Goal: Task Accomplishment & Management: Complete application form

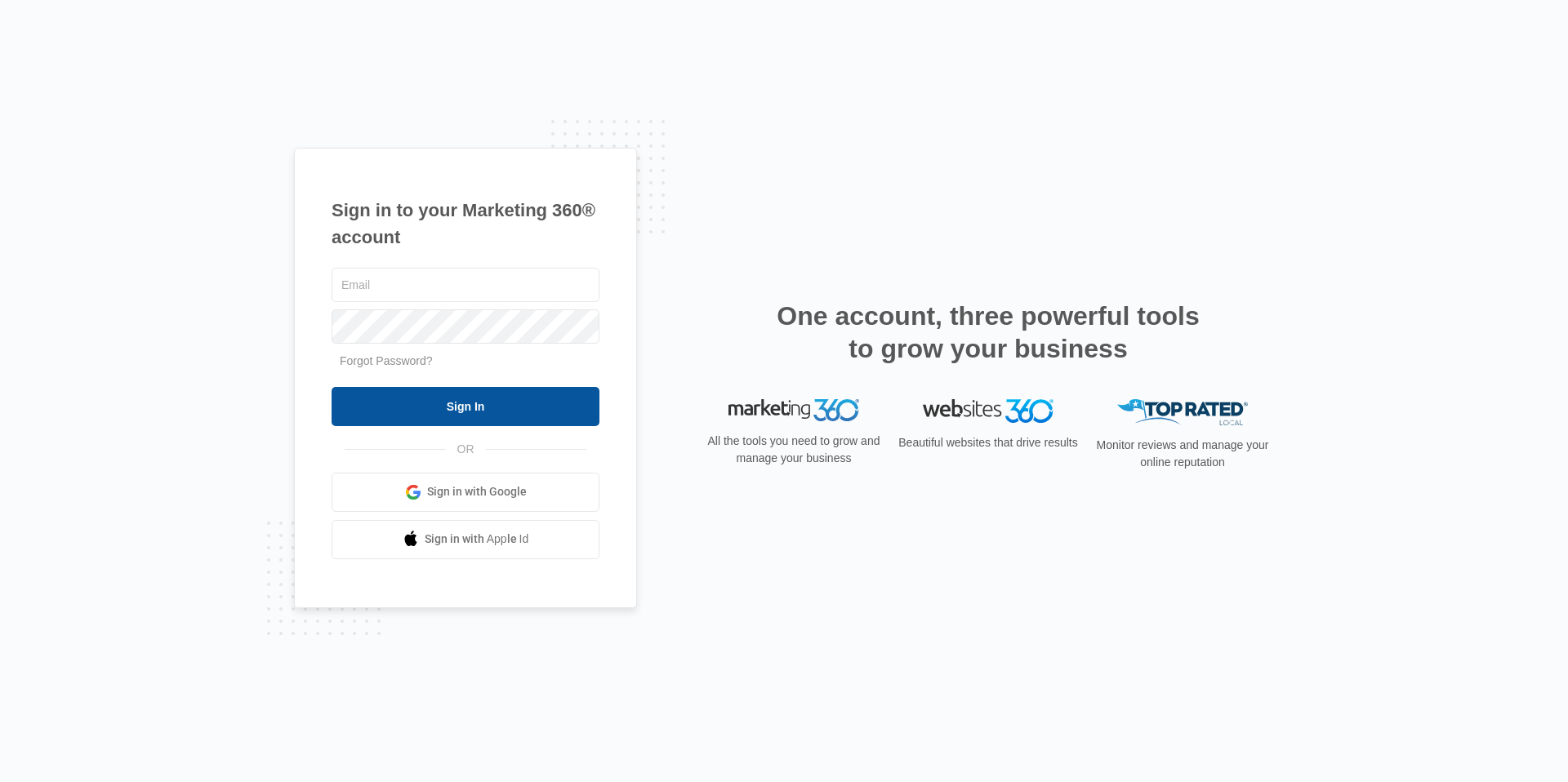
type input "[EMAIL_ADDRESS][DOMAIN_NAME]"
click at [517, 422] on input "Sign In" at bounding box center [465, 406] width 268 height 39
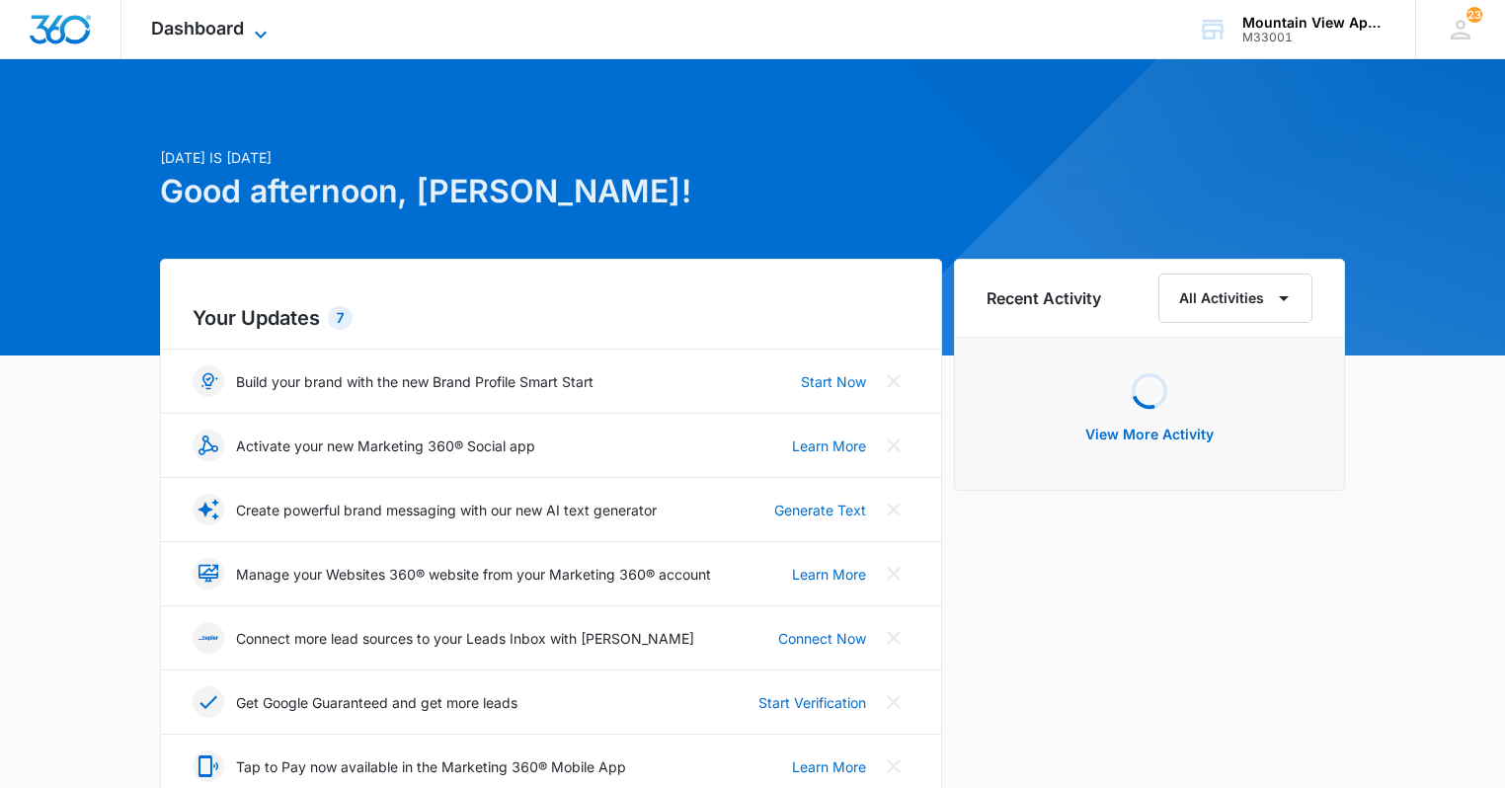
click at [176, 36] on span "Dashboard" at bounding box center [197, 28] width 93 height 21
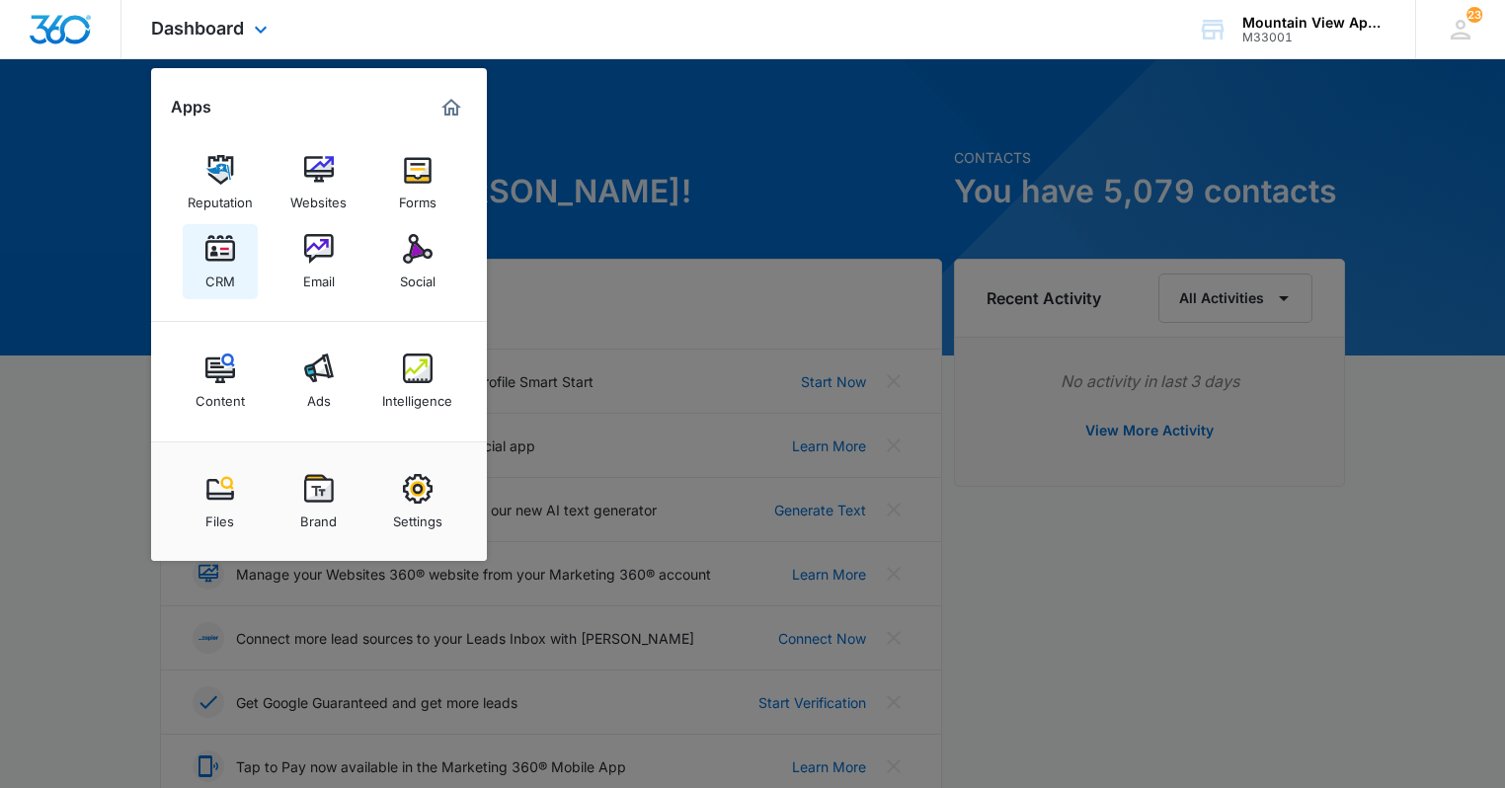
click at [222, 290] on link "CRM" at bounding box center [220, 261] width 75 height 75
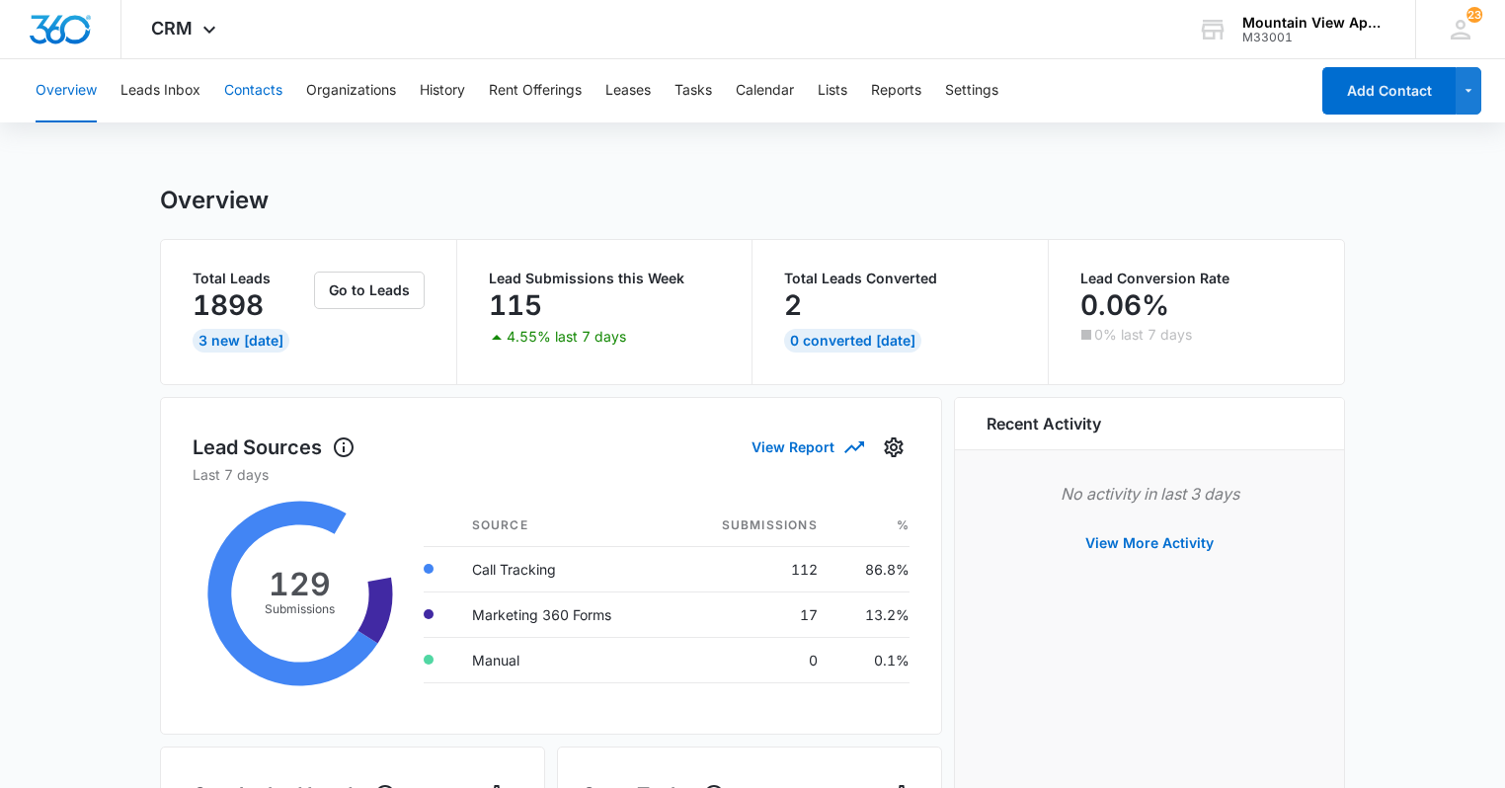
click at [267, 99] on button "Contacts" at bounding box center [253, 90] width 58 height 63
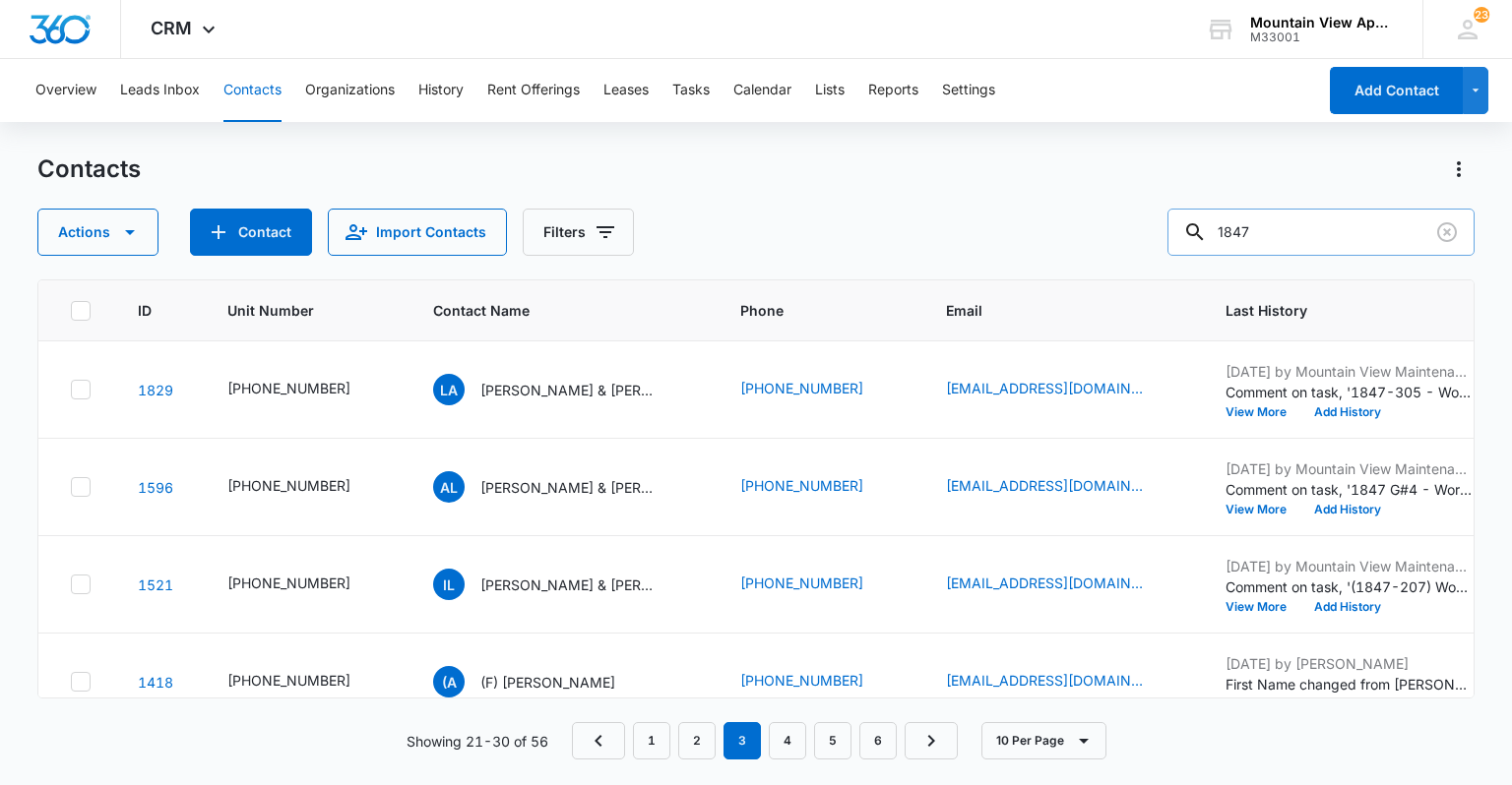
click at [1298, 248] on input "1847" at bounding box center [1322, 231] width 307 height 47
type input "1871"
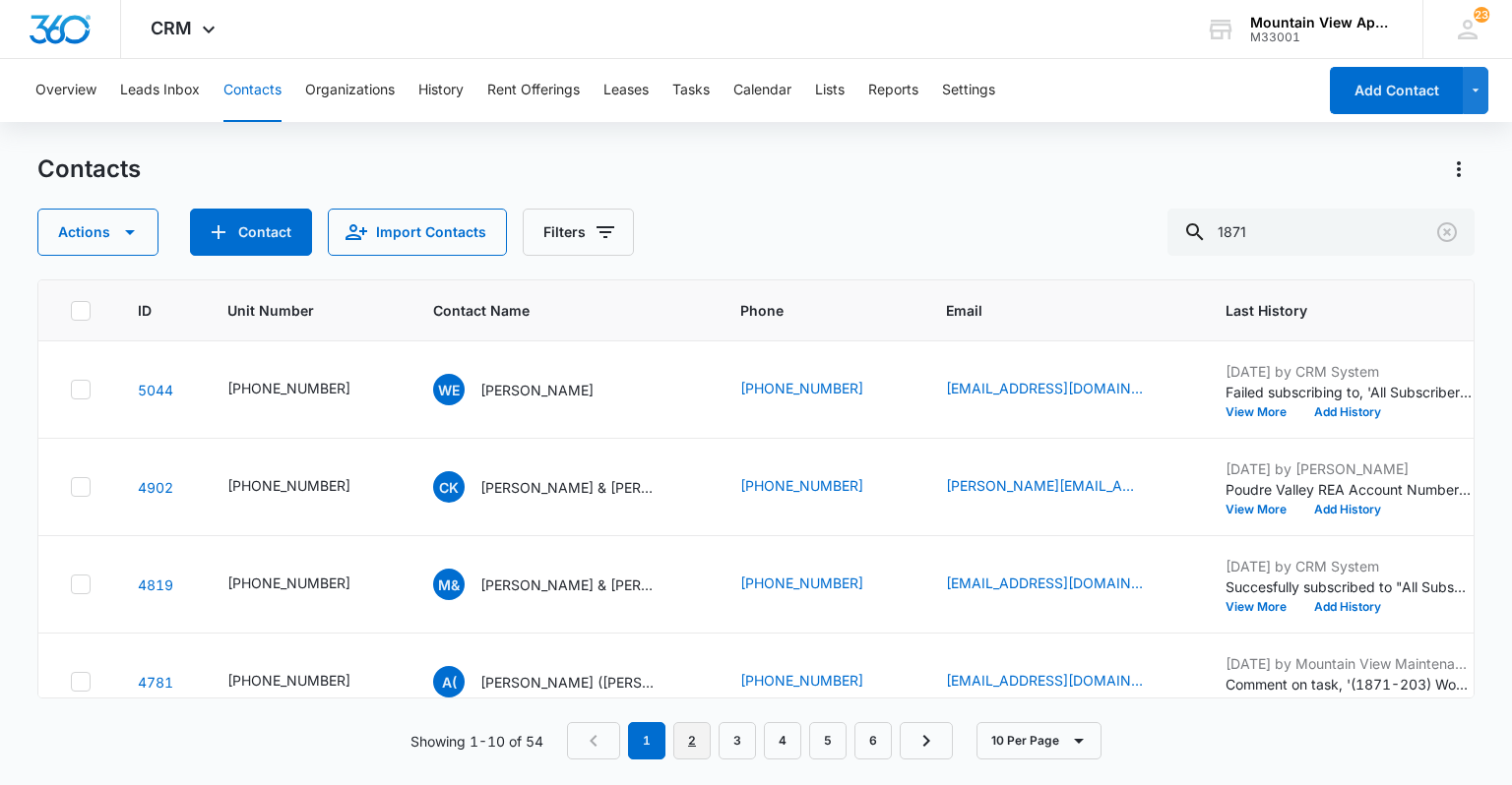
click at [695, 750] on link "2" at bounding box center [693, 741] width 38 height 38
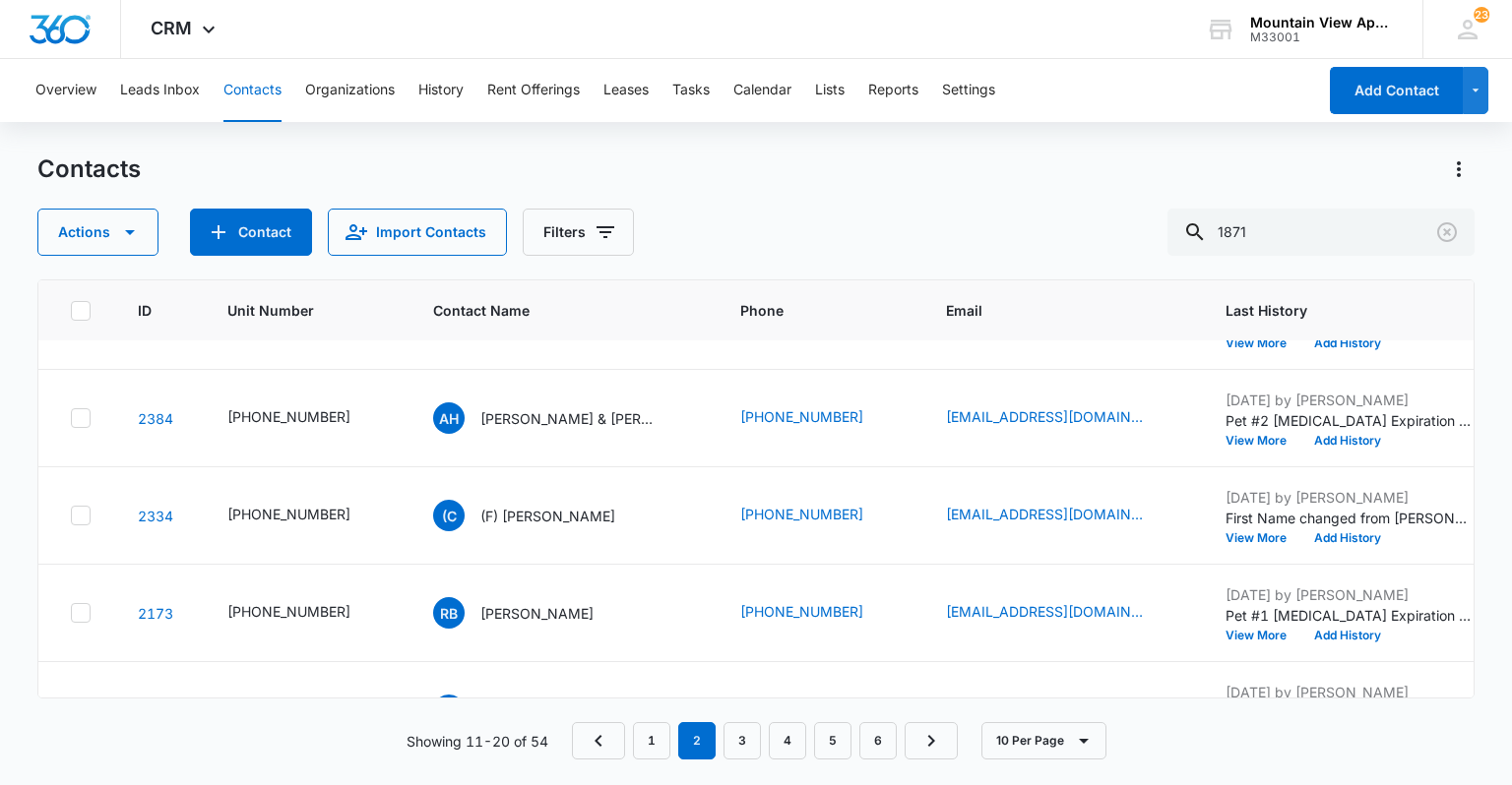
scroll to position [626, 0]
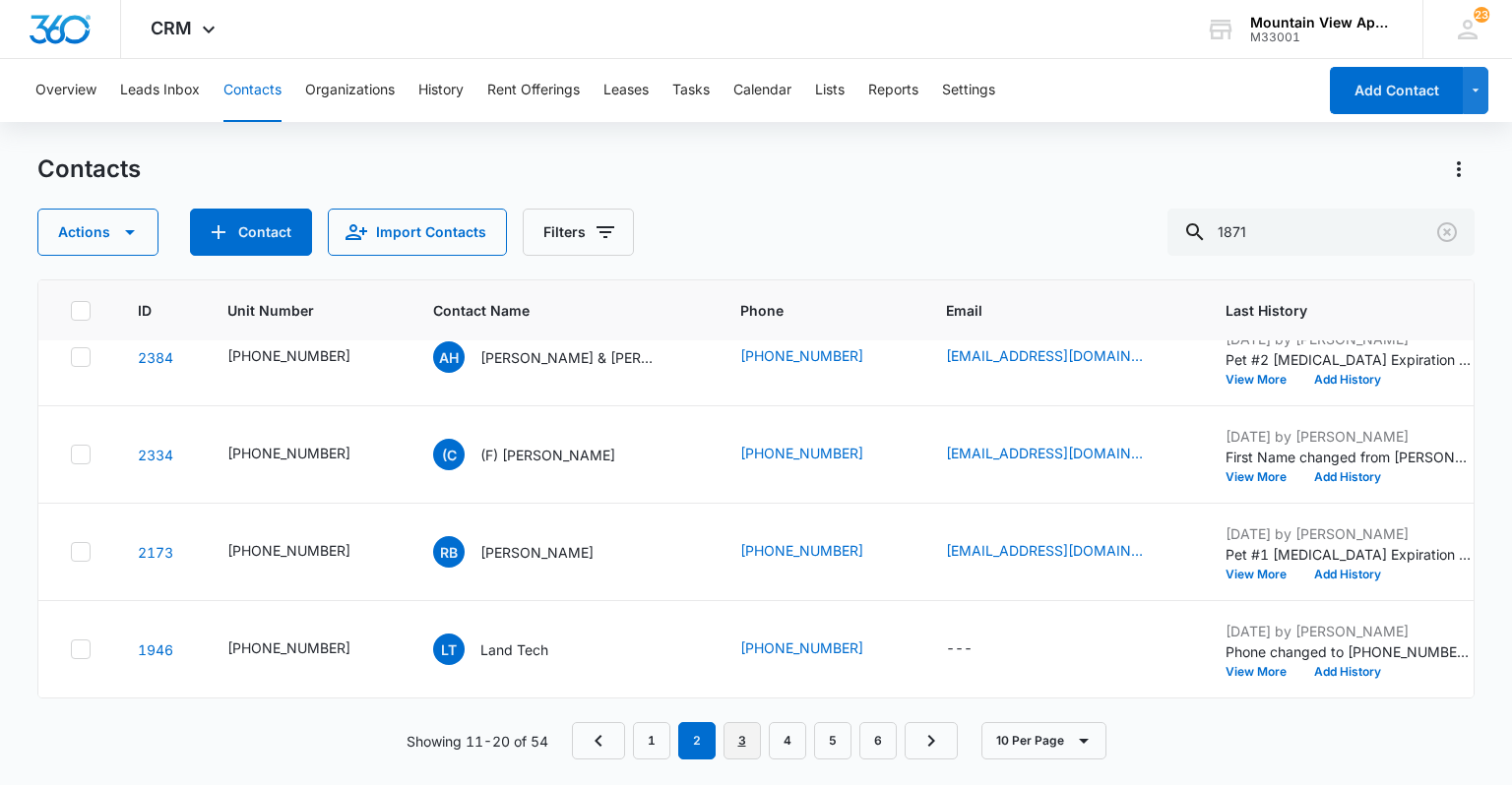
click at [750, 745] on link "3" at bounding box center [743, 741] width 38 height 38
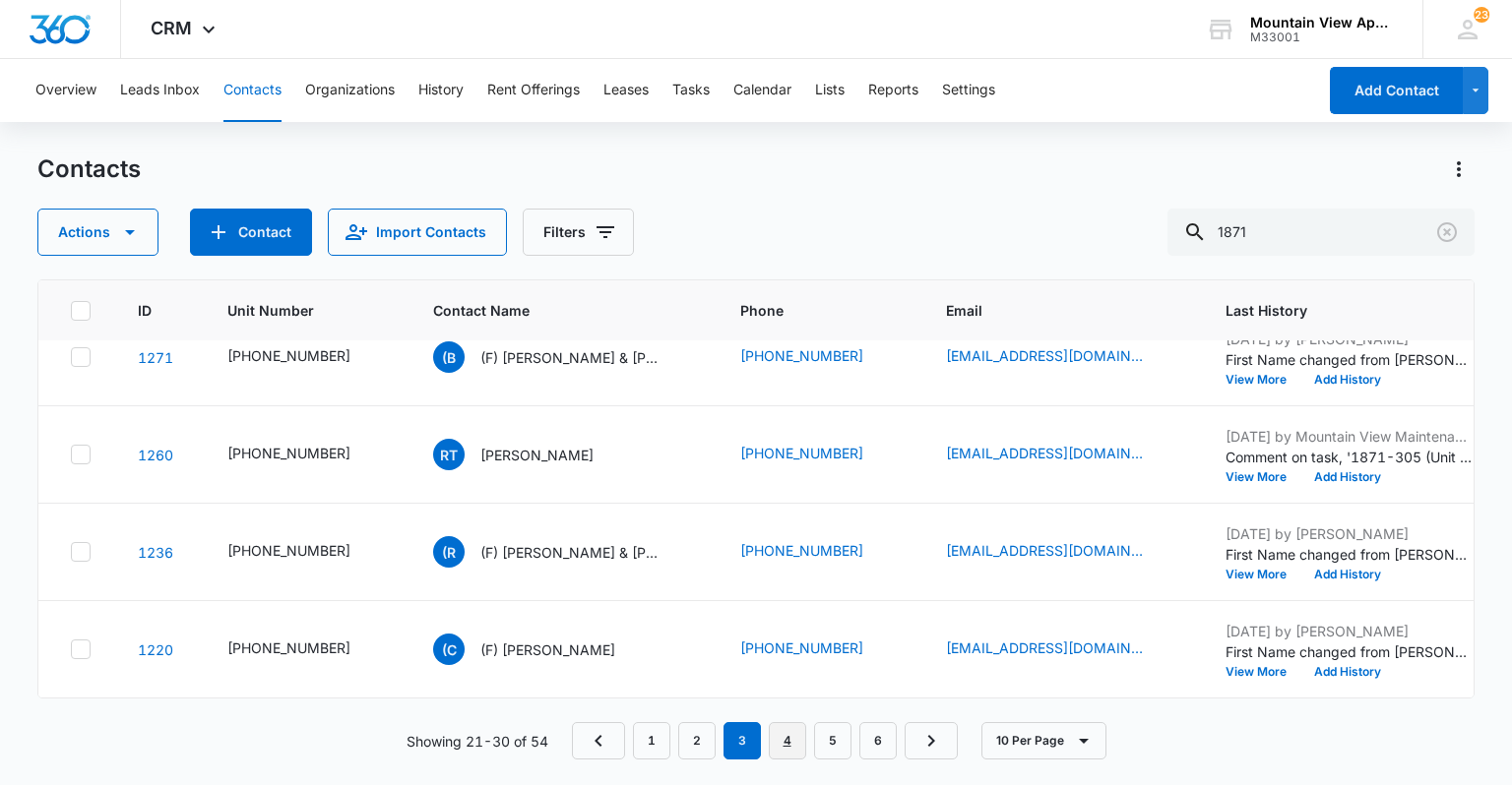
click at [787, 727] on link "4" at bounding box center [787, 741] width 38 height 38
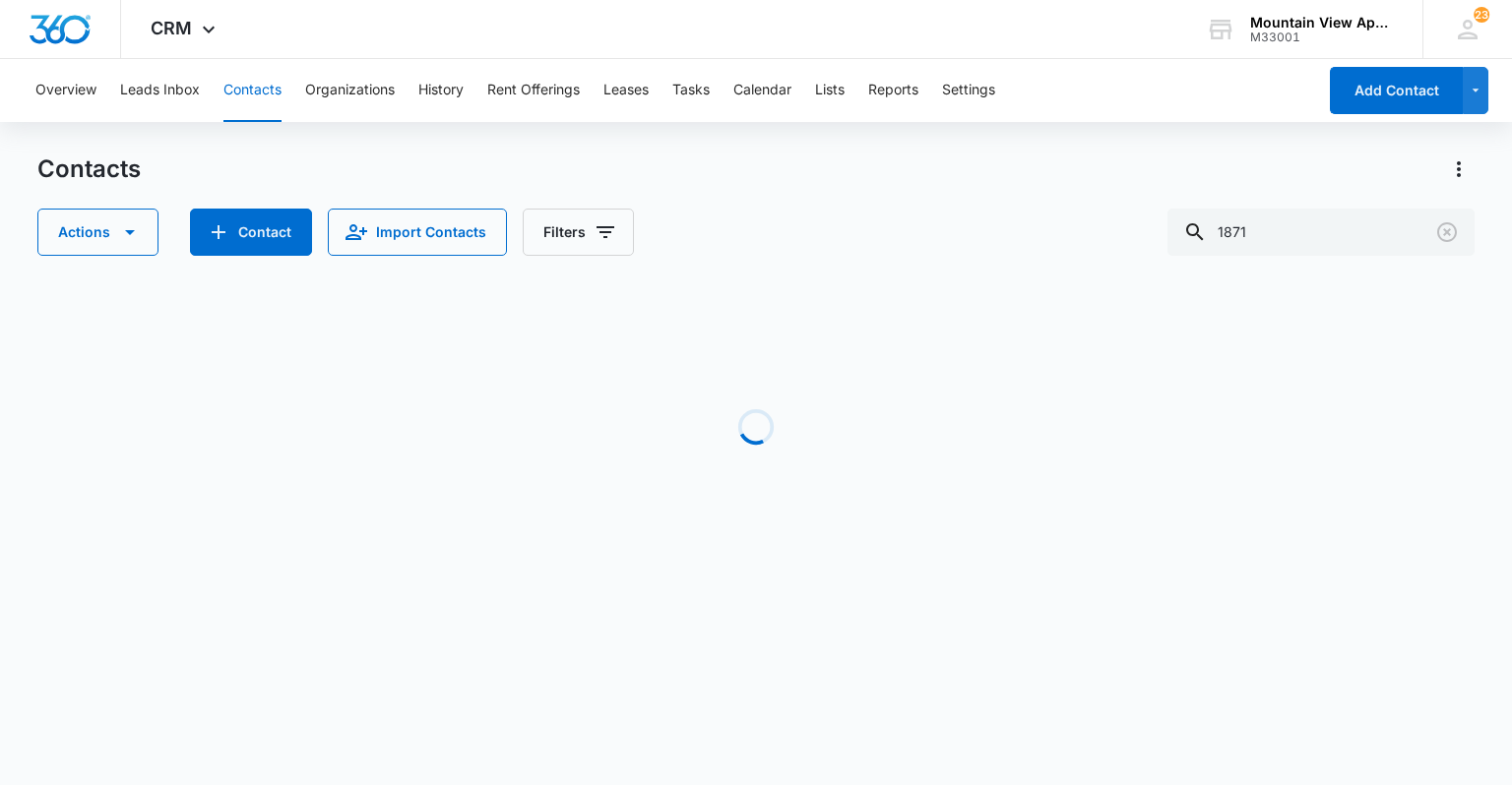
scroll to position [0, 0]
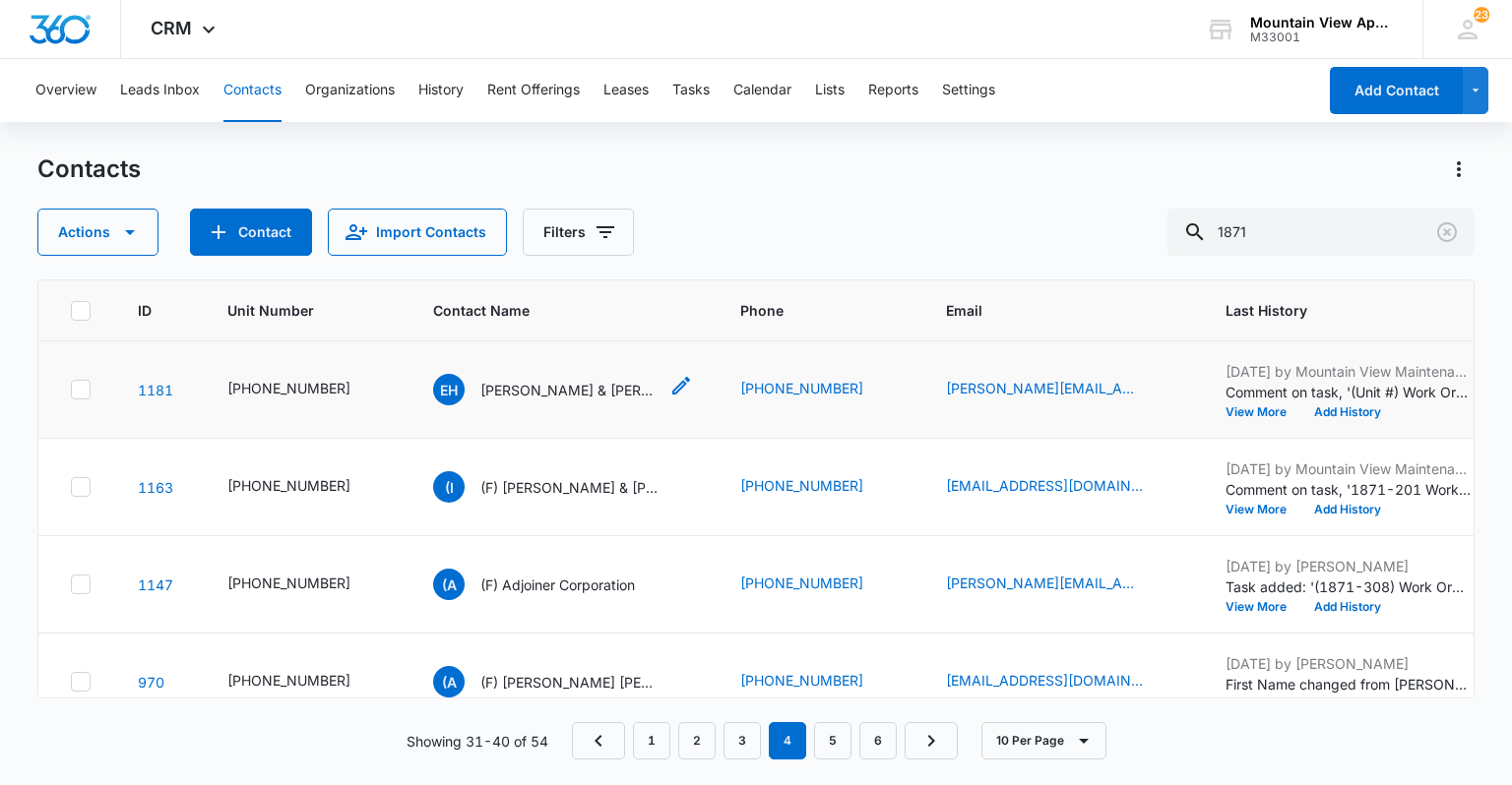
click at [612, 386] on p "[PERSON_NAME] & [PERSON_NAME] [PERSON_NAME]" at bounding box center [569, 390] width 177 height 21
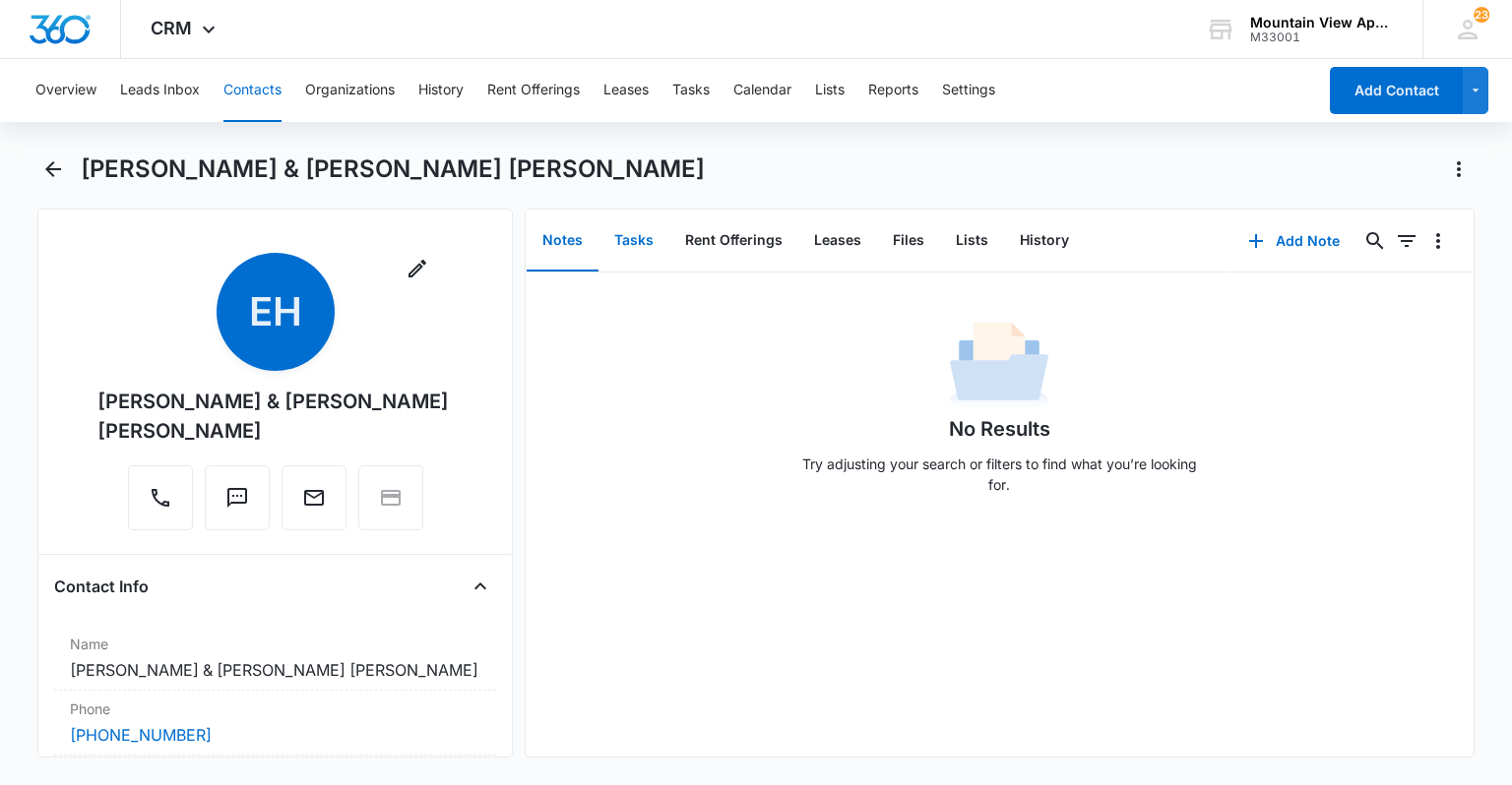
click at [638, 248] on button "Tasks" at bounding box center [634, 240] width 71 height 61
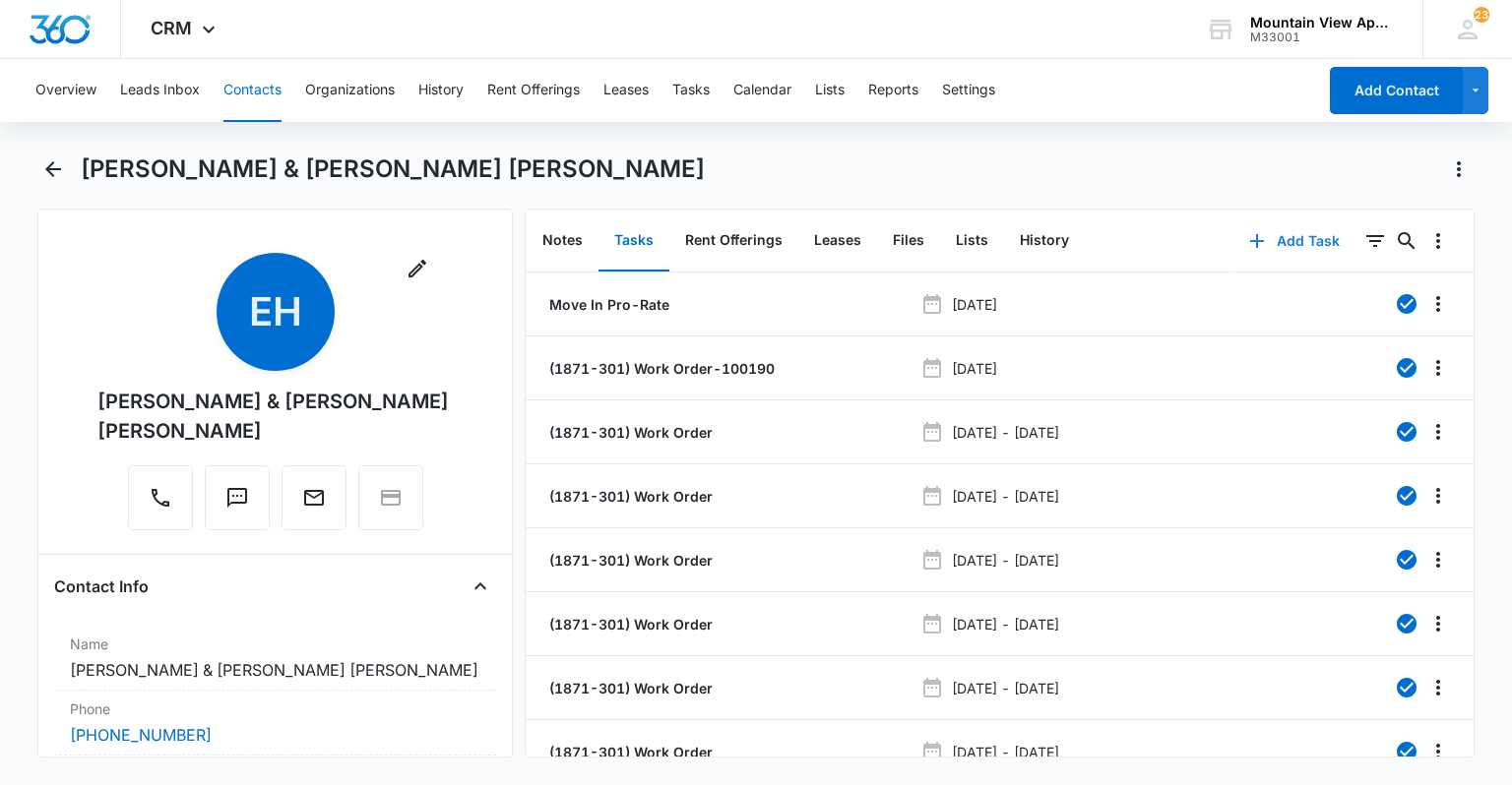
click at [1294, 246] on button "Add Task" at bounding box center [1295, 240] width 130 height 47
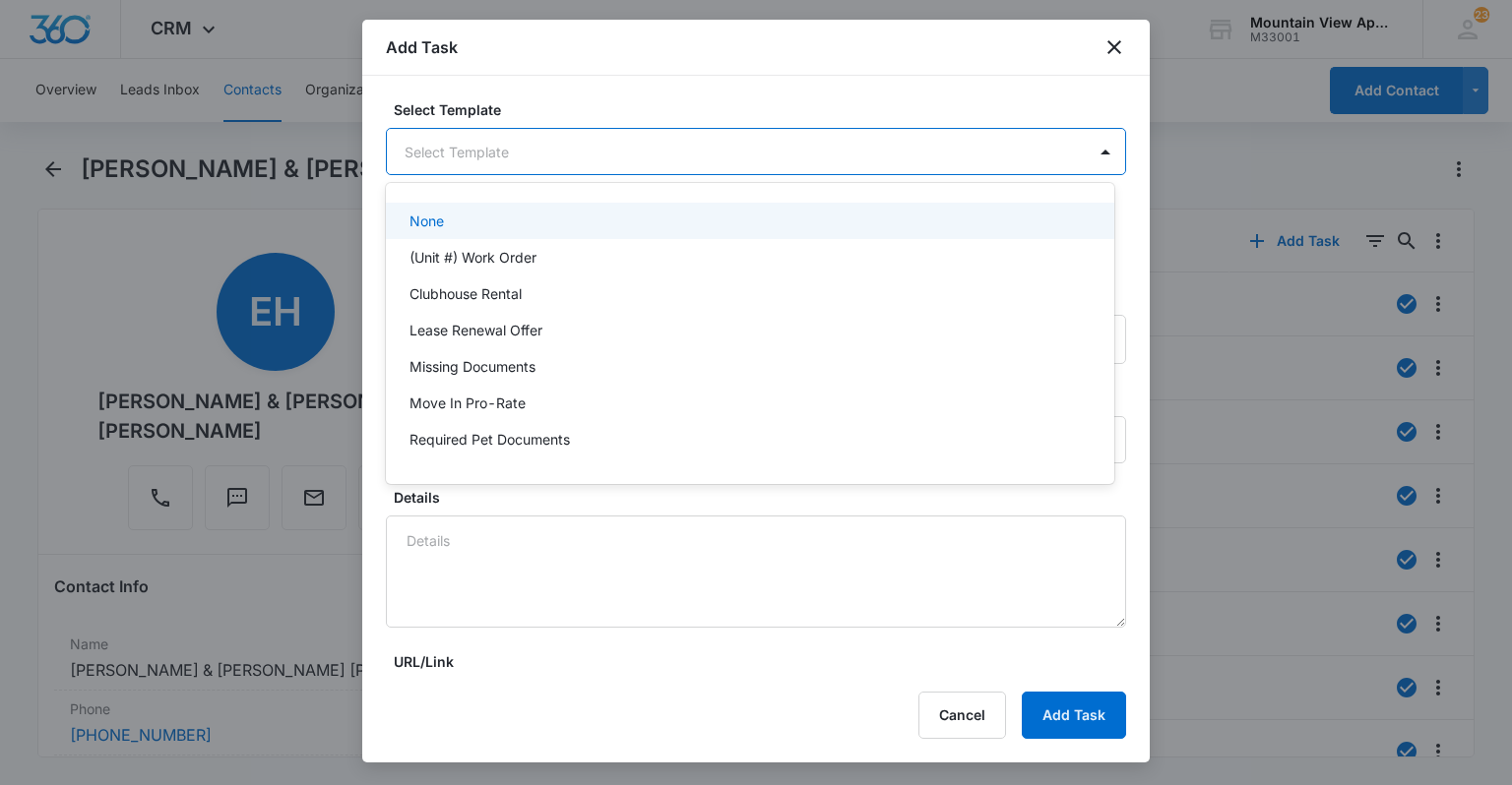
click at [544, 162] on body "CRM Apps Reputation Websites Forms CRM Email Social Content Ads Intelligence Fi…" at bounding box center [756, 392] width 1512 height 785
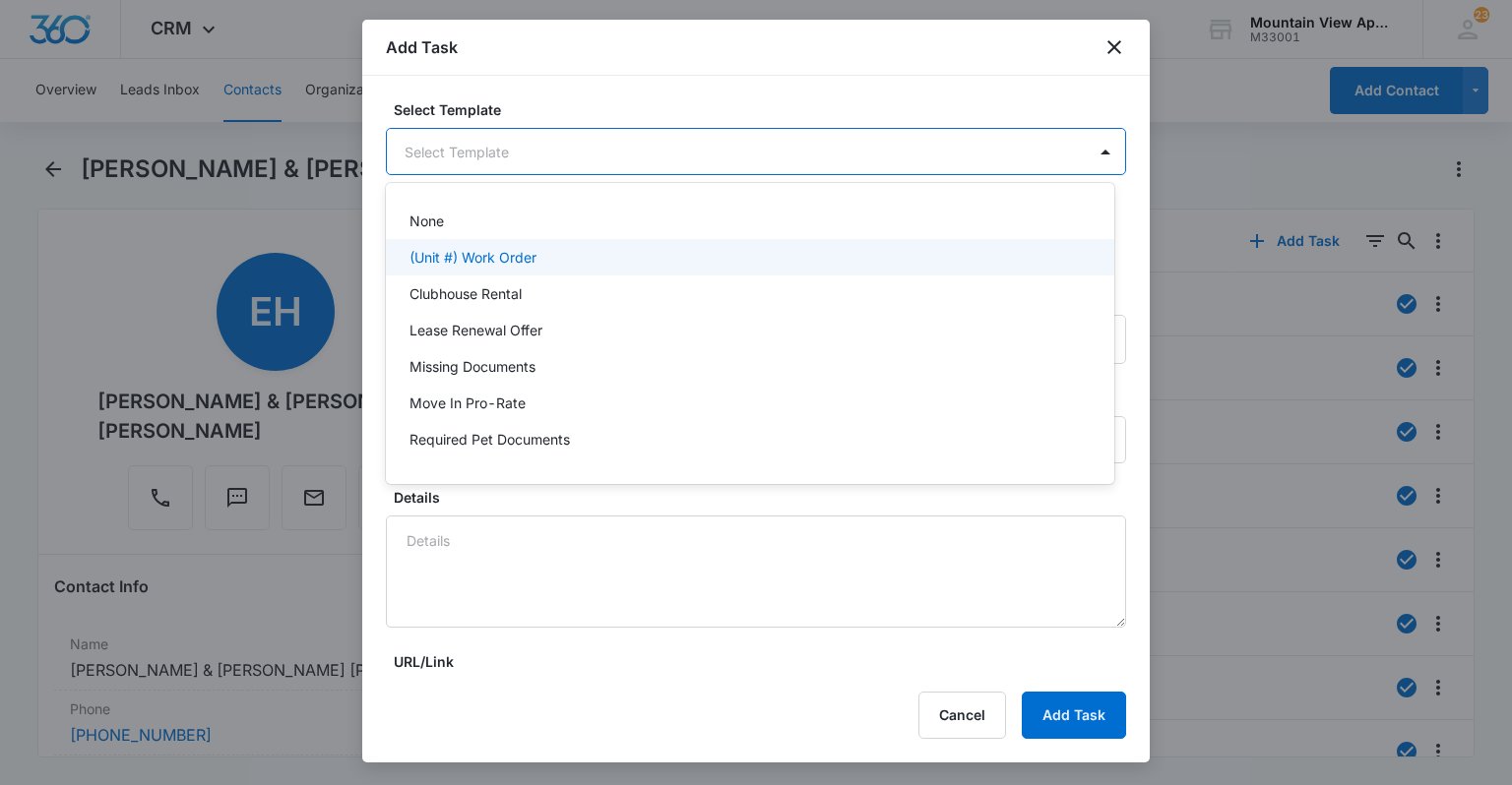
click at [550, 259] on div "(Unit #) Work Order" at bounding box center [749, 257] width 678 height 21
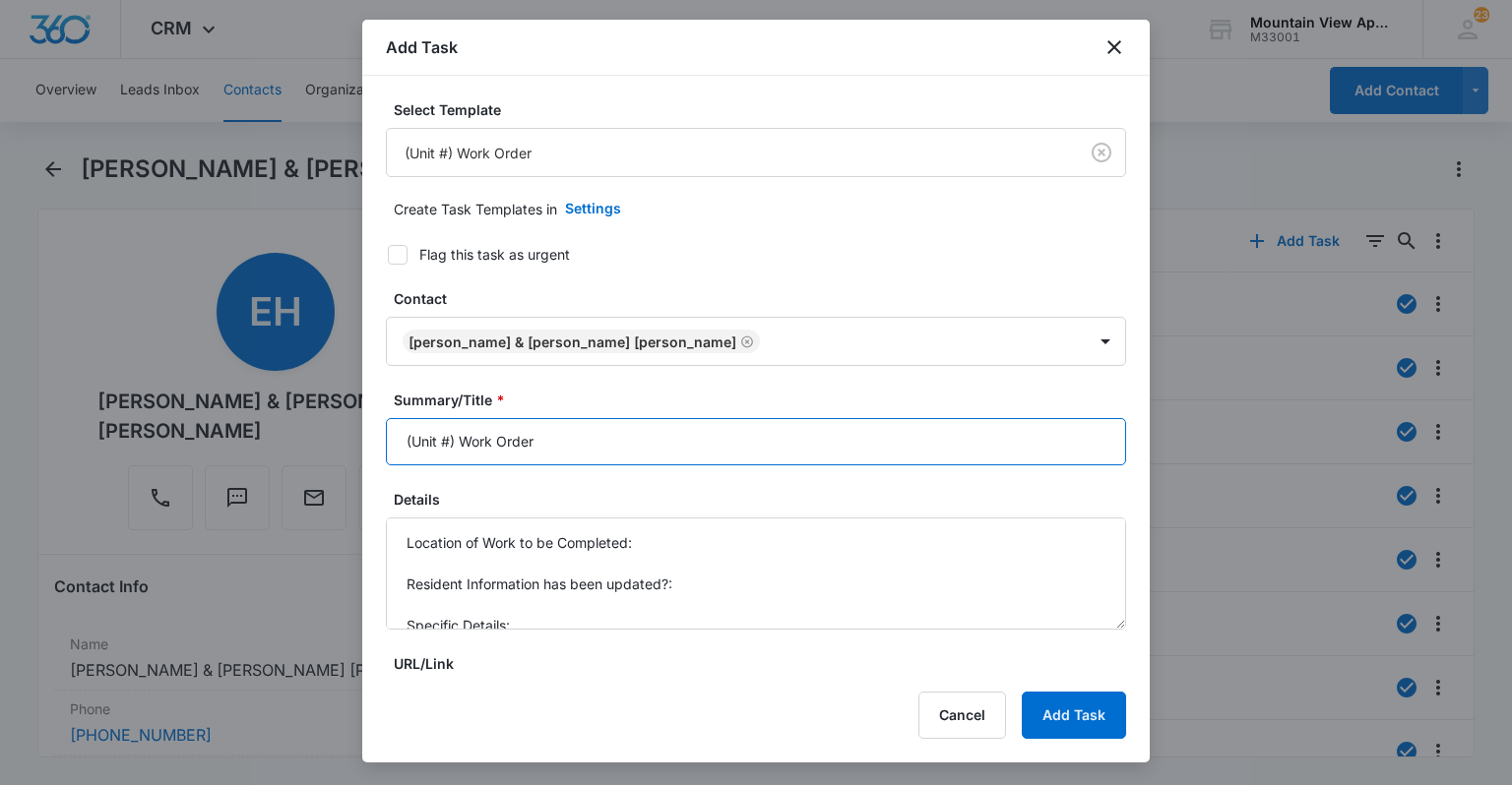
click at [452, 445] on input "(Unit #) Work Order" at bounding box center [756, 441] width 741 height 47
type input "(1871-301) Work Order"
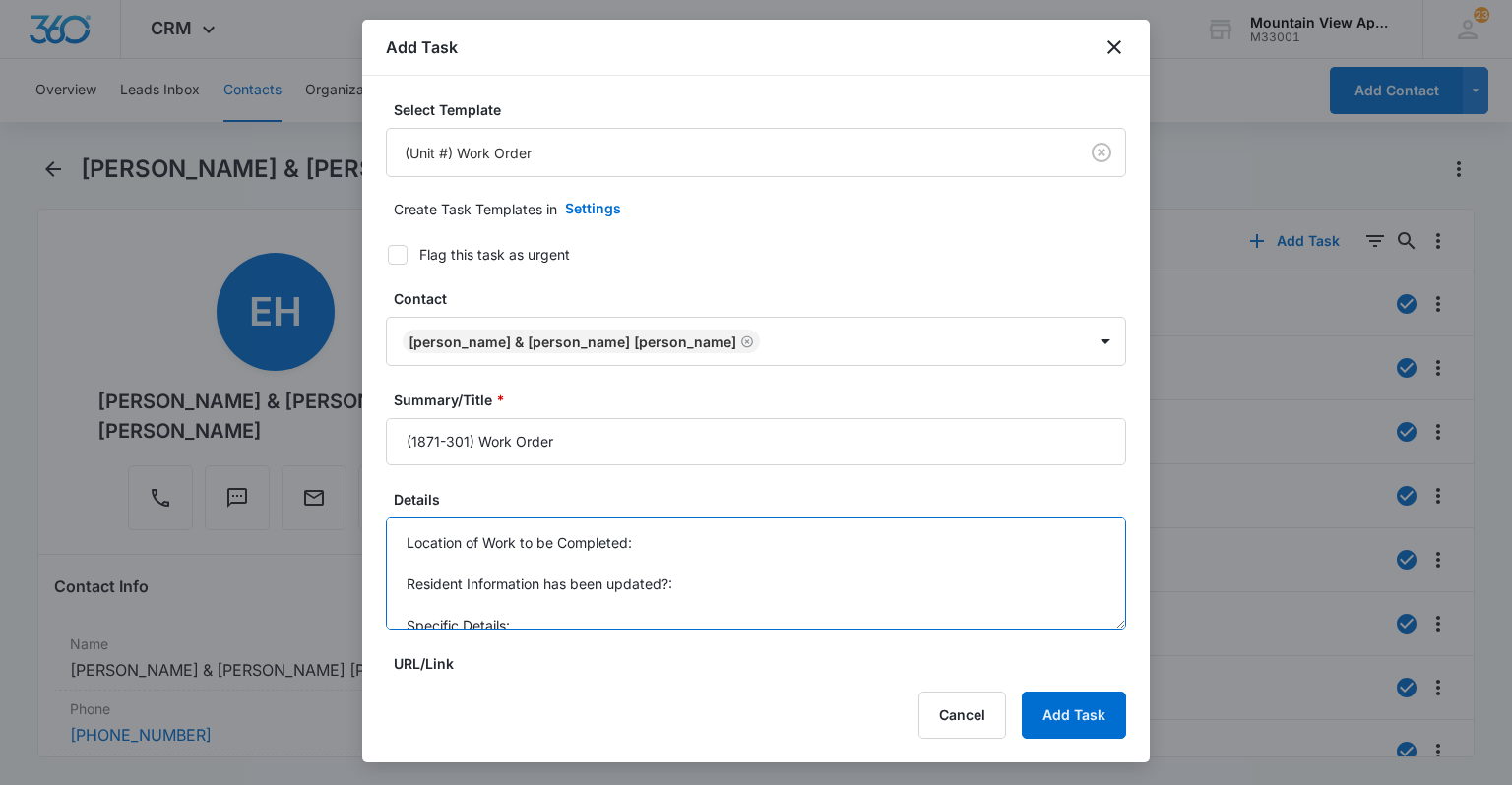
click at [662, 537] on textarea "Location of Work to be Completed: Resident Information has been updated?: Speci…" at bounding box center [756, 574] width 741 height 113
click at [710, 591] on textarea "Location of Work to be Completed: Garage Resident Information has been updated?…" at bounding box center [756, 574] width 741 height 113
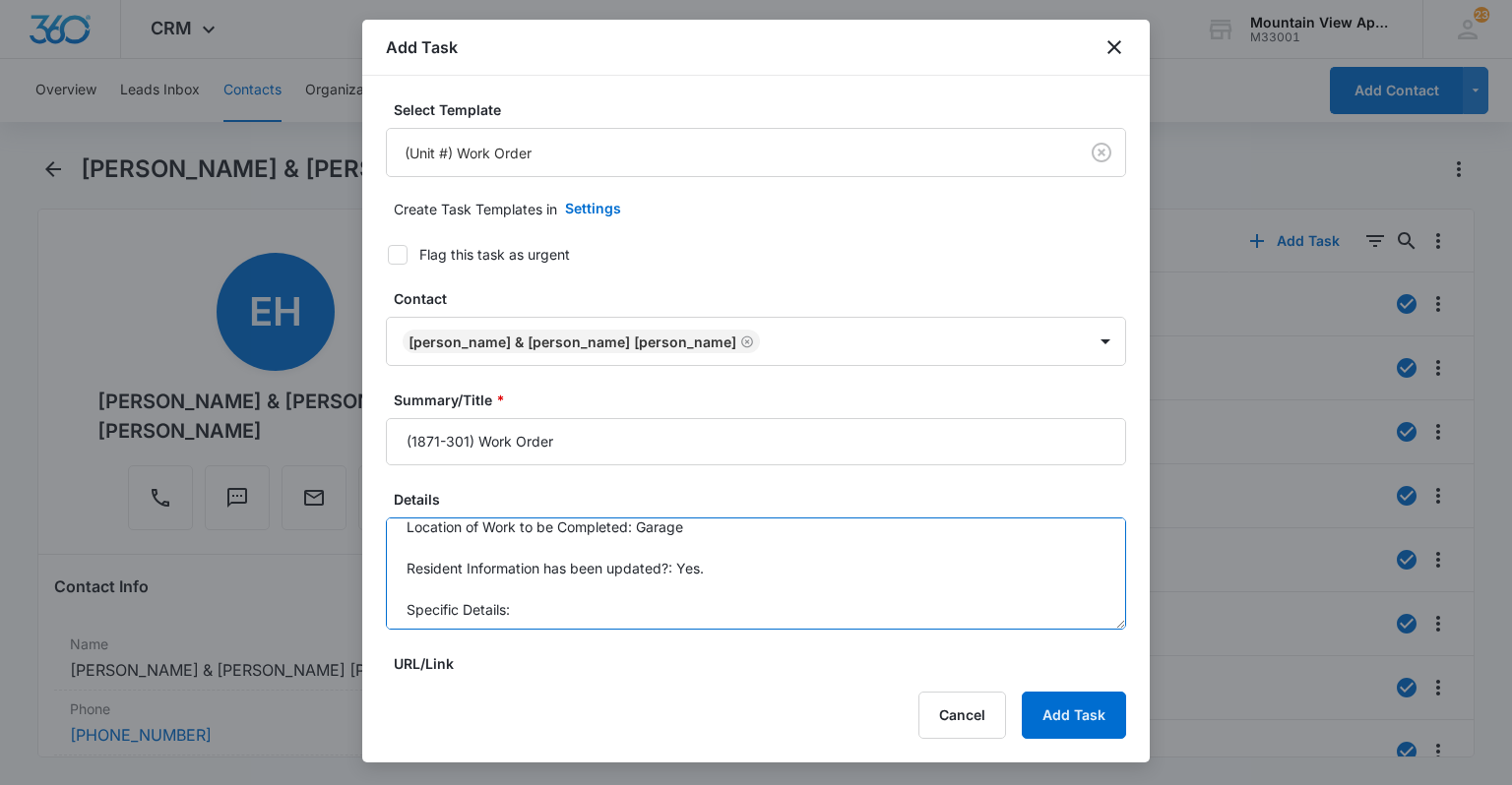
scroll to position [20, 0]
click at [709, 594] on textarea "Location of Work to be Completed: Garage Resident Information has been updated?…" at bounding box center [756, 574] width 741 height 113
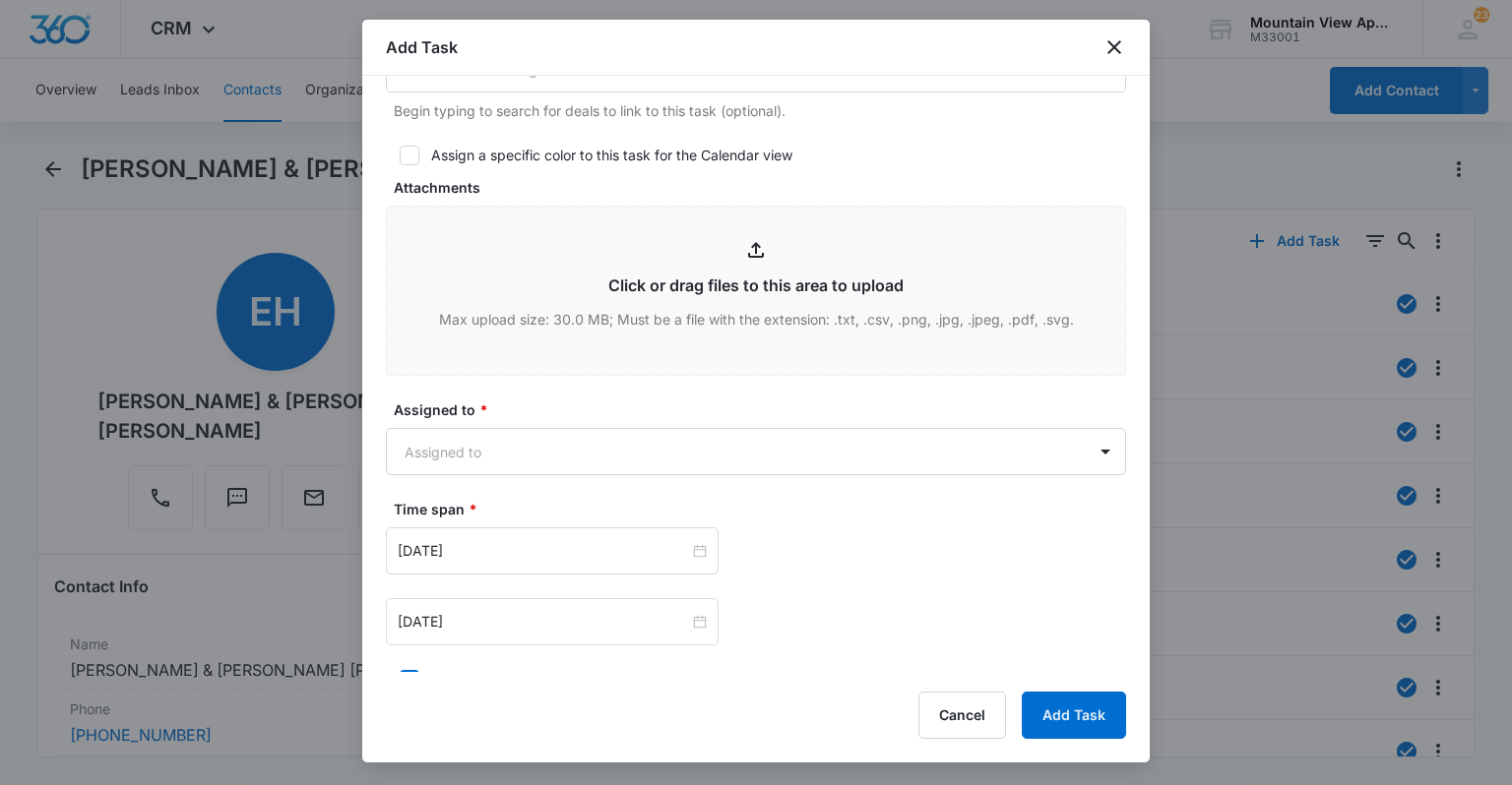
scroll to position [866, 0]
type textarea "Location of Work to be Completed: Garage Resident Information has been updated?…"
click at [1090, 451] on body "CRM Apps Reputation Websites Forms CRM Email Social Content Ads Intelligence Fi…" at bounding box center [756, 392] width 1512 height 785
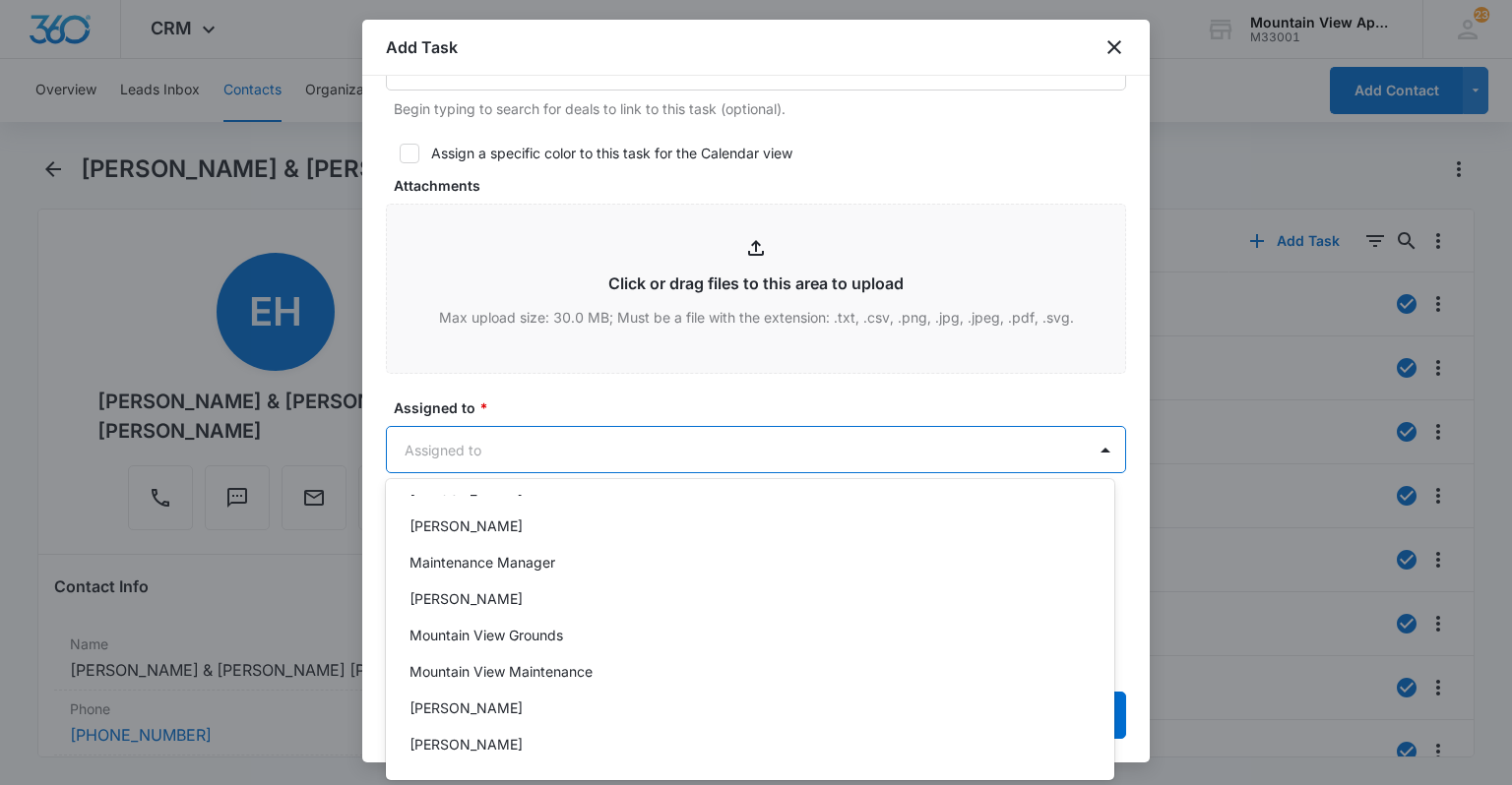
scroll to position [429, 0]
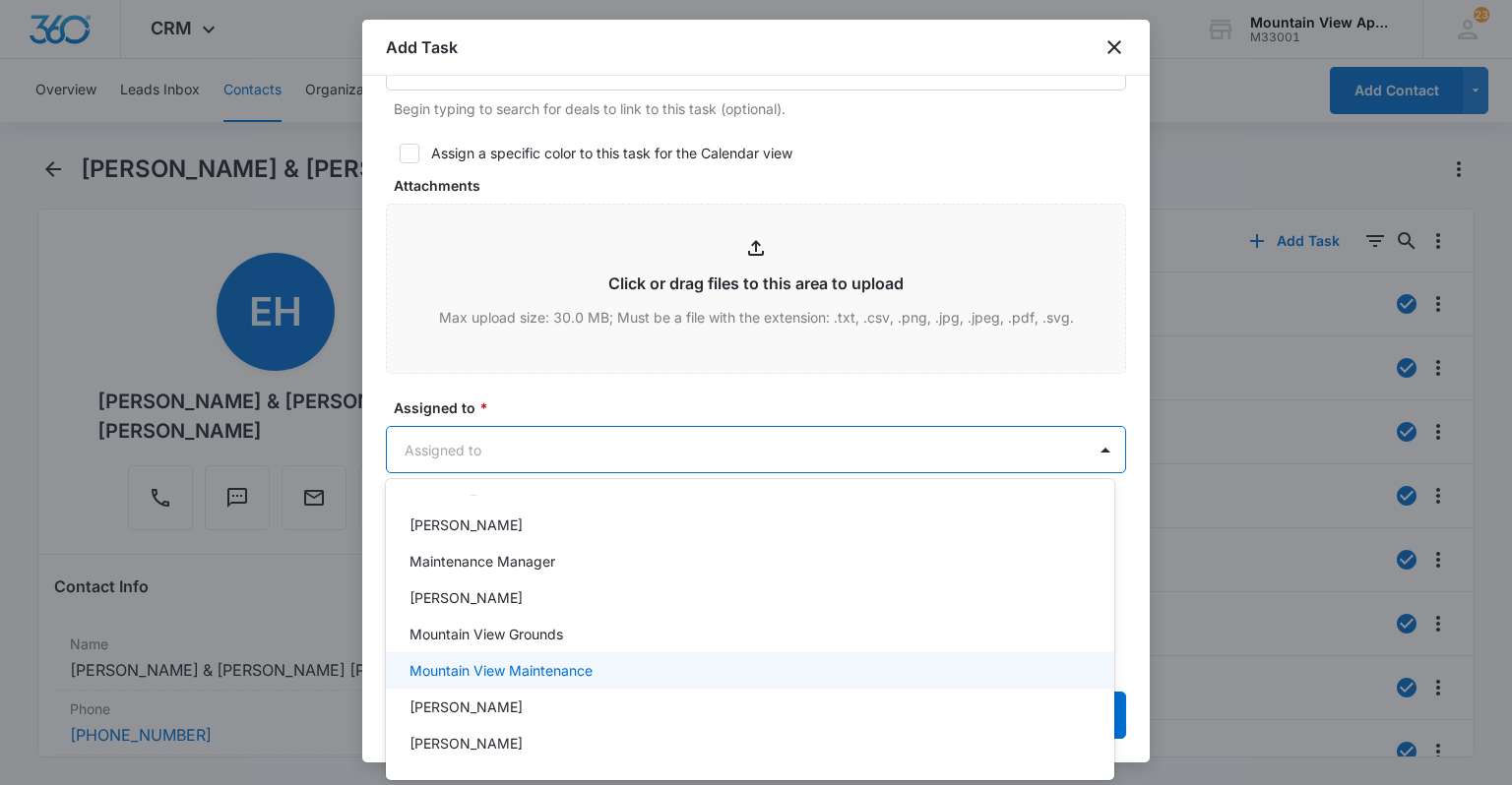
click at [807, 658] on div "Mountain View Maintenance" at bounding box center [750, 670] width 729 height 37
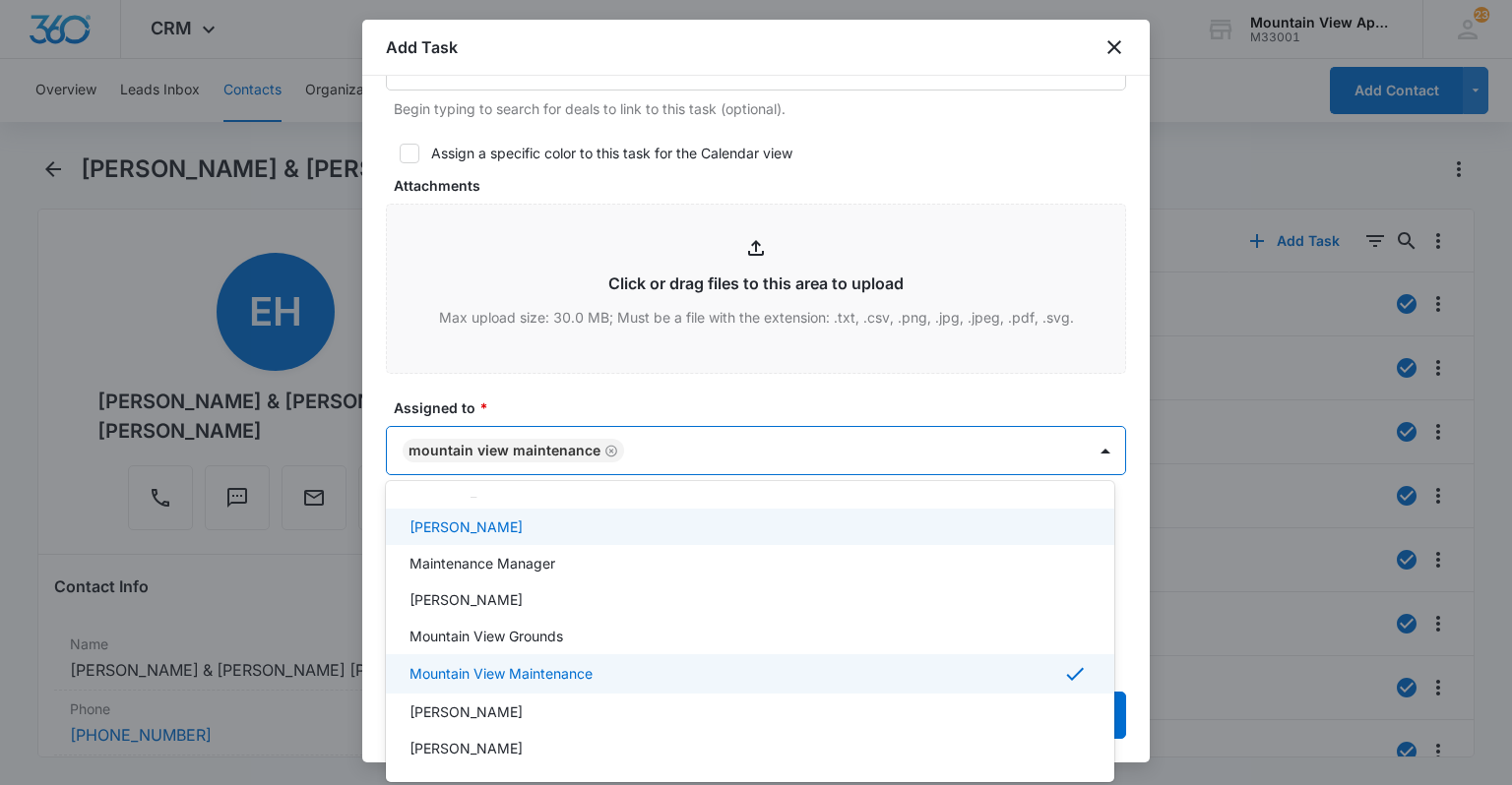
click at [920, 139] on div at bounding box center [756, 392] width 1512 height 785
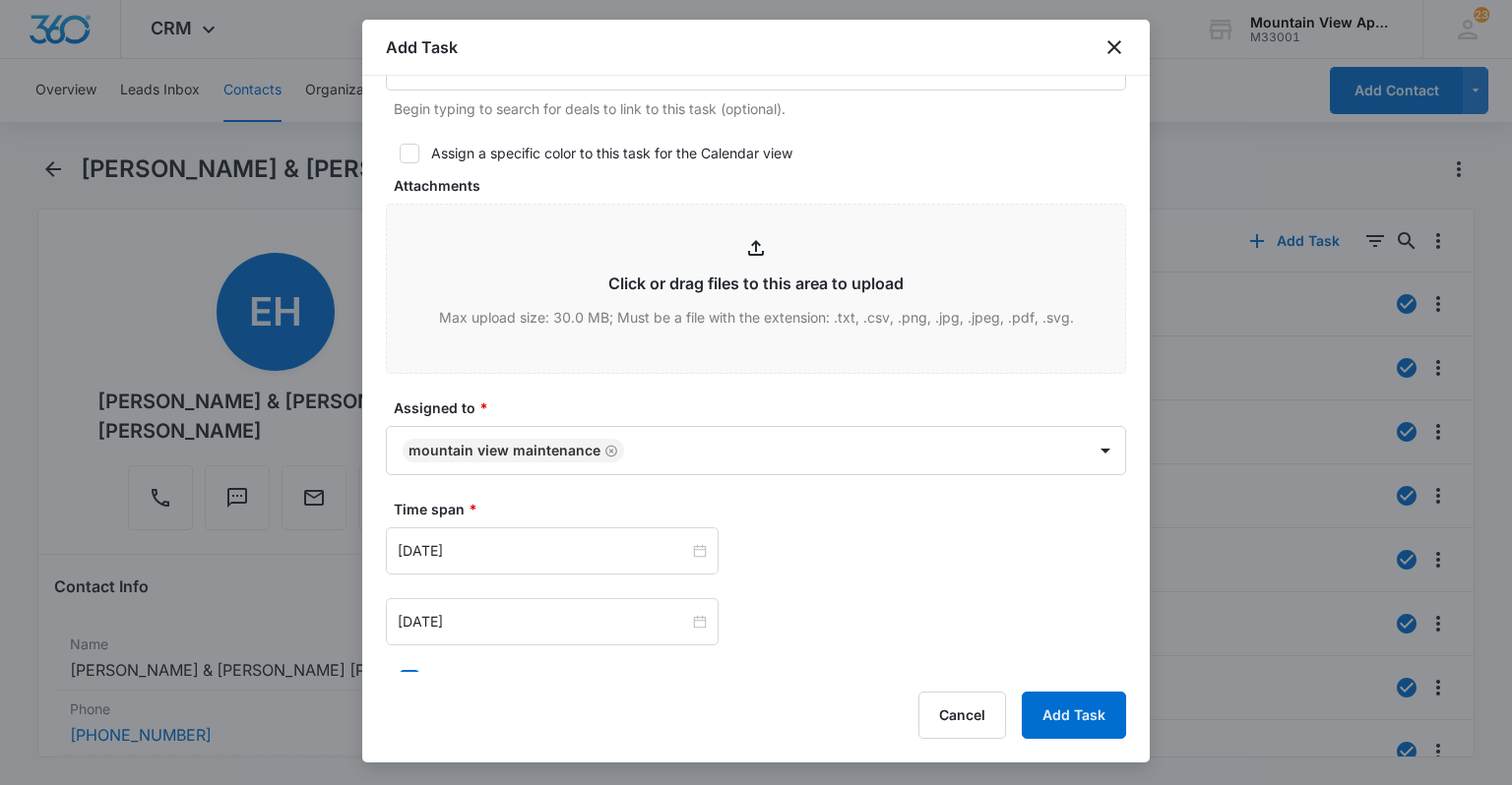
scroll to position [1173, 0]
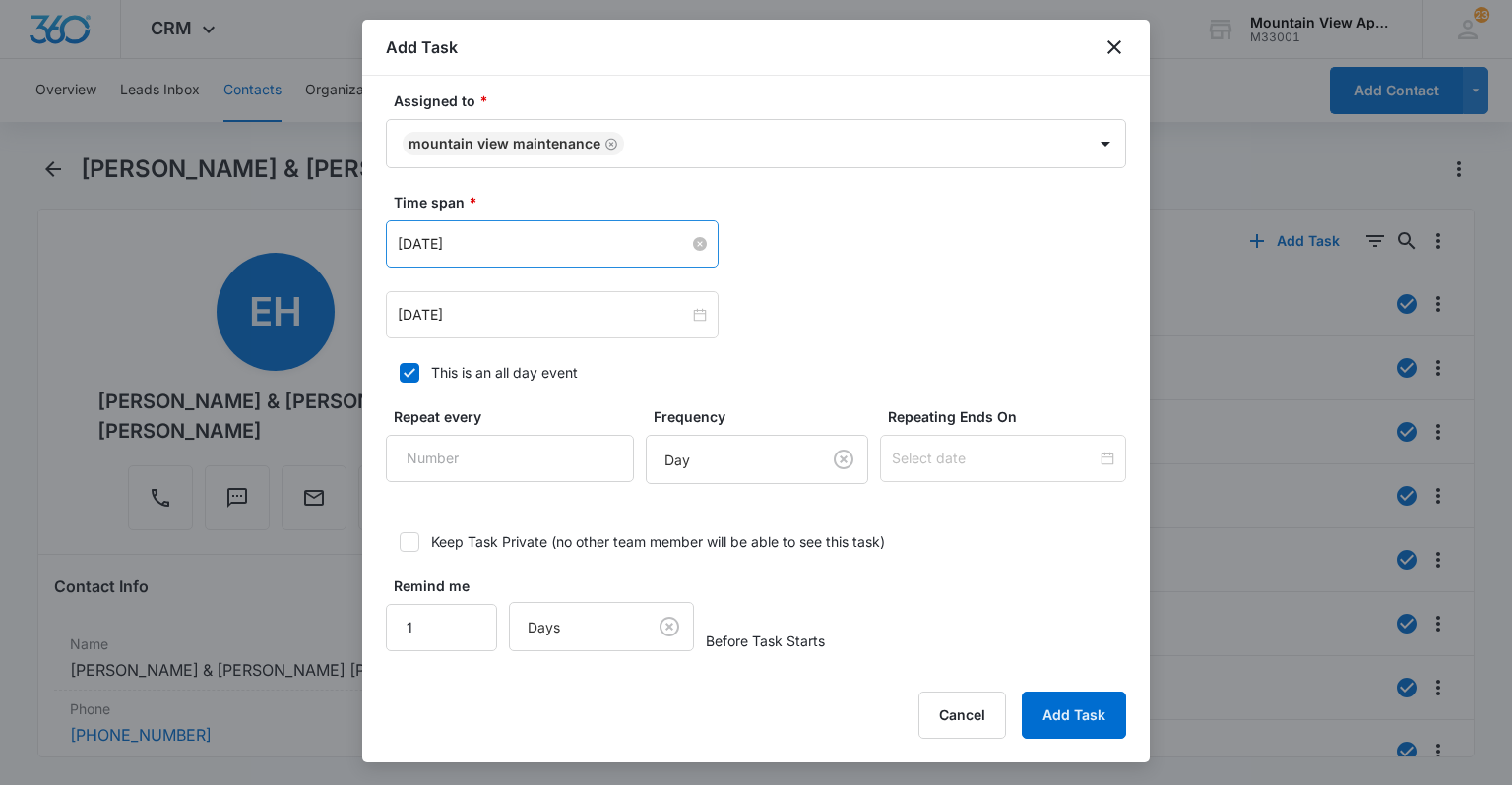
click at [422, 247] on input "[DATE]" at bounding box center [543, 244] width 291 height 22
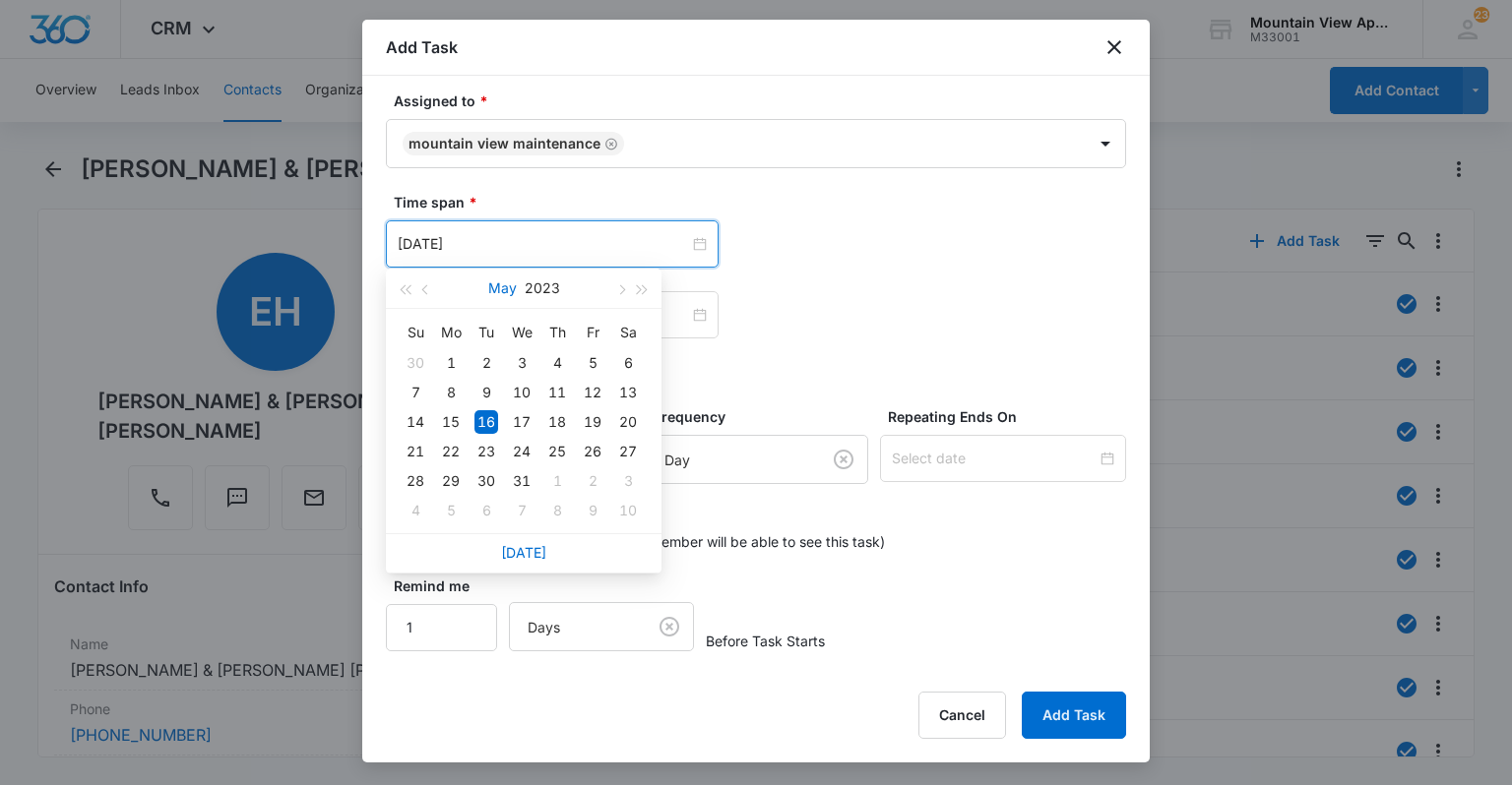
click at [500, 288] on button "May" at bounding box center [502, 289] width 29 height 40
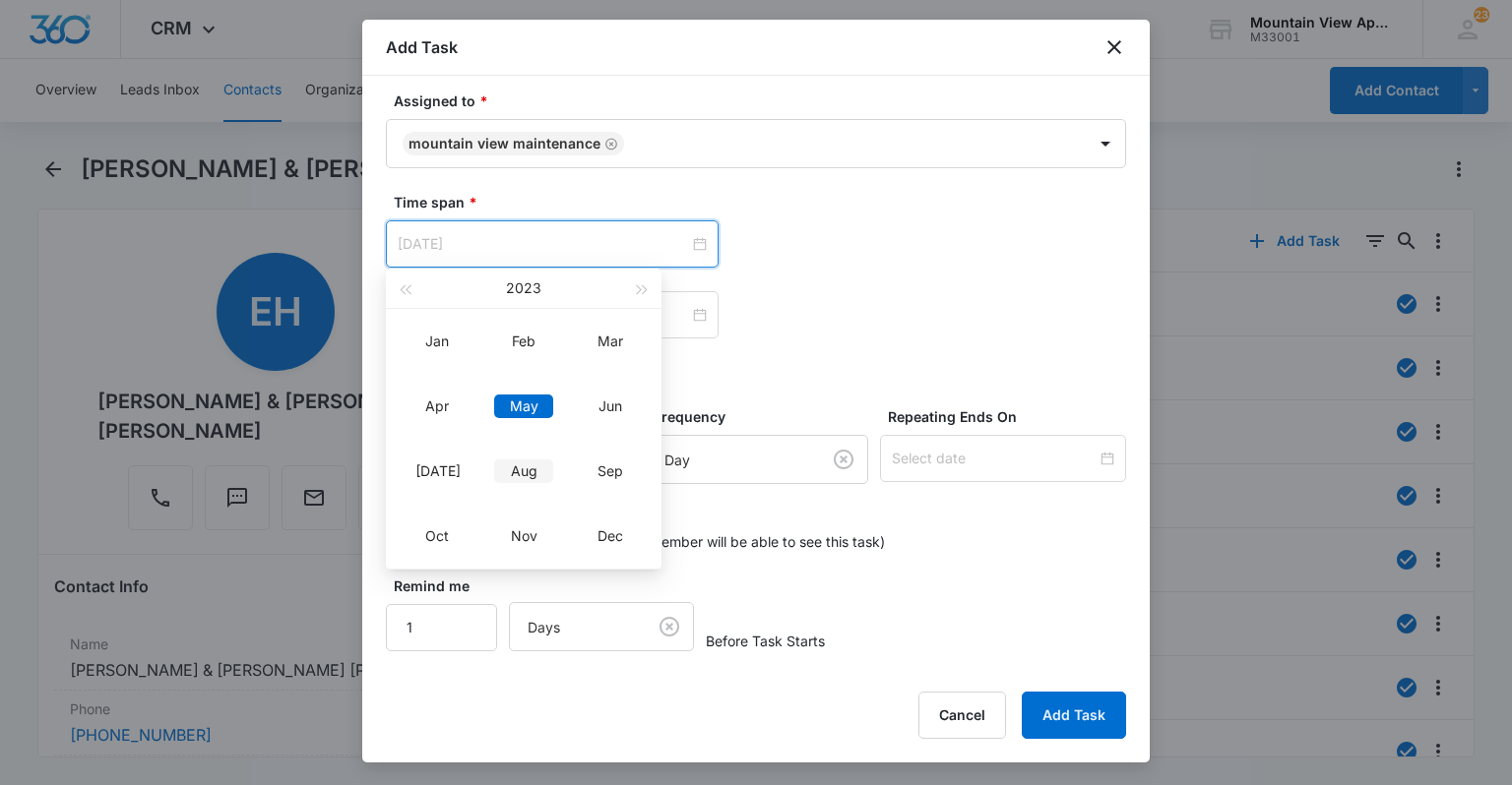
click at [541, 481] on div "Aug" at bounding box center [523, 471] width 59 height 24
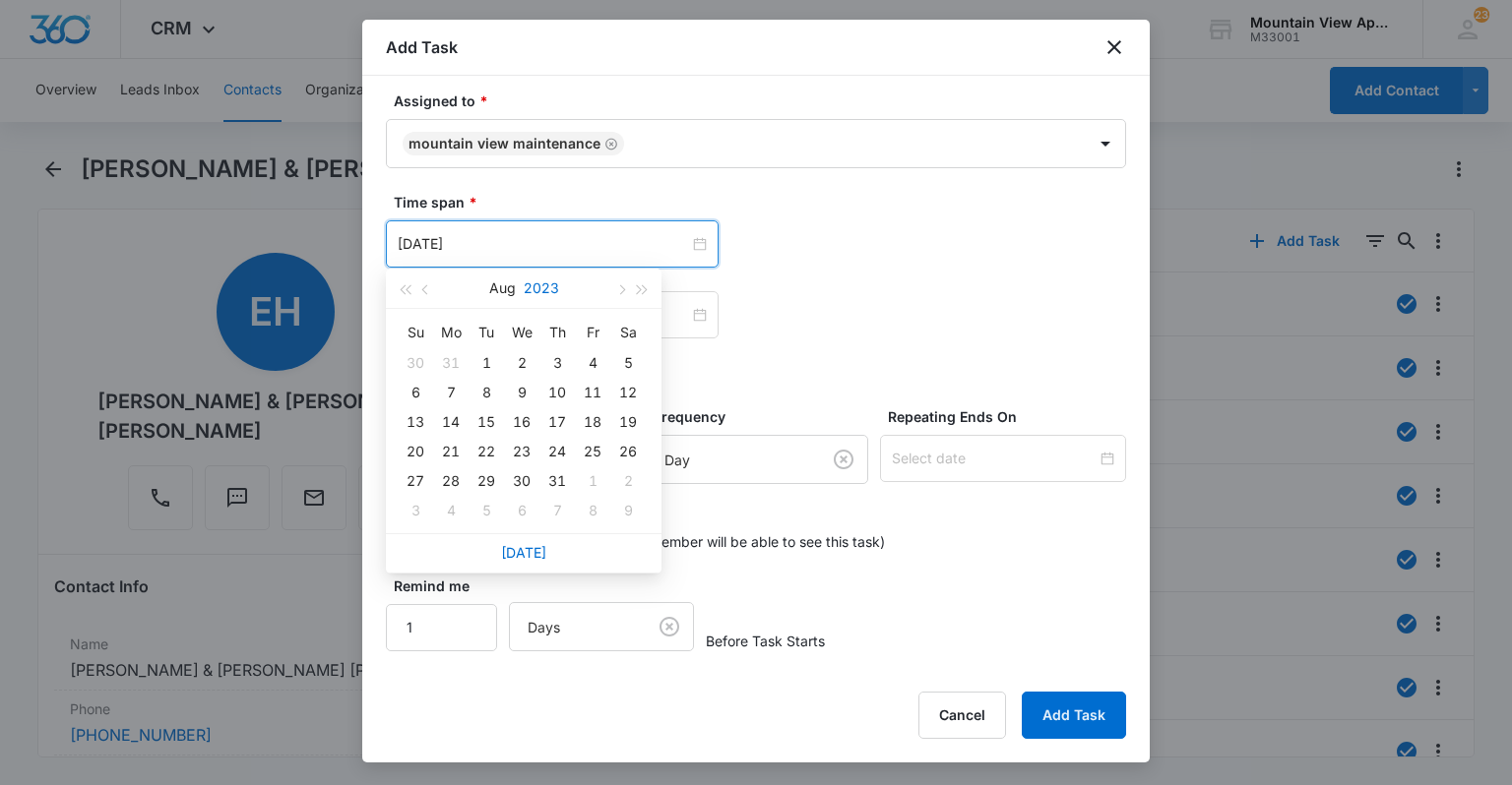
click at [544, 291] on button "2023" at bounding box center [542, 289] width 36 height 40
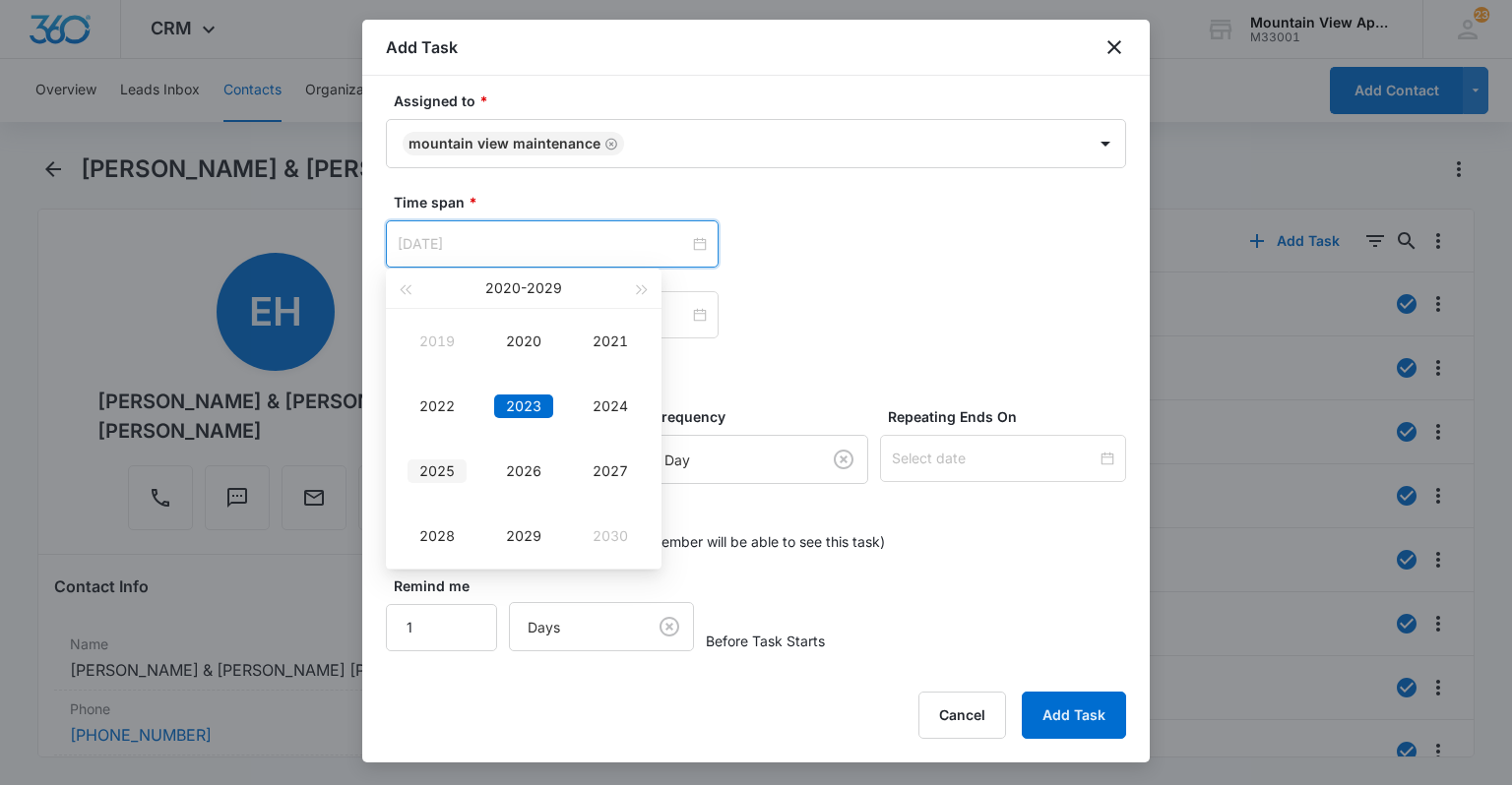
click at [438, 459] on div "2025" at bounding box center [437, 471] width 59 height 24
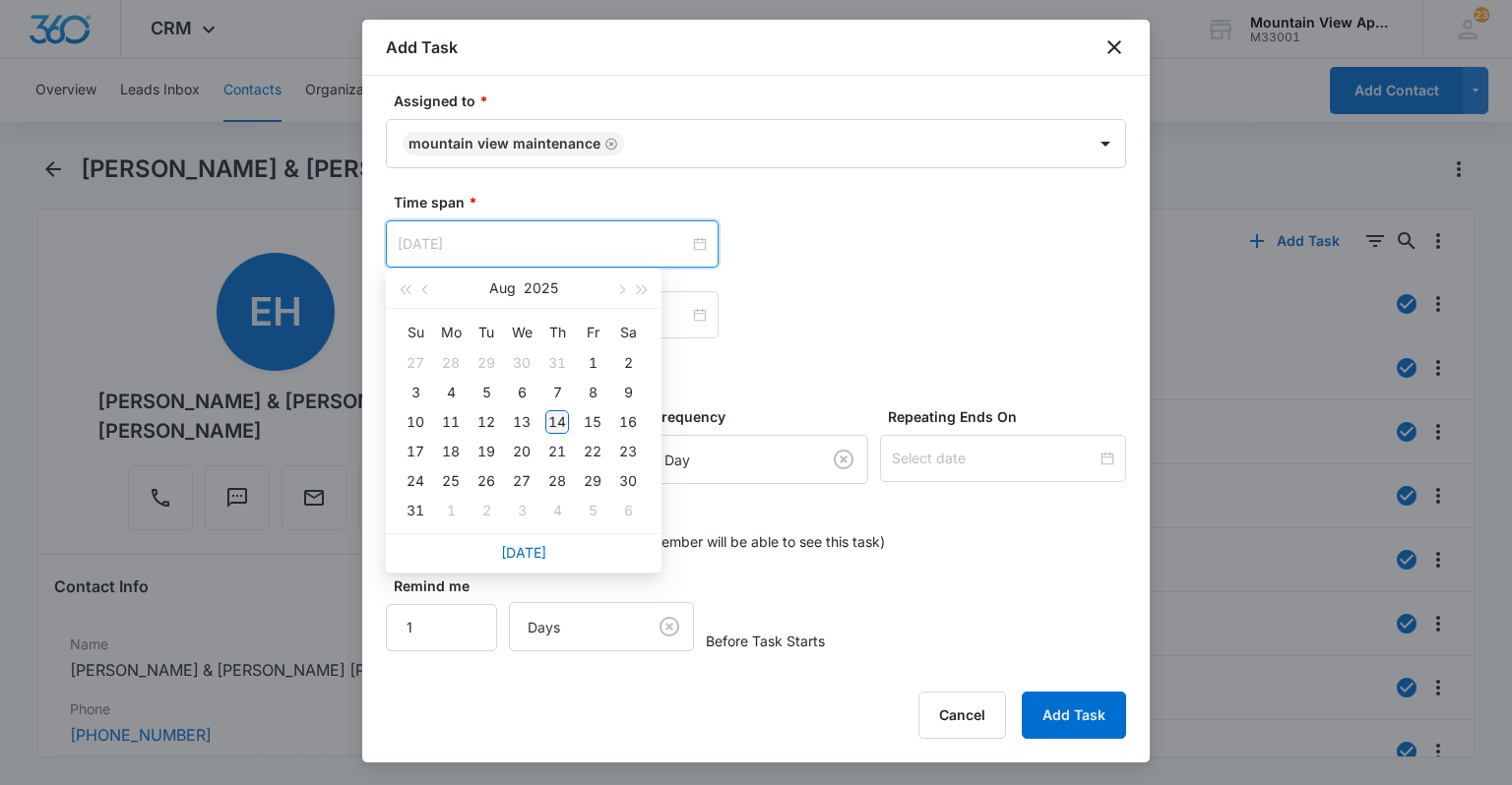
type input "[DATE]"
click at [552, 421] on div "14" at bounding box center [557, 422] width 24 height 24
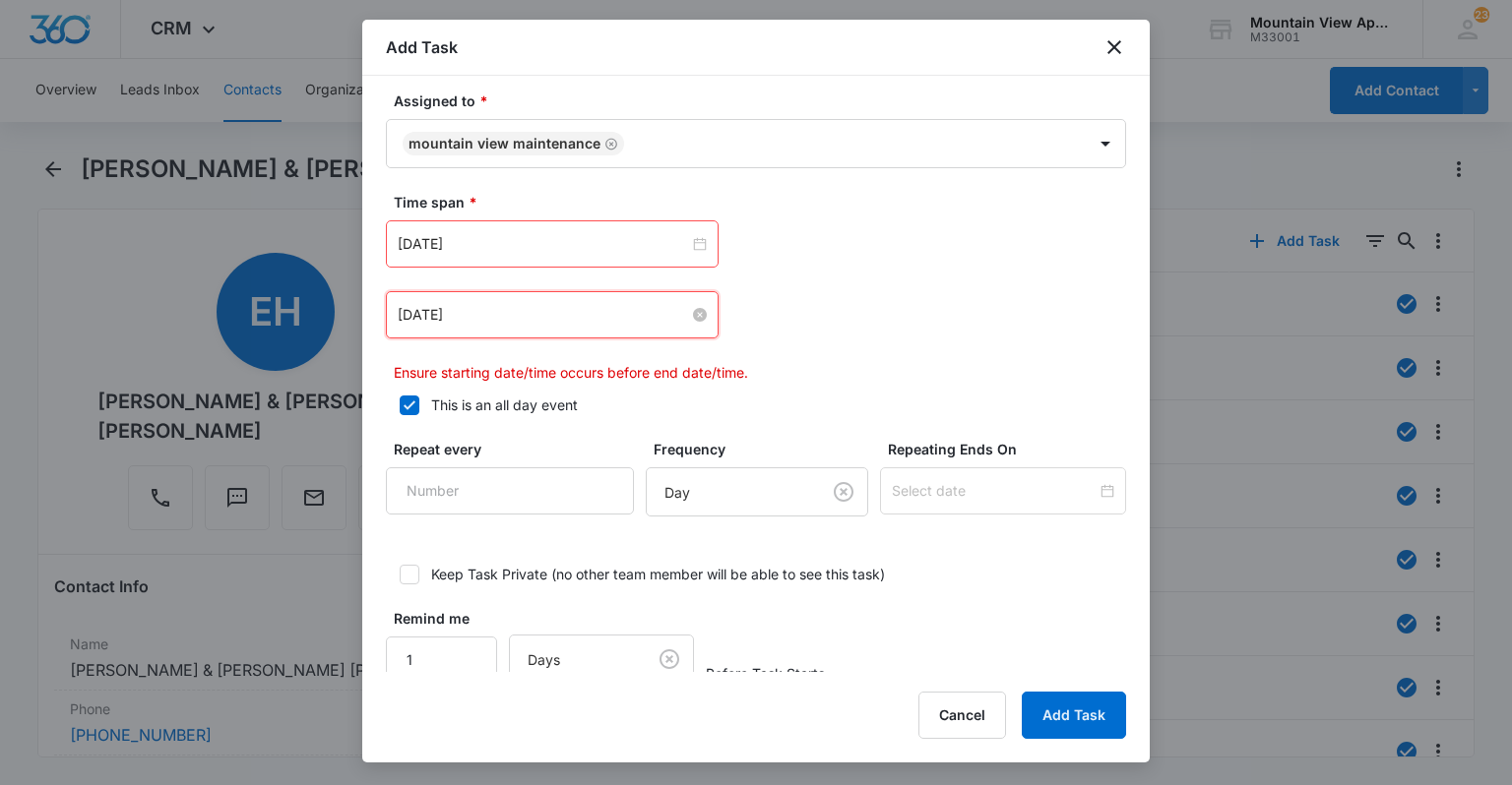
click at [440, 319] on input "[DATE]" at bounding box center [543, 315] width 291 height 22
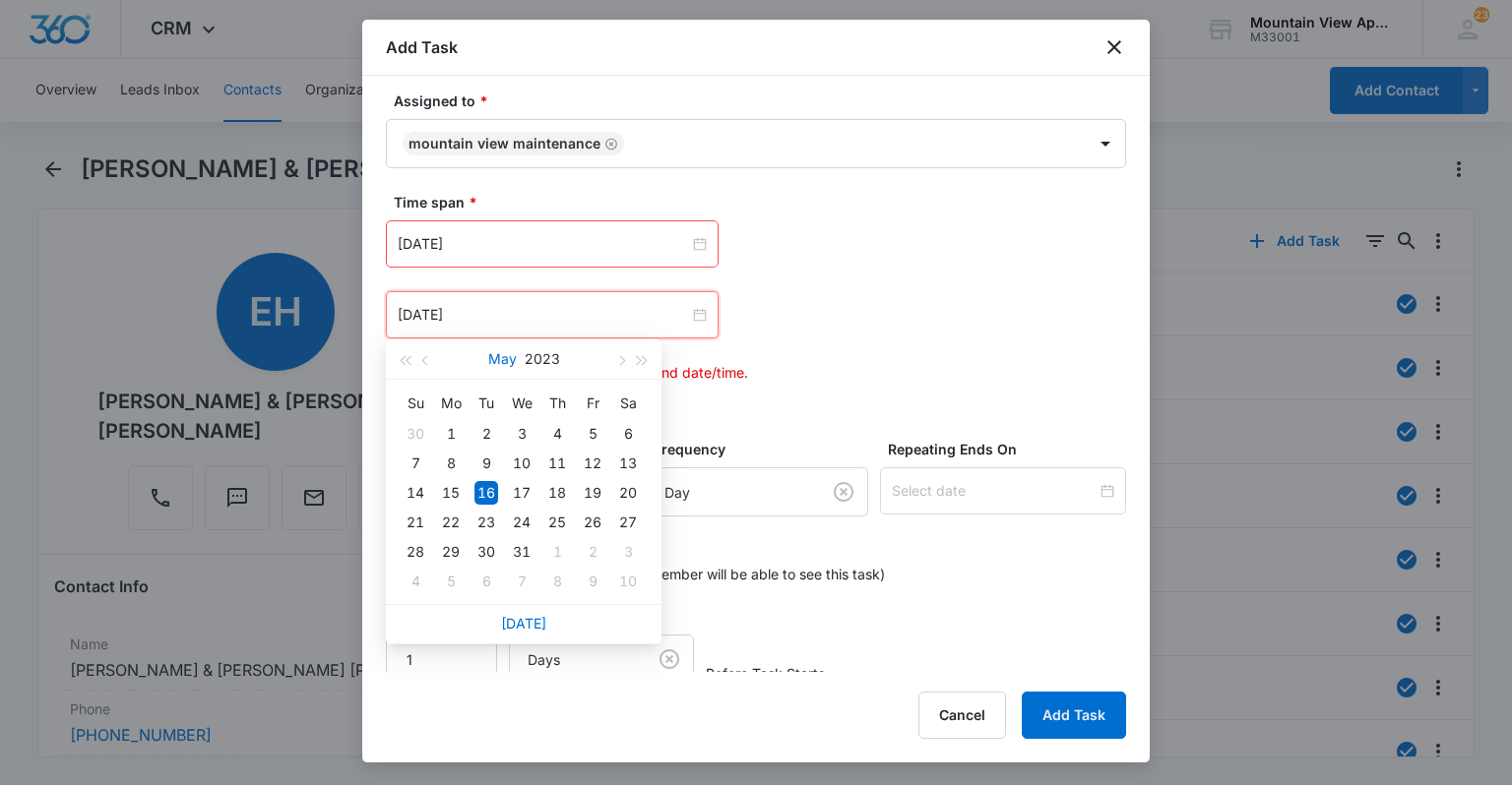
click at [499, 363] on button "May" at bounding box center [502, 360] width 29 height 40
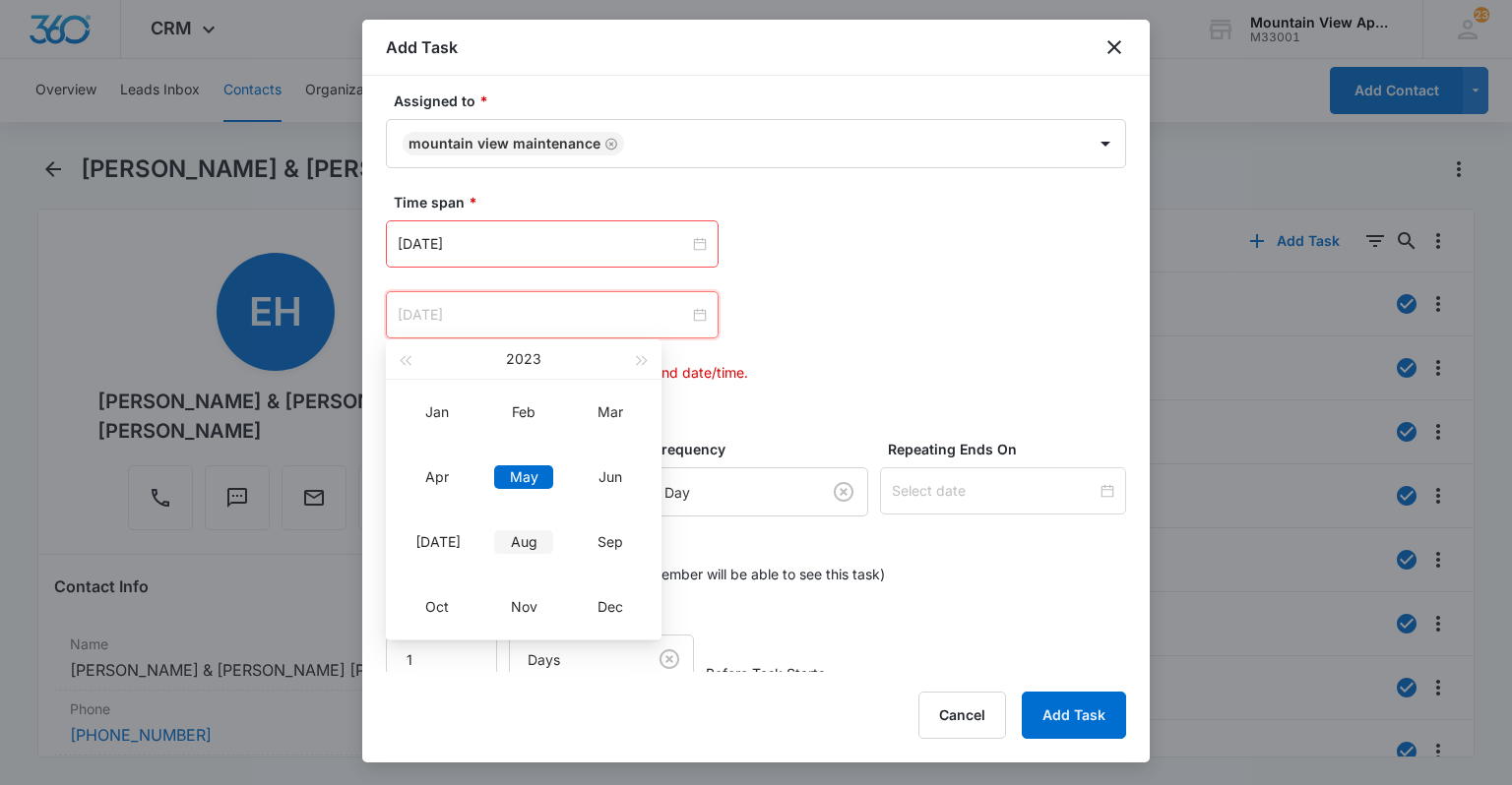
click at [521, 531] on div "Aug" at bounding box center [523, 542] width 59 height 24
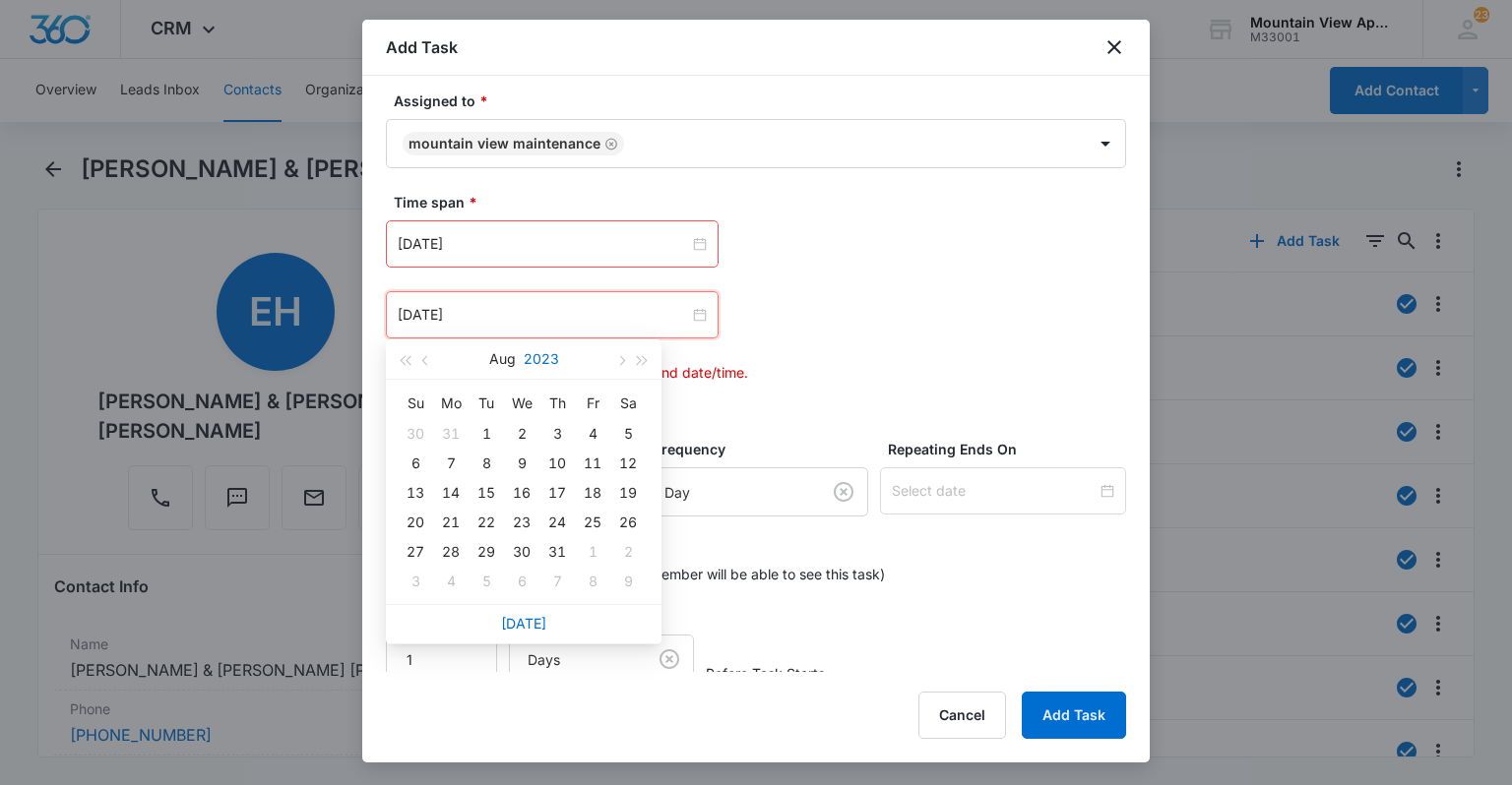
click at [533, 361] on button "2023" at bounding box center [542, 360] width 36 height 40
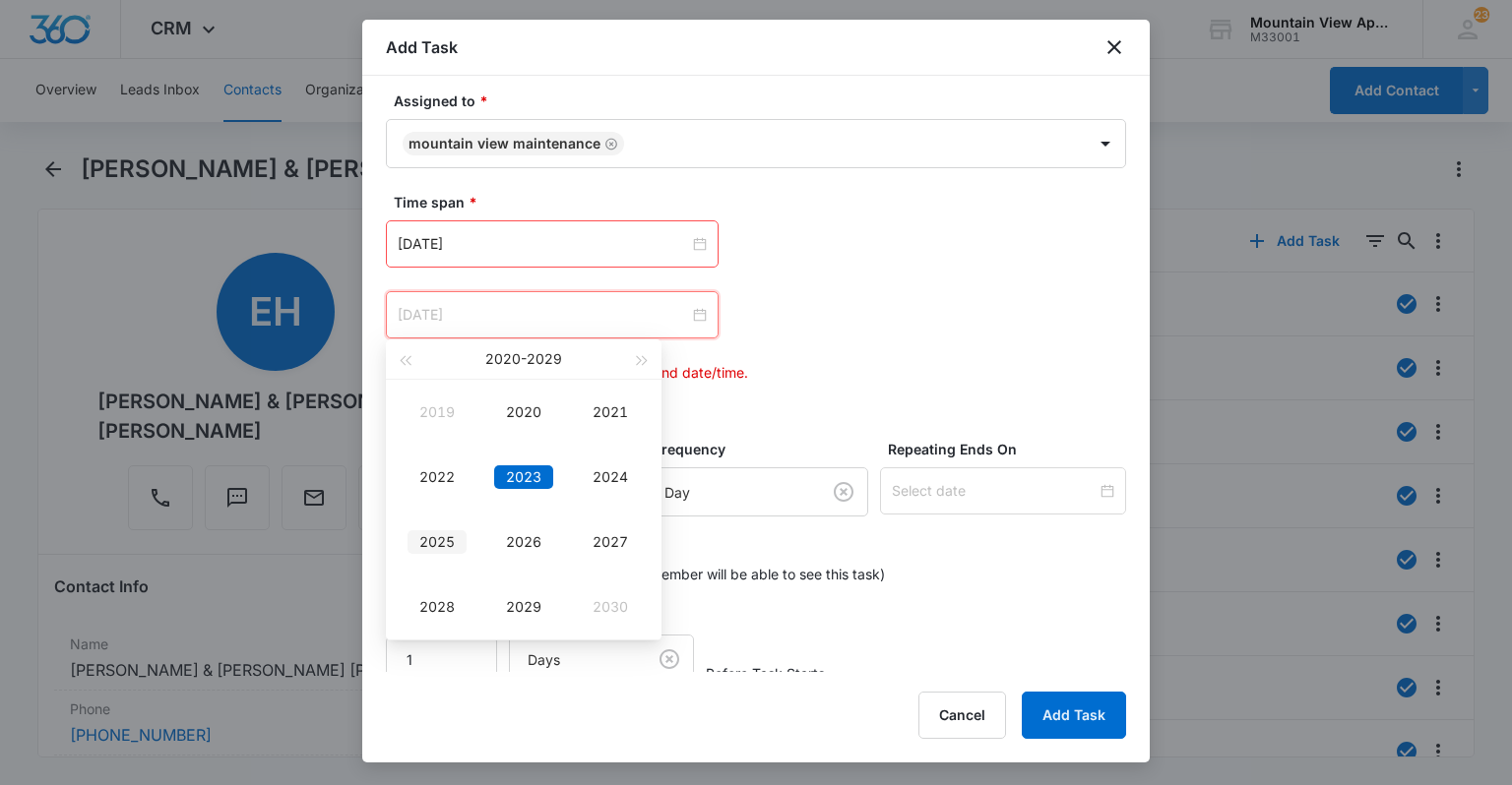
click at [436, 545] on div "2025" at bounding box center [437, 542] width 59 height 24
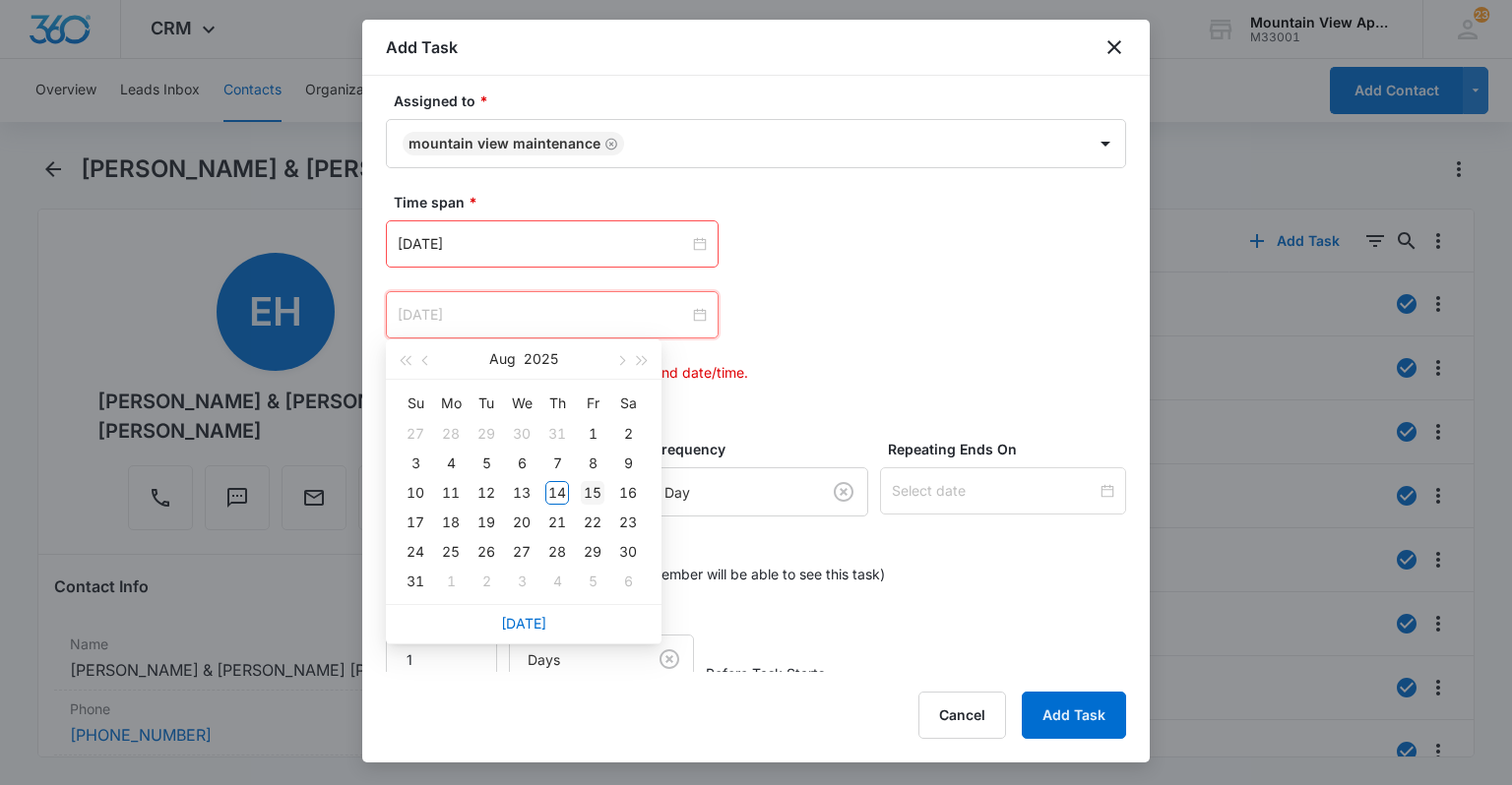
type input "[DATE]"
click at [600, 492] on div "15" at bounding box center [593, 493] width 24 height 24
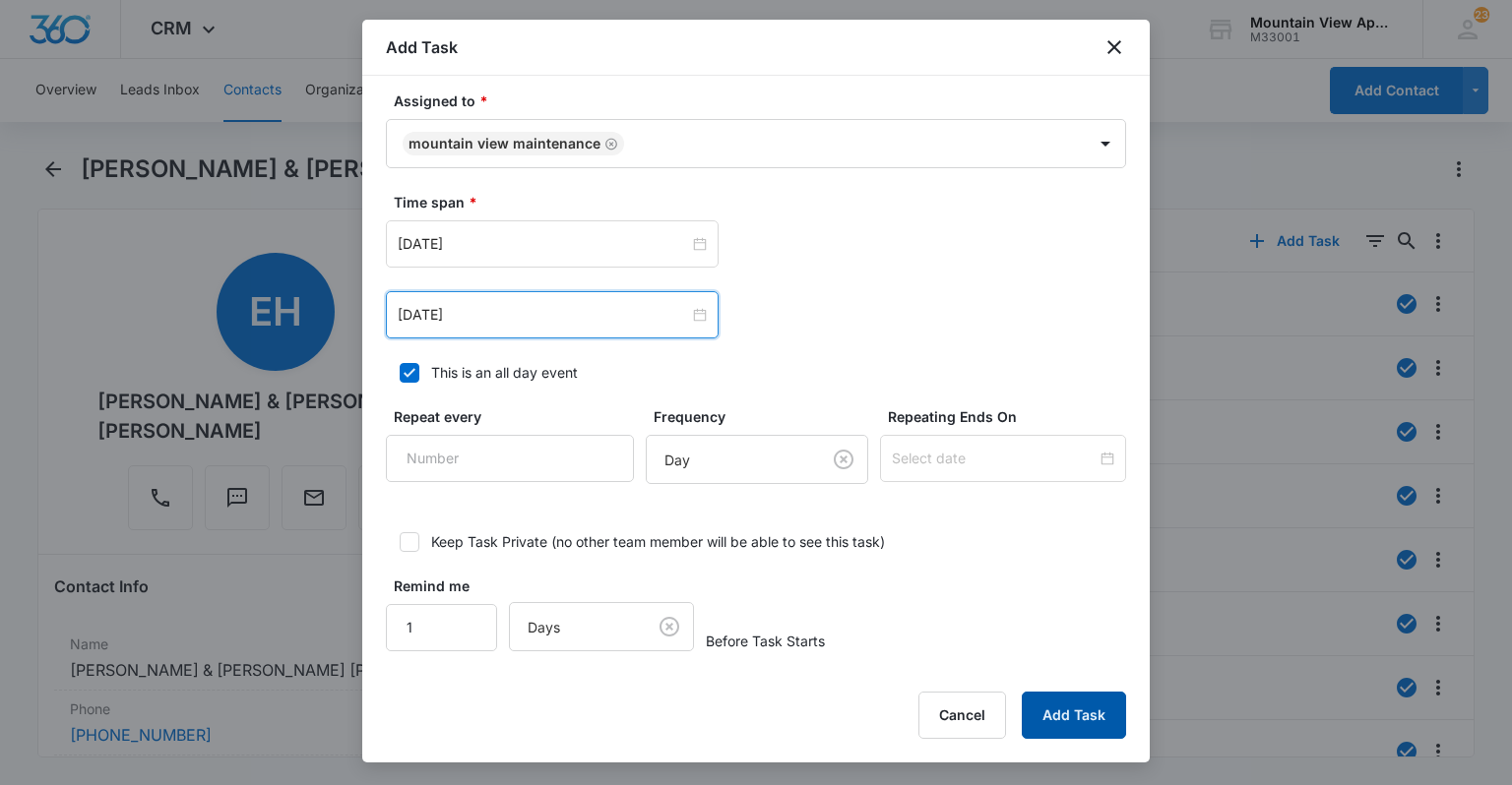
click at [1058, 722] on button "Add Task" at bounding box center [1073, 714] width 105 height 47
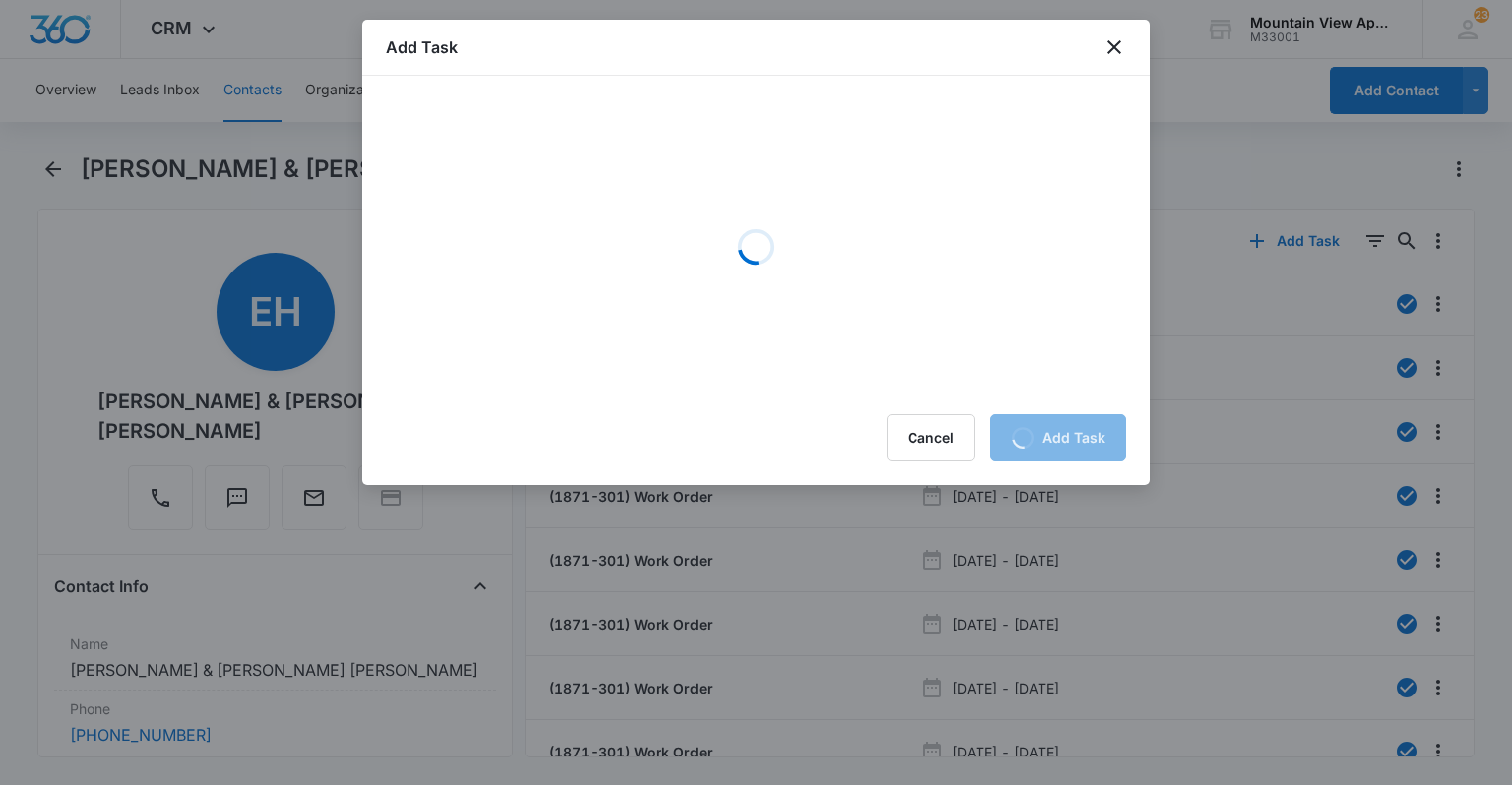
scroll to position [0, 0]
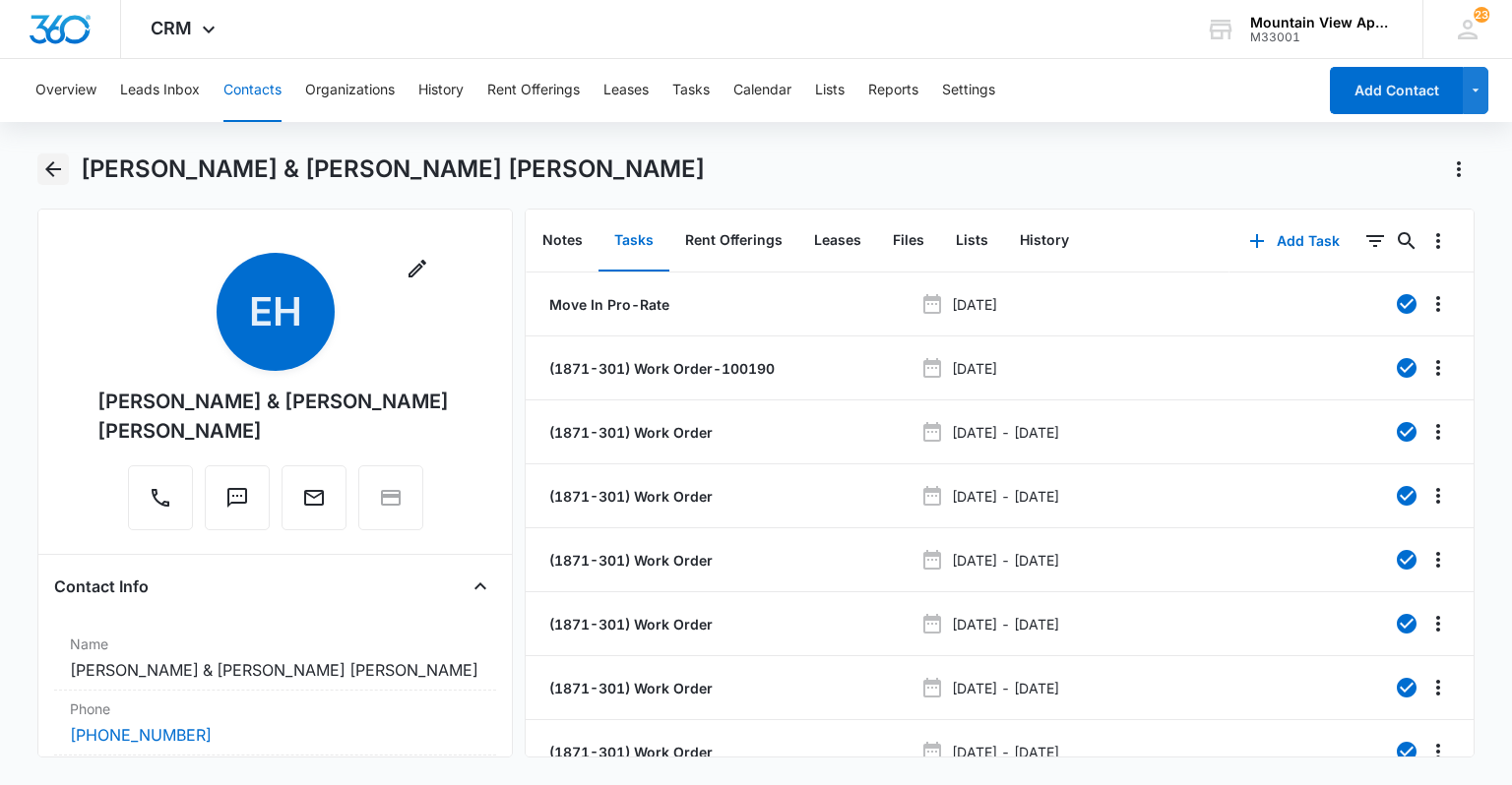
click at [57, 155] on button "Back" at bounding box center [53, 169] width 31 height 32
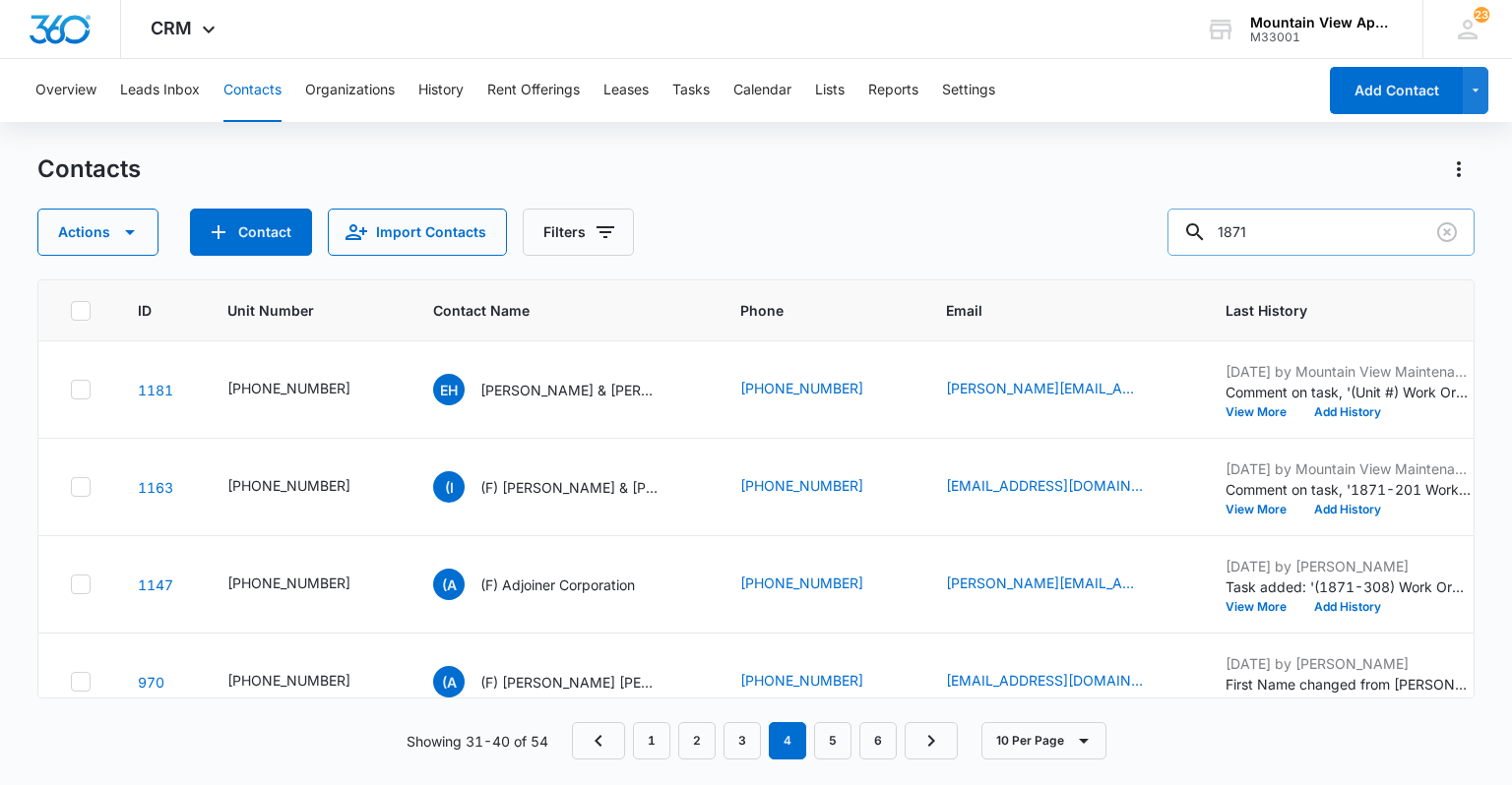
click at [1278, 241] on input "1871" at bounding box center [1322, 231] width 307 height 47
type input "1867"
click at [1445, 232] on icon "Clear" at bounding box center [1447, 232] width 20 height 20
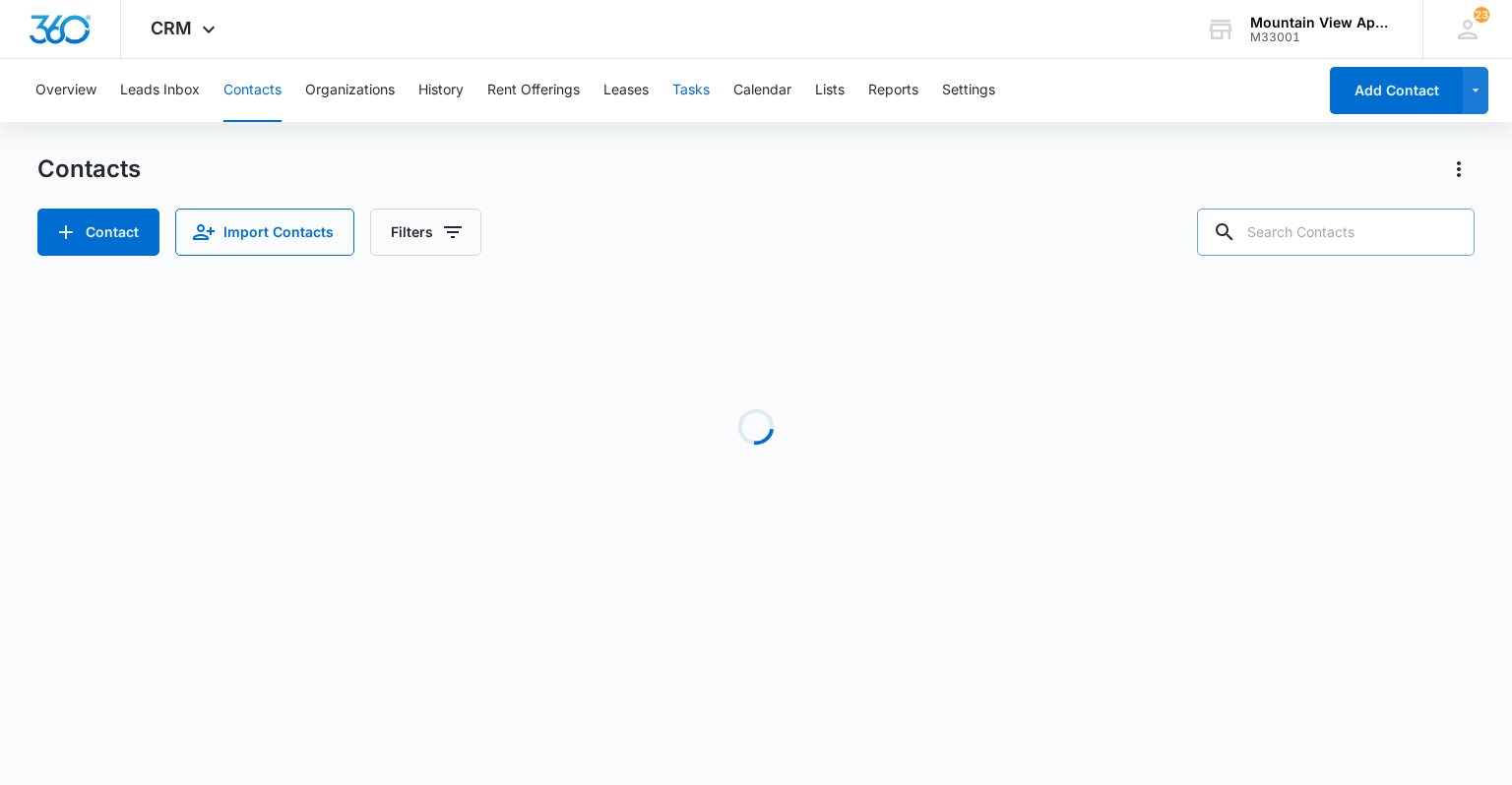
click at [686, 98] on button "Tasks" at bounding box center [692, 90] width 38 height 63
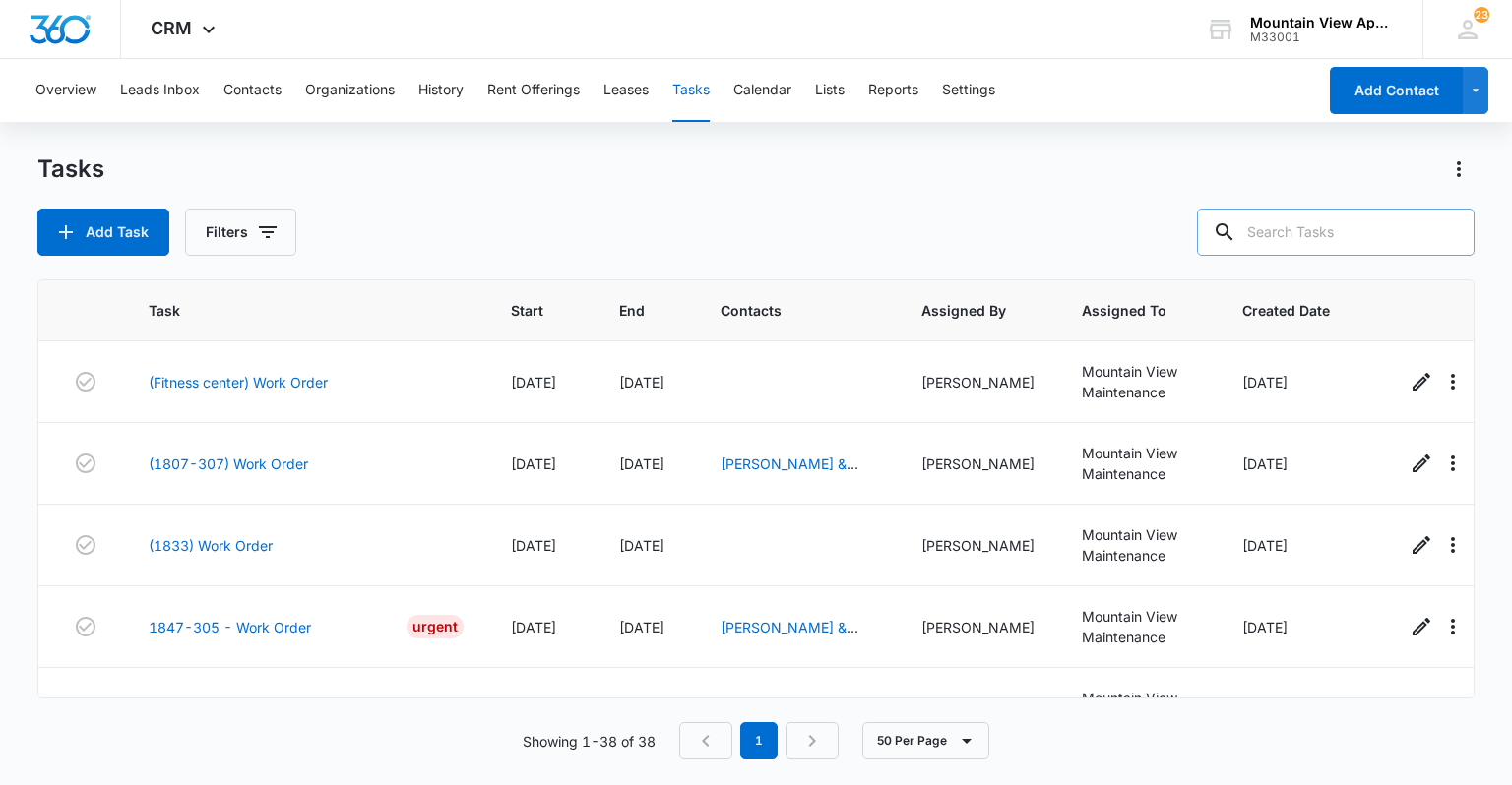
click at [1345, 232] on input "text" at bounding box center [1336, 231] width 278 height 47
type input "1"
click at [100, 224] on button "Add Task" at bounding box center [104, 231] width 132 height 47
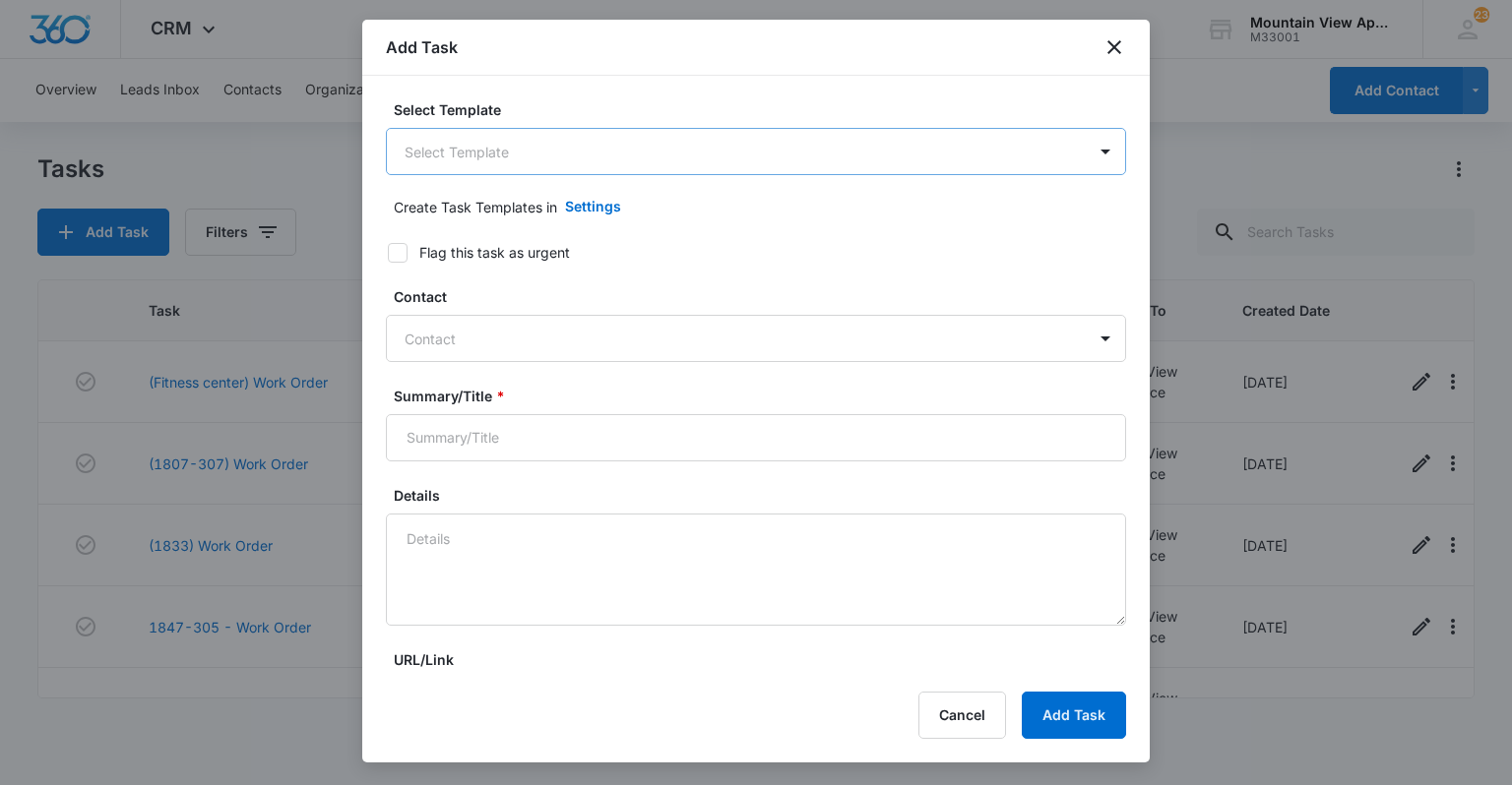
click at [609, 149] on body "CRM Apps Reputation Websites Forms CRM Email Social Content Ads Intelligence Fi…" at bounding box center [756, 392] width 1512 height 785
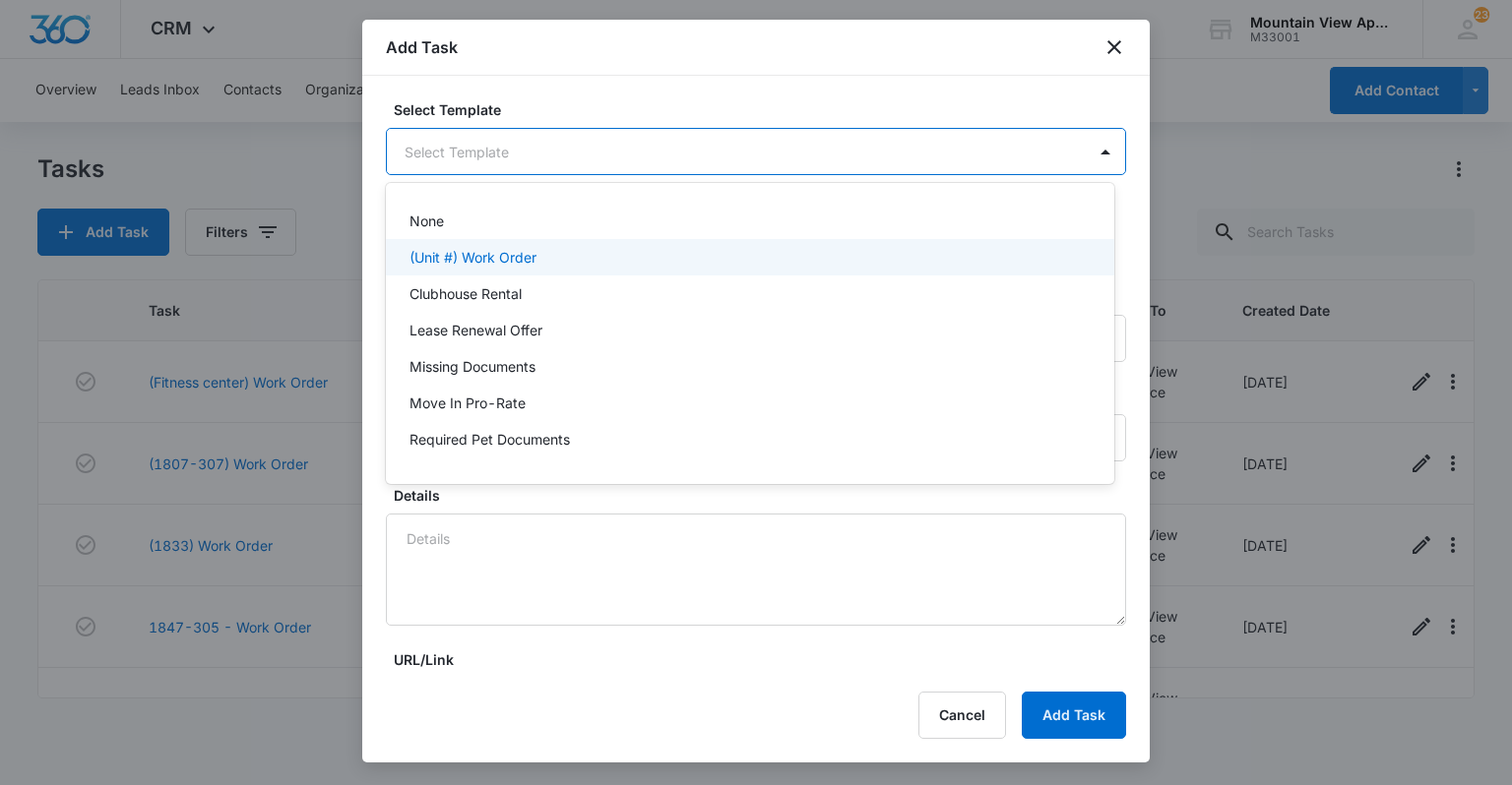
click at [595, 260] on div "(Unit #) Work Order" at bounding box center [749, 257] width 678 height 21
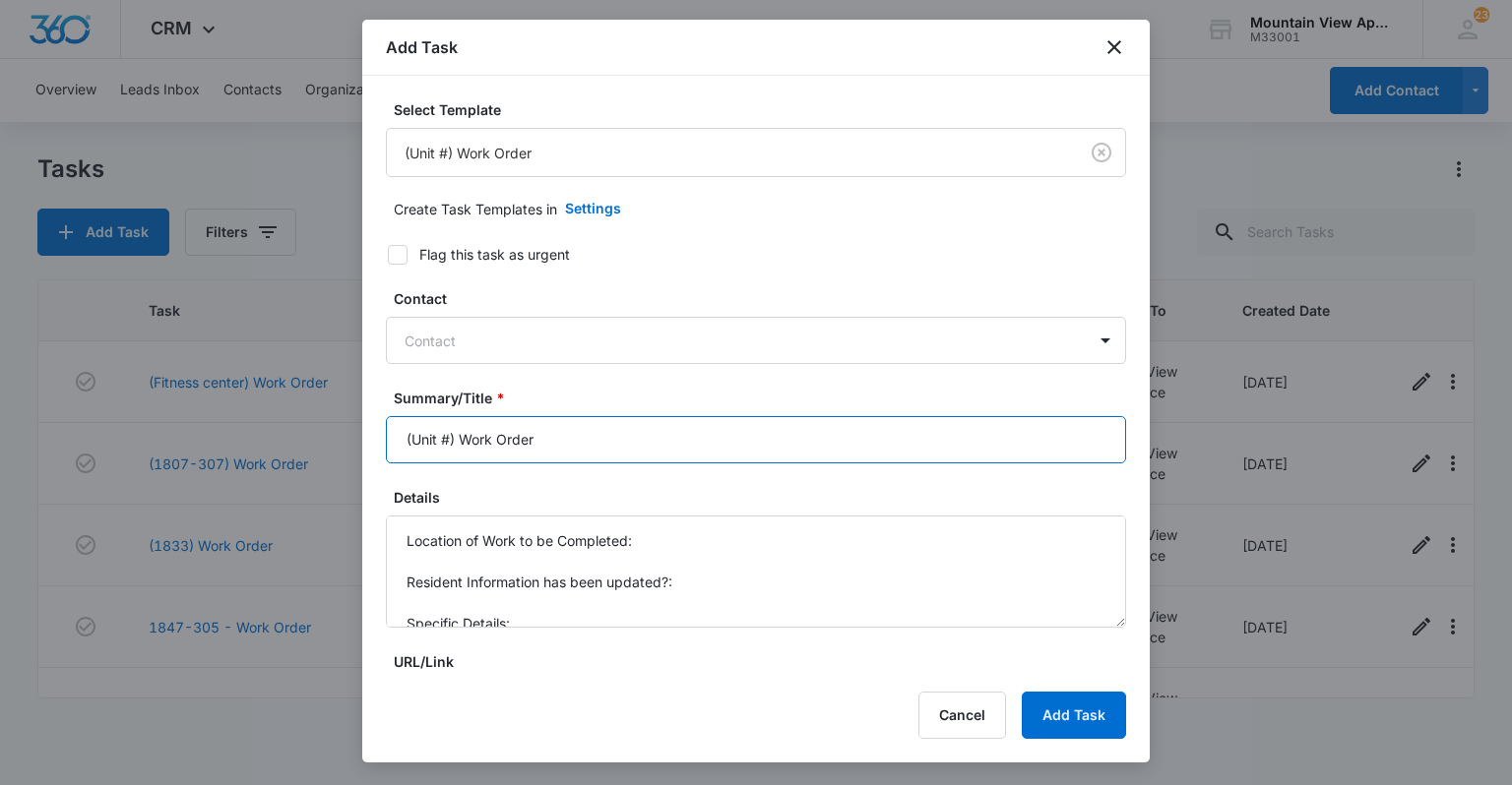
click at [449, 433] on input "(Unit #) Work Order" at bounding box center [756, 439] width 741 height 47
type input "(1867-301) Work Order"
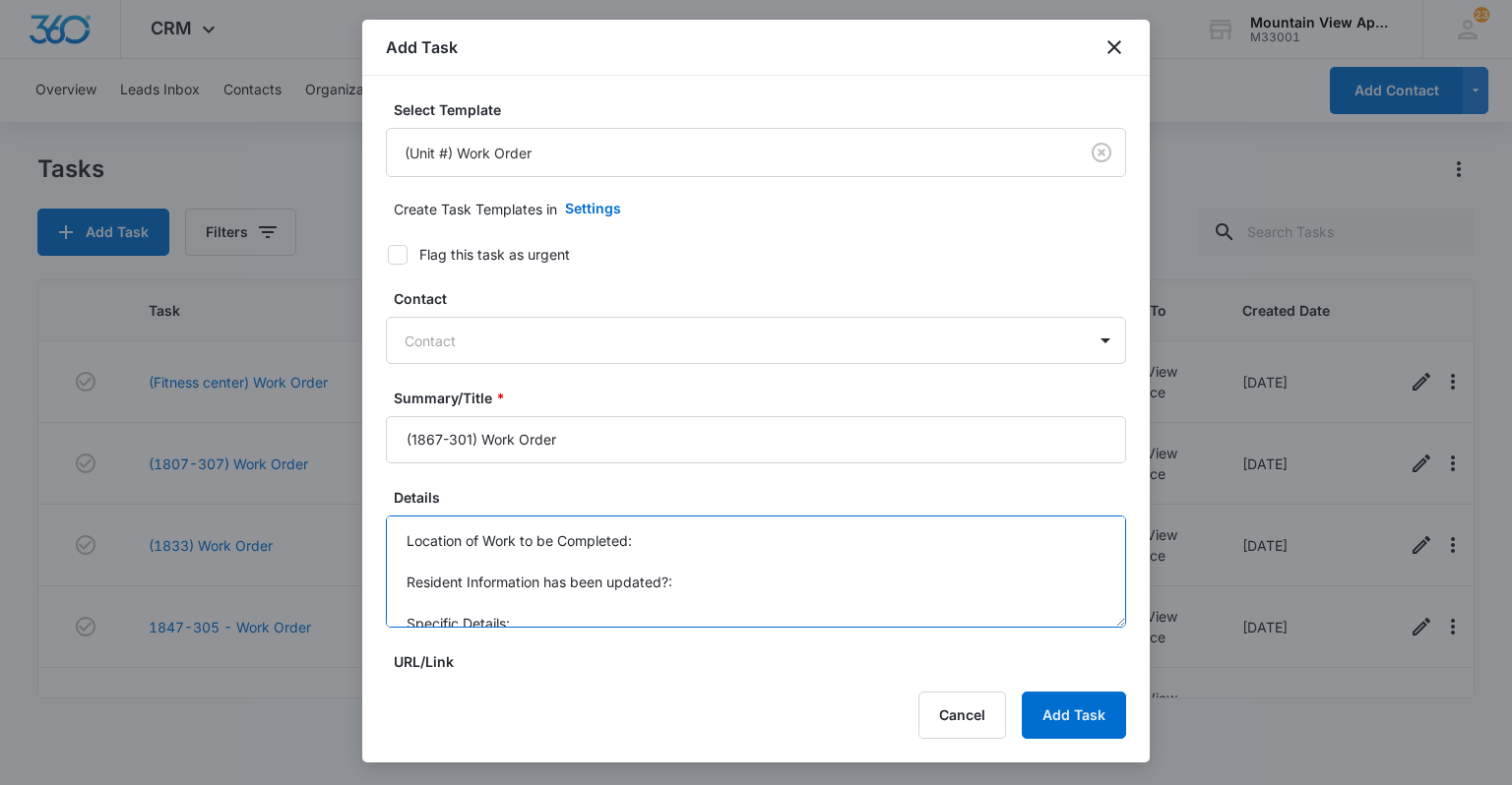
click at [699, 529] on textarea "Location of Work to be Completed: Resident Information has been updated?: Speci…" at bounding box center [756, 572] width 741 height 113
click at [699, 574] on textarea "Location of Work to be Completed: Laundry Room. Resident Information has been u…" at bounding box center [756, 572] width 741 height 113
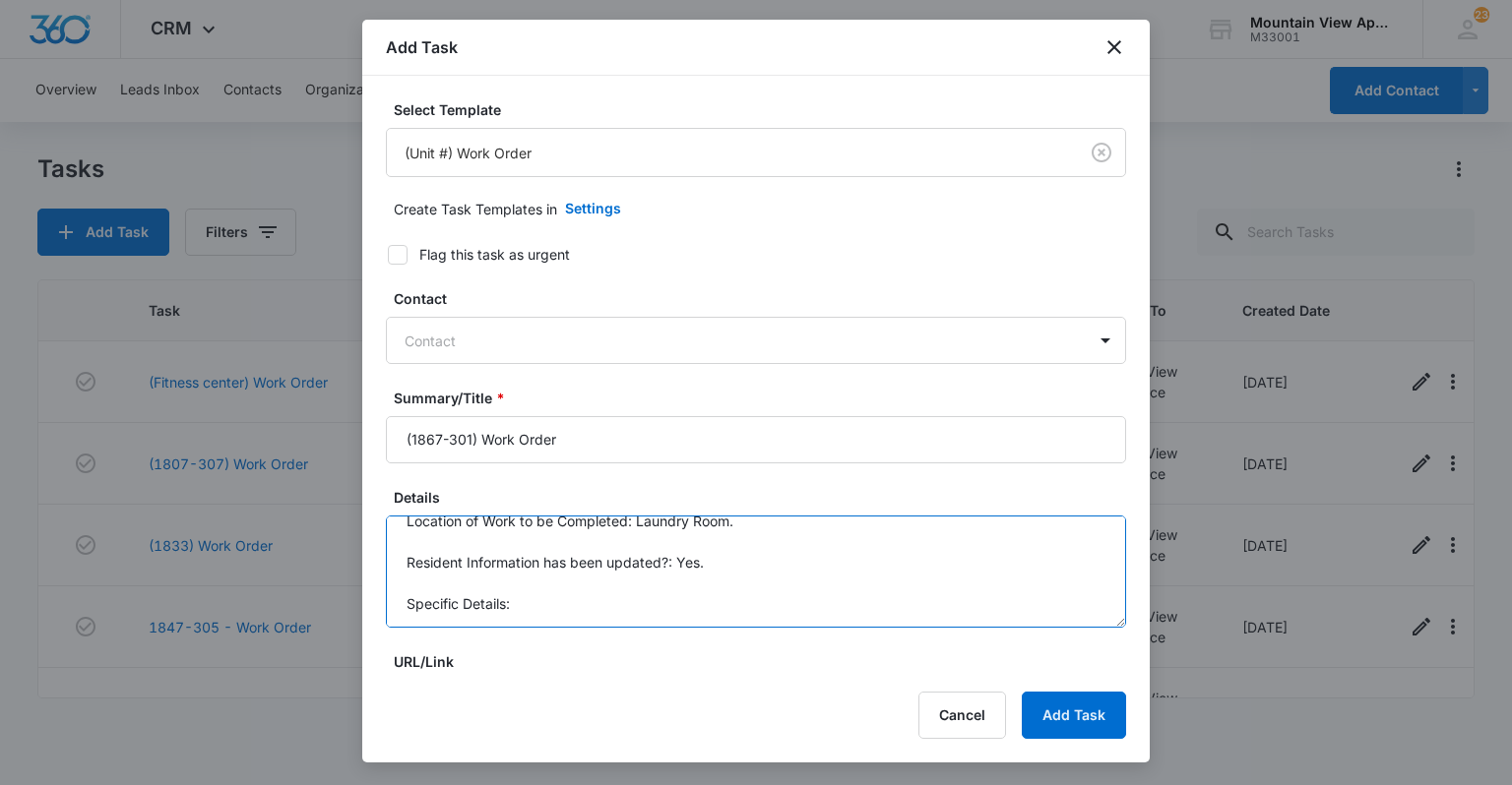
click at [701, 601] on textarea "Location of Work to be Completed: Laundry Room. Resident Information has been u…" at bounding box center [756, 572] width 741 height 113
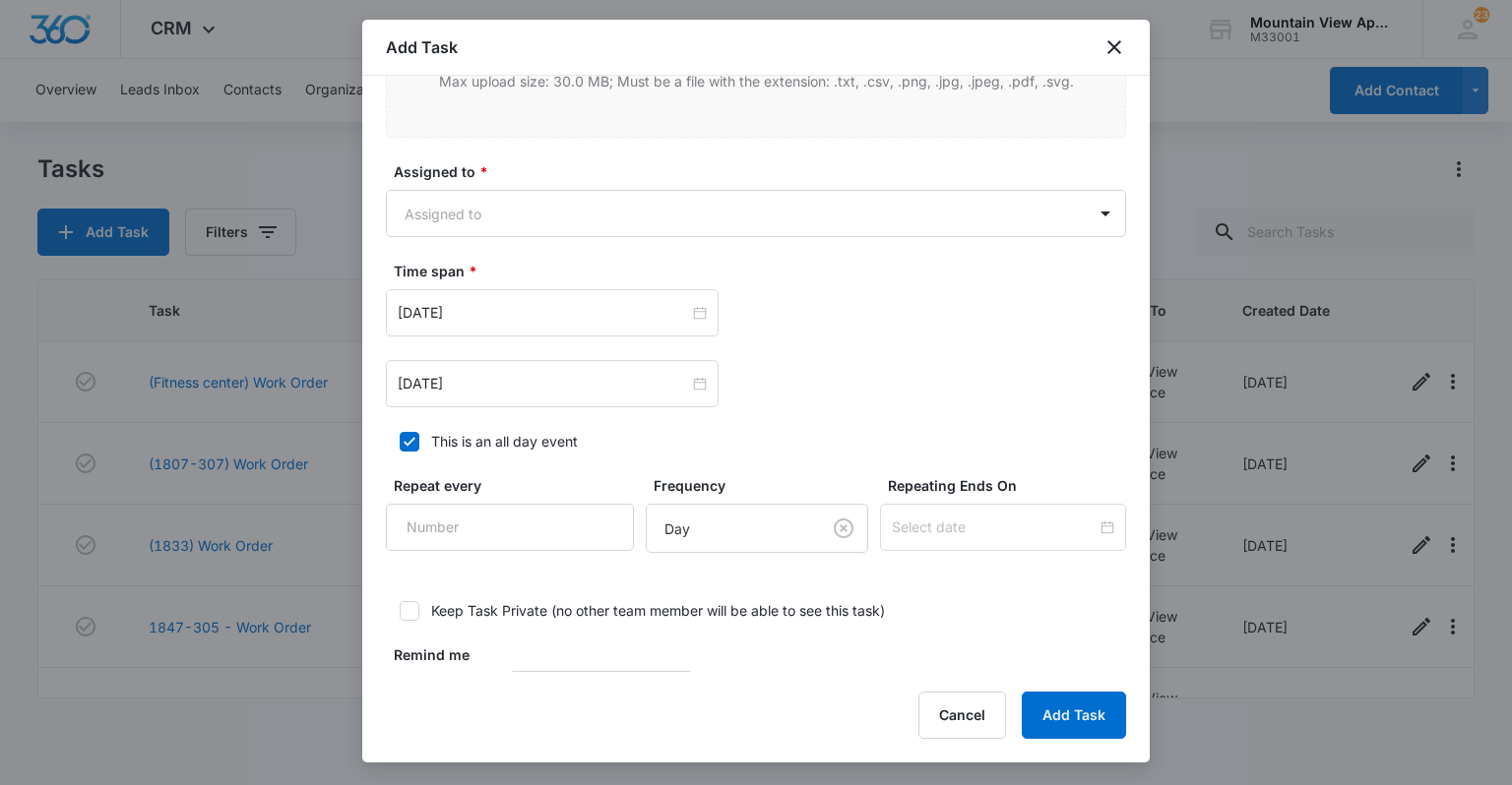
scroll to position [1102, 0]
type textarea "Location of Work to be Completed: Laundry Room. Resident Information has been u…"
click at [815, 220] on body "CRM Apps Reputation Websites Forms CRM Email Social Content Ads Intelligence Fi…" at bounding box center [756, 392] width 1512 height 785
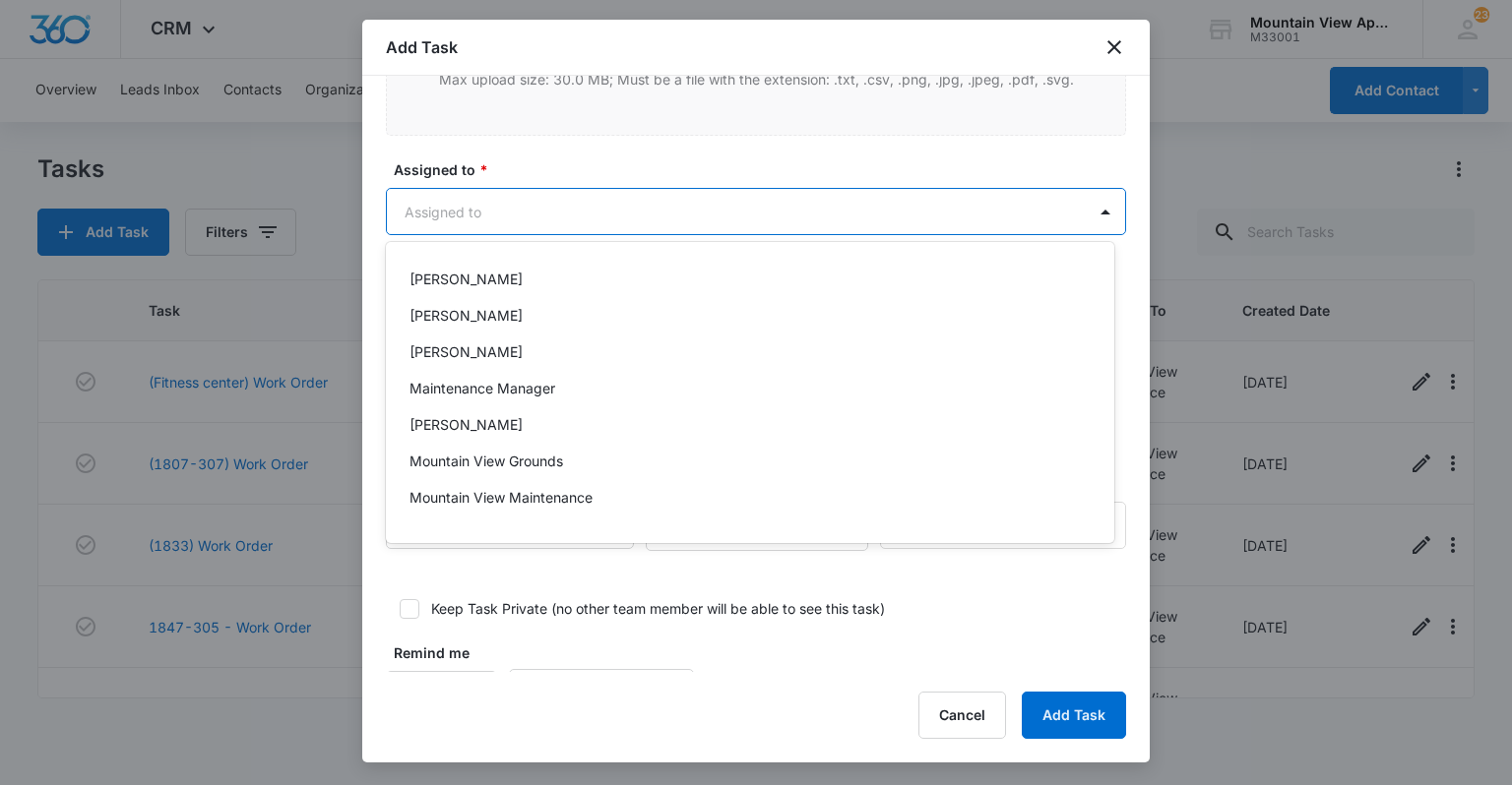
scroll to position [393, 0]
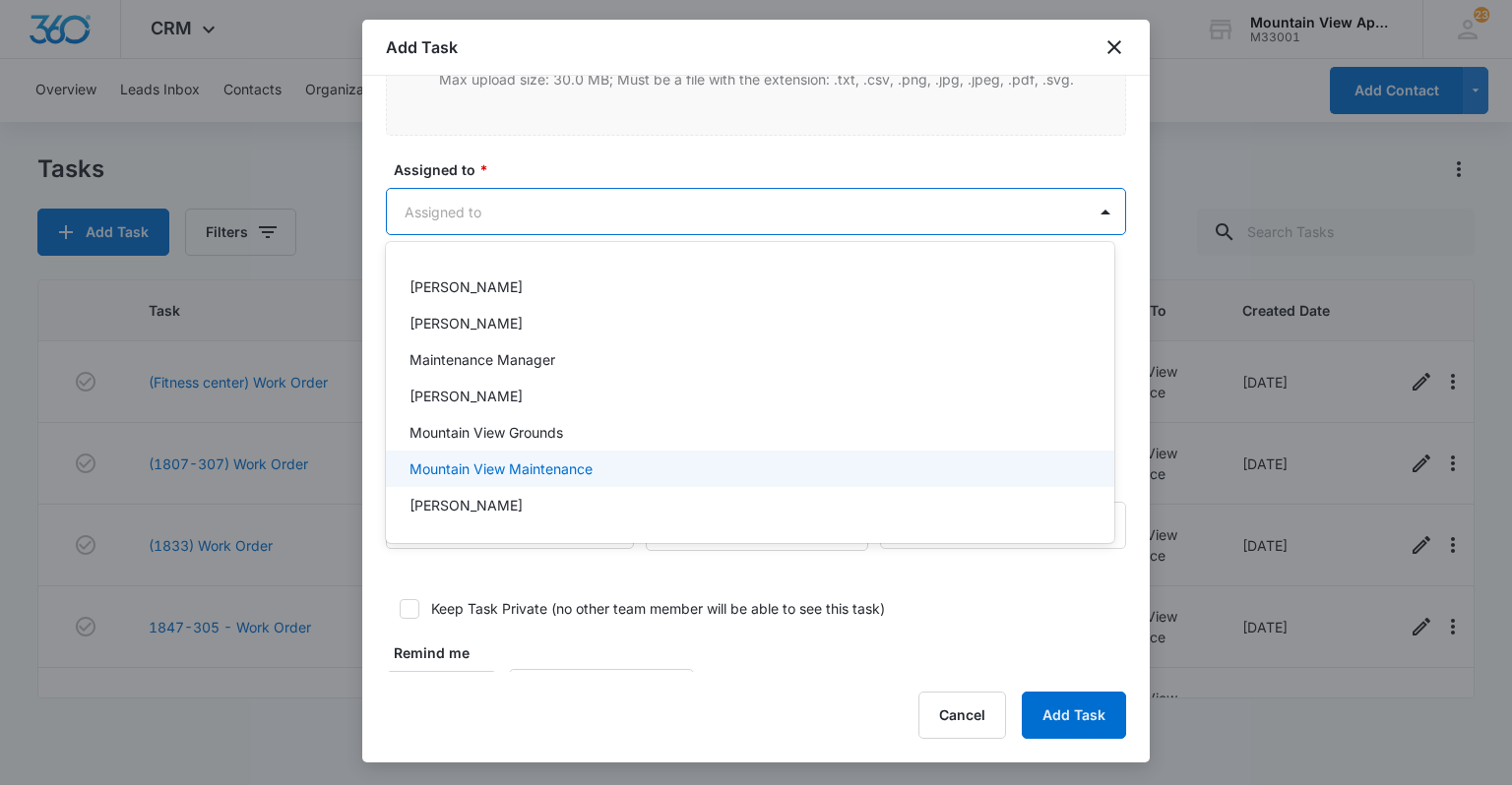
click at [632, 463] on div "Mountain View Maintenance" at bounding box center [749, 468] width 678 height 21
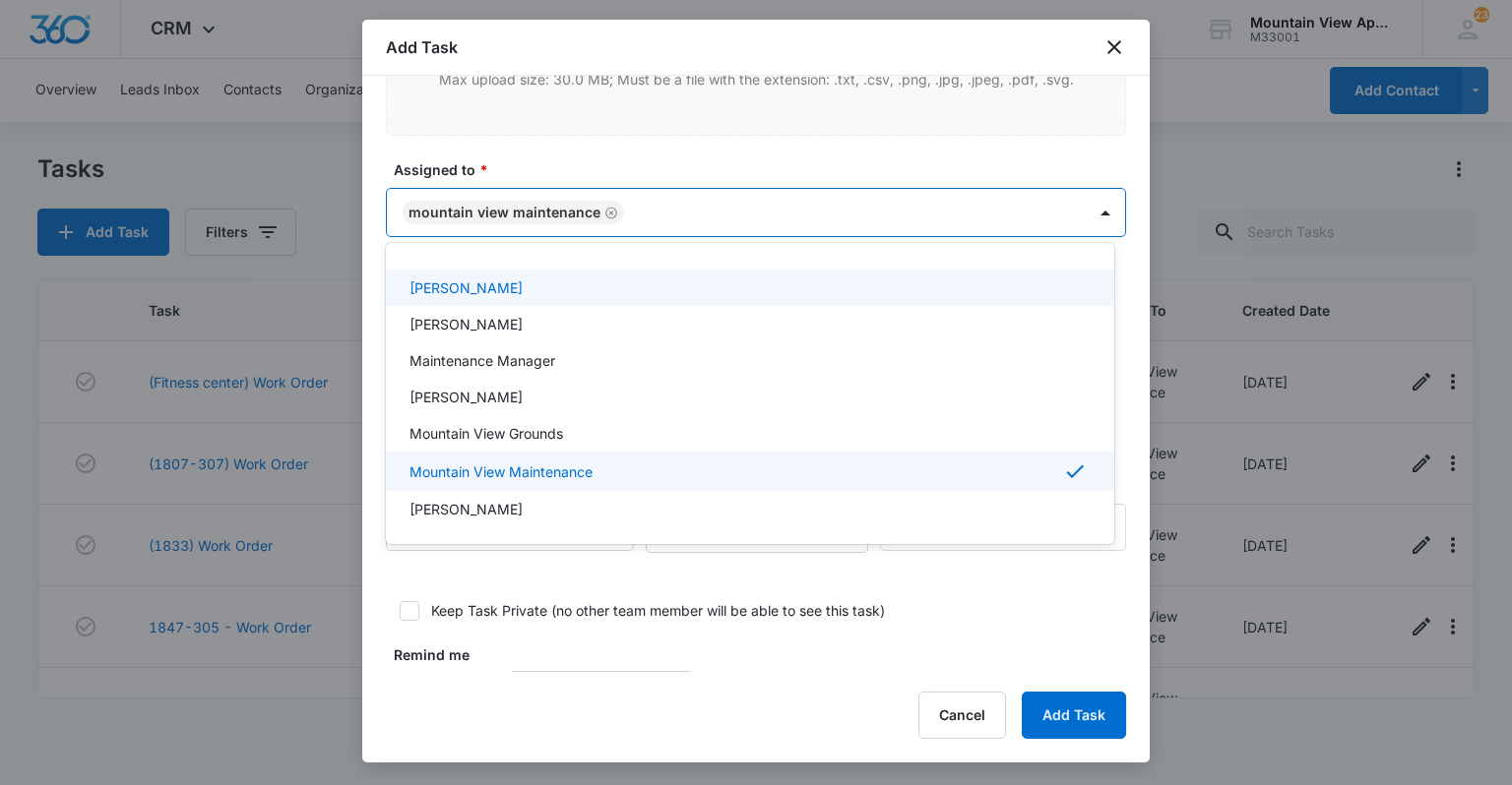
click at [766, 58] on div at bounding box center [756, 392] width 1512 height 785
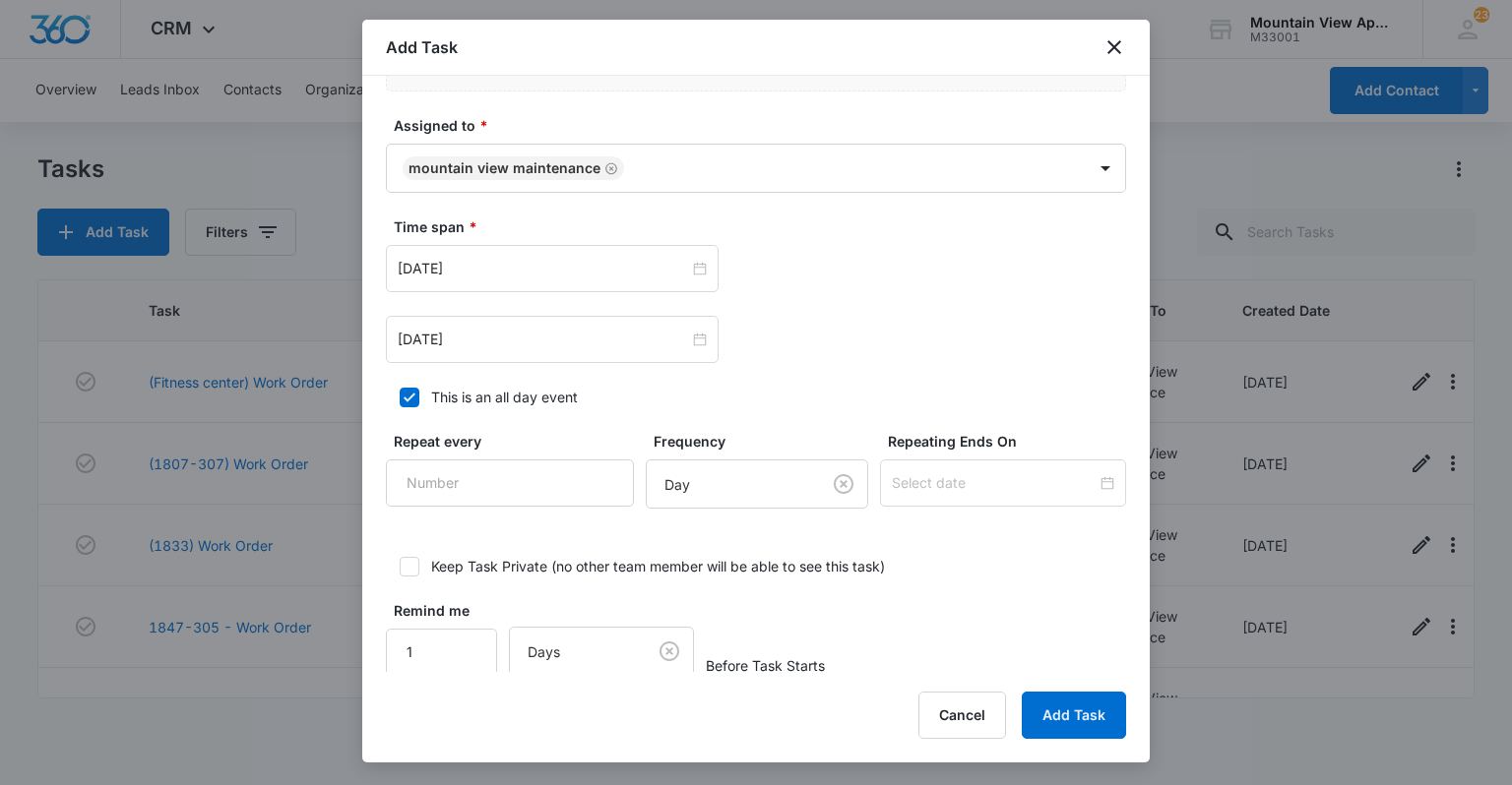
scroll to position [1171, 0]
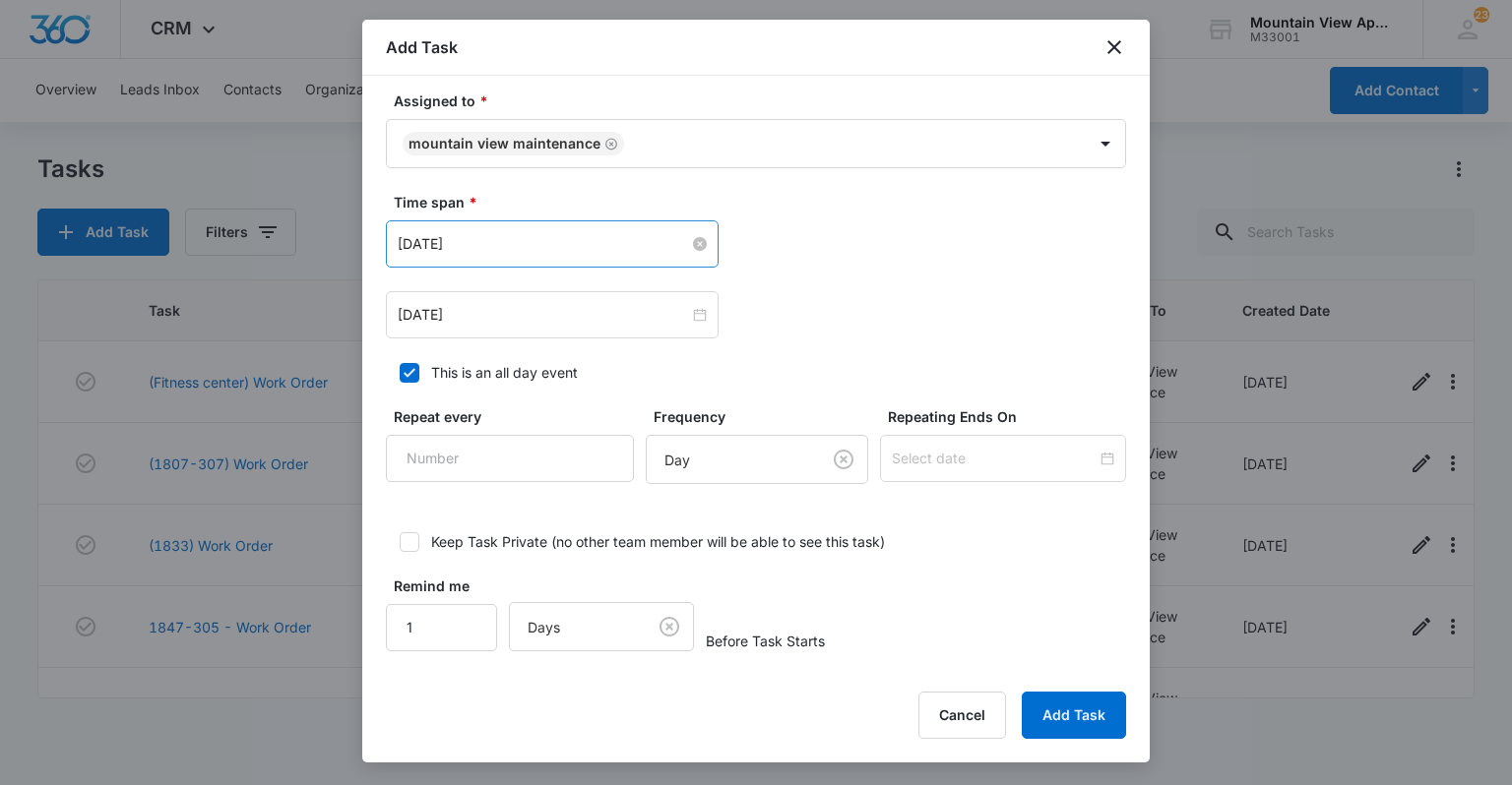
click at [415, 245] on input "[DATE]" at bounding box center [543, 244] width 291 height 22
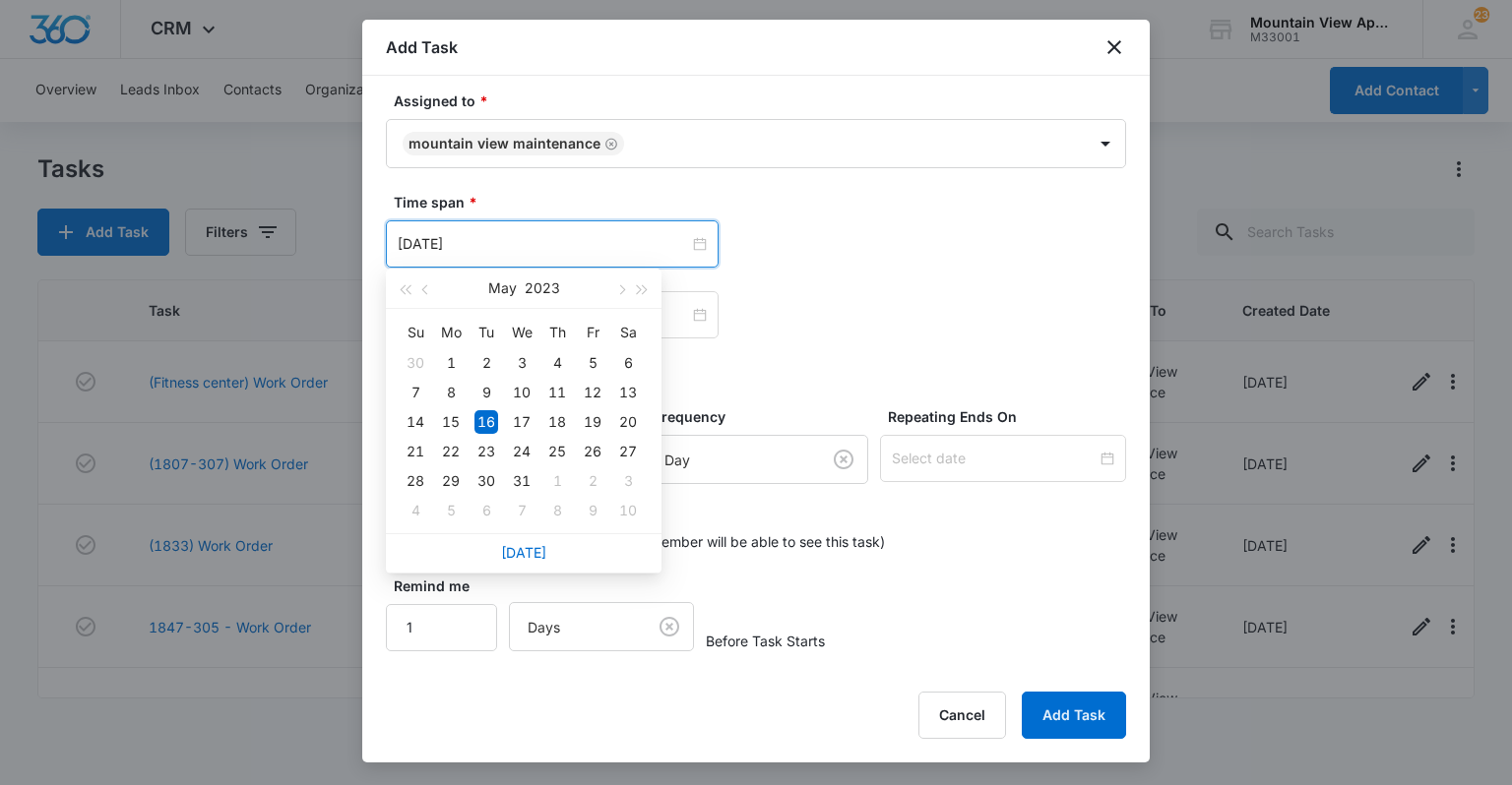
click at [487, 291] on div "[DATE]" at bounding box center [524, 289] width 171 height 40
click at [500, 285] on button "May" at bounding box center [502, 289] width 29 height 40
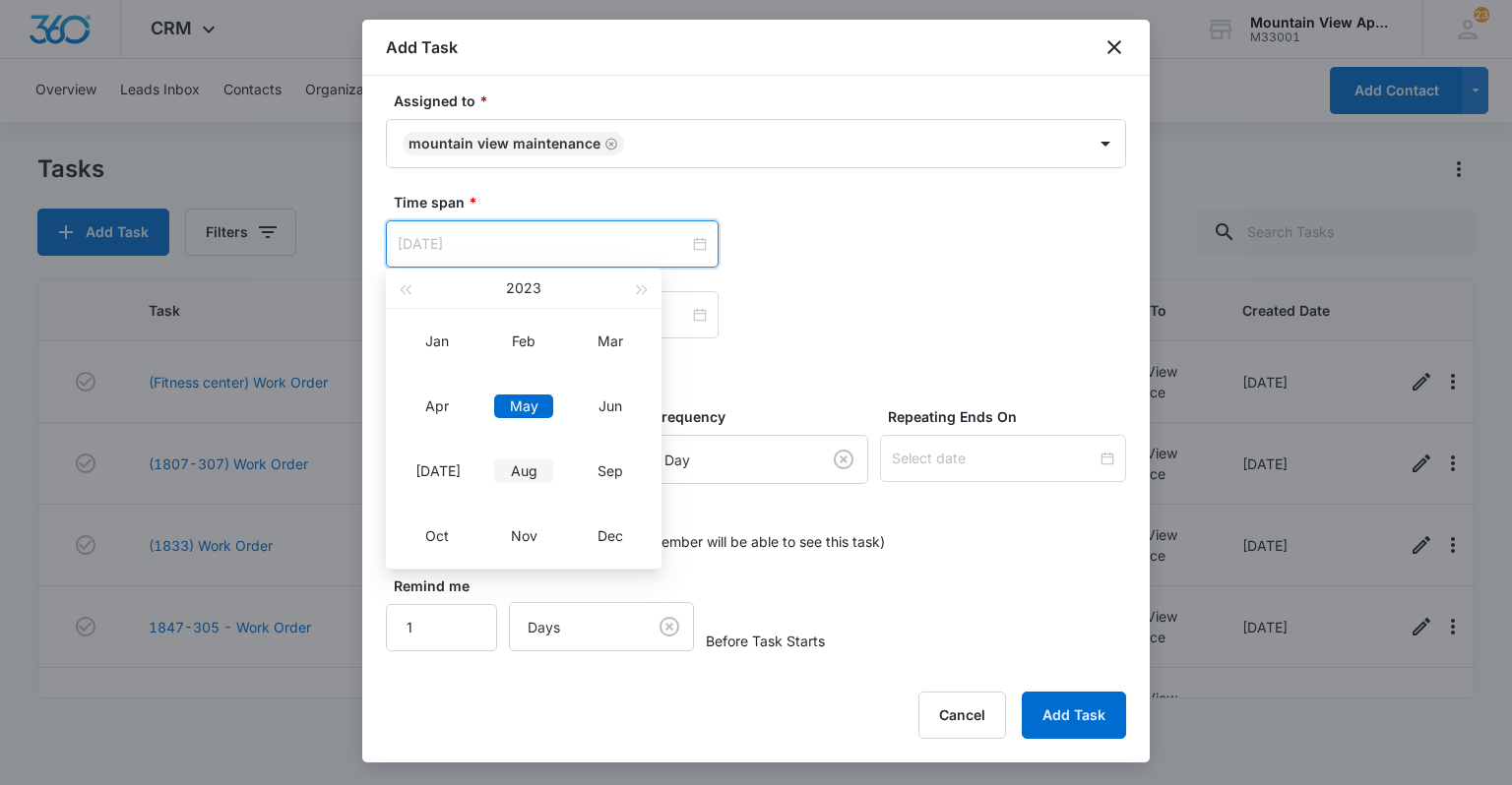
click at [516, 462] on div "Aug" at bounding box center [523, 471] width 59 height 24
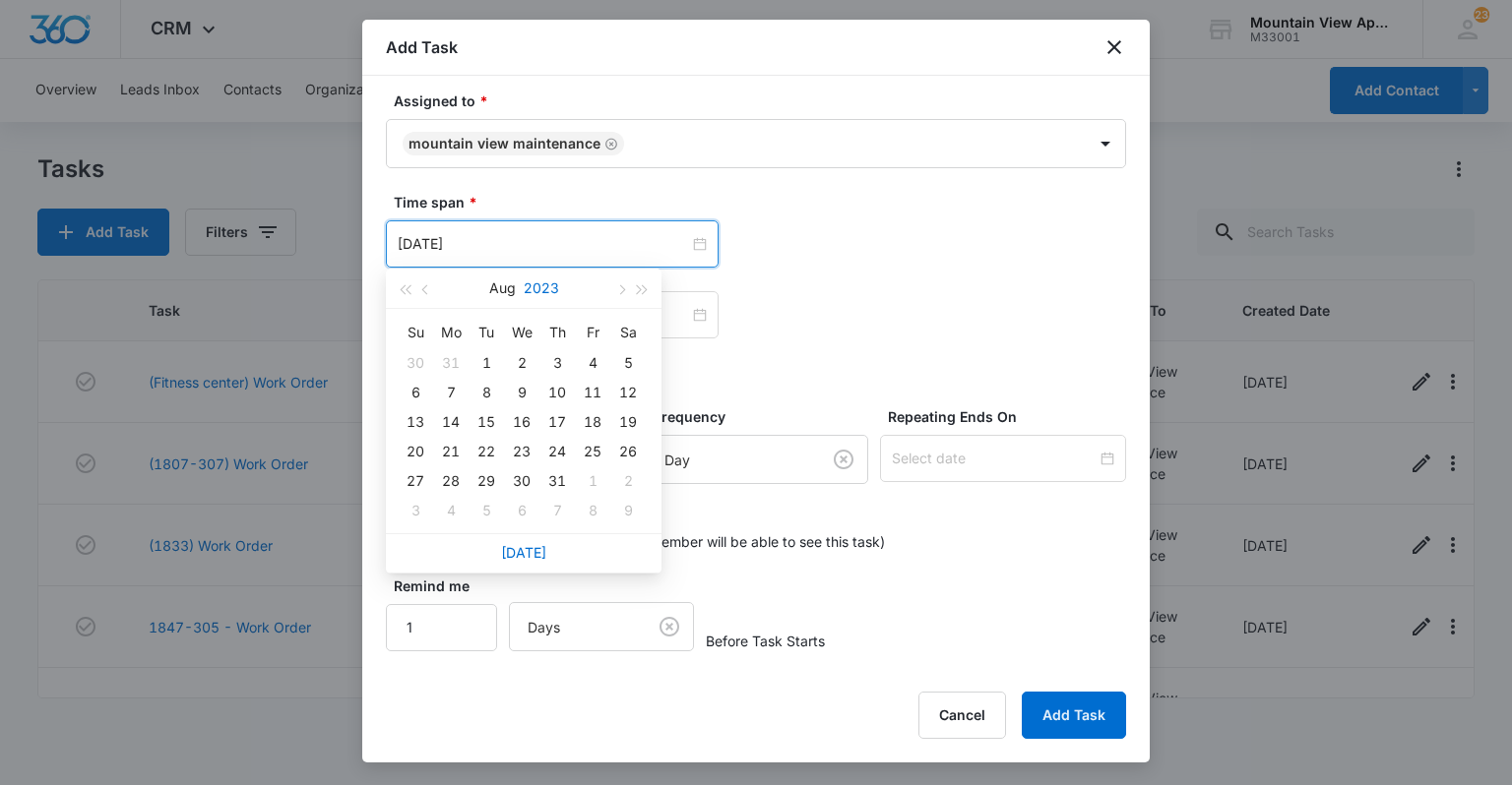
click at [538, 290] on button "2023" at bounding box center [542, 289] width 36 height 40
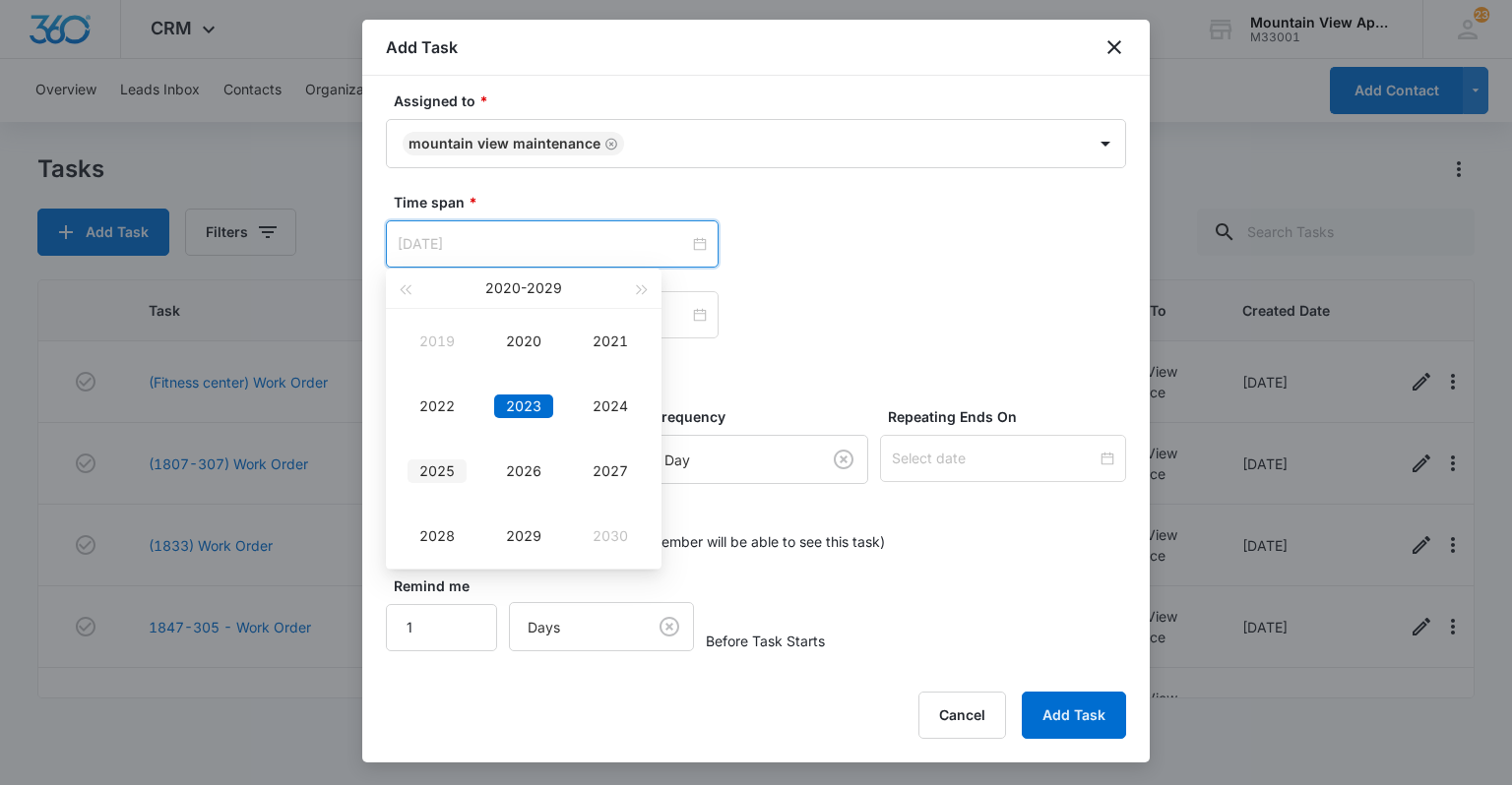
click at [415, 476] on div "2025" at bounding box center [437, 471] width 59 height 24
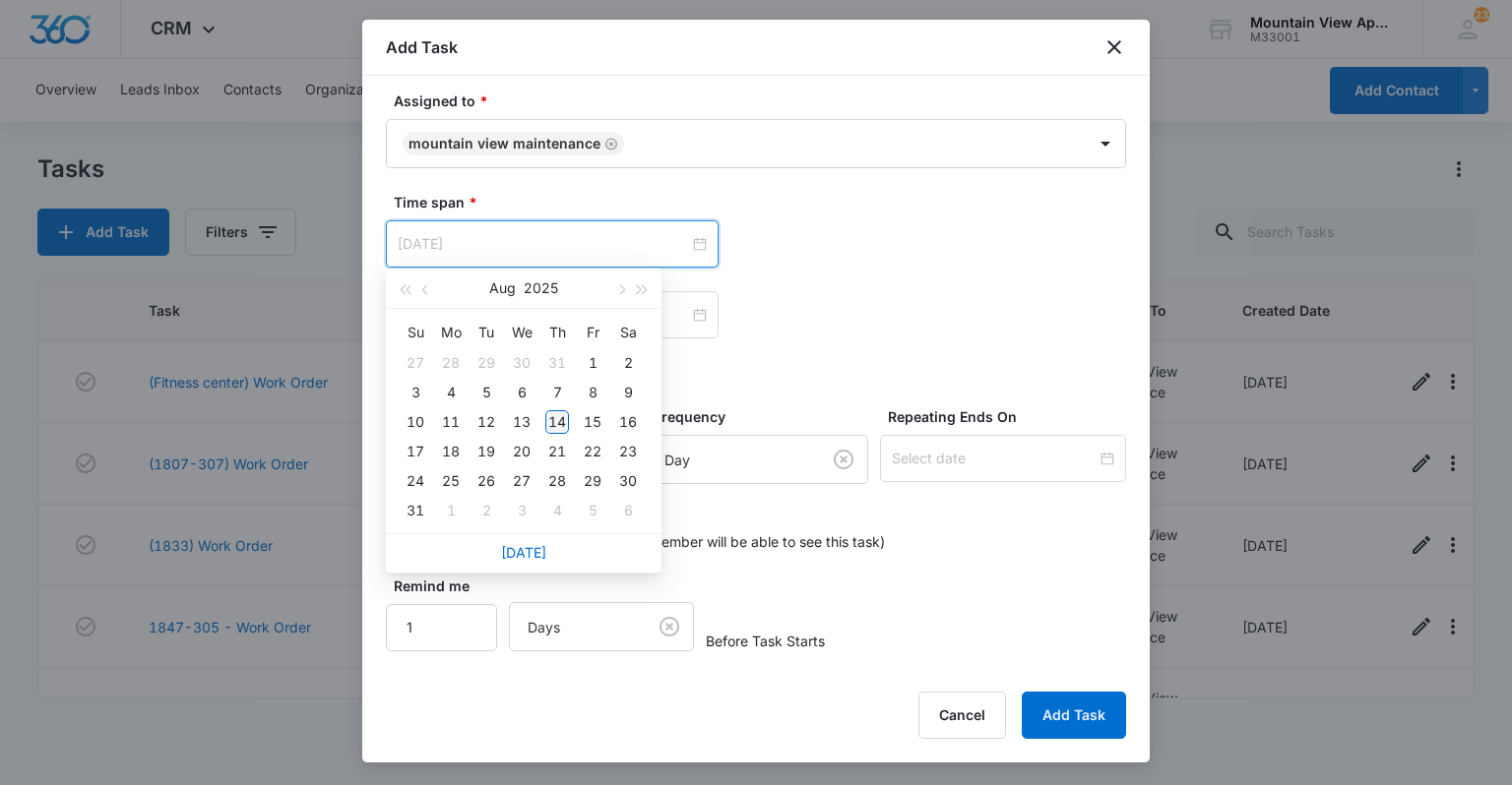
type input "[DATE]"
click at [555, 414] on div "14" at bounding box center [557, 422] width 24 height 24
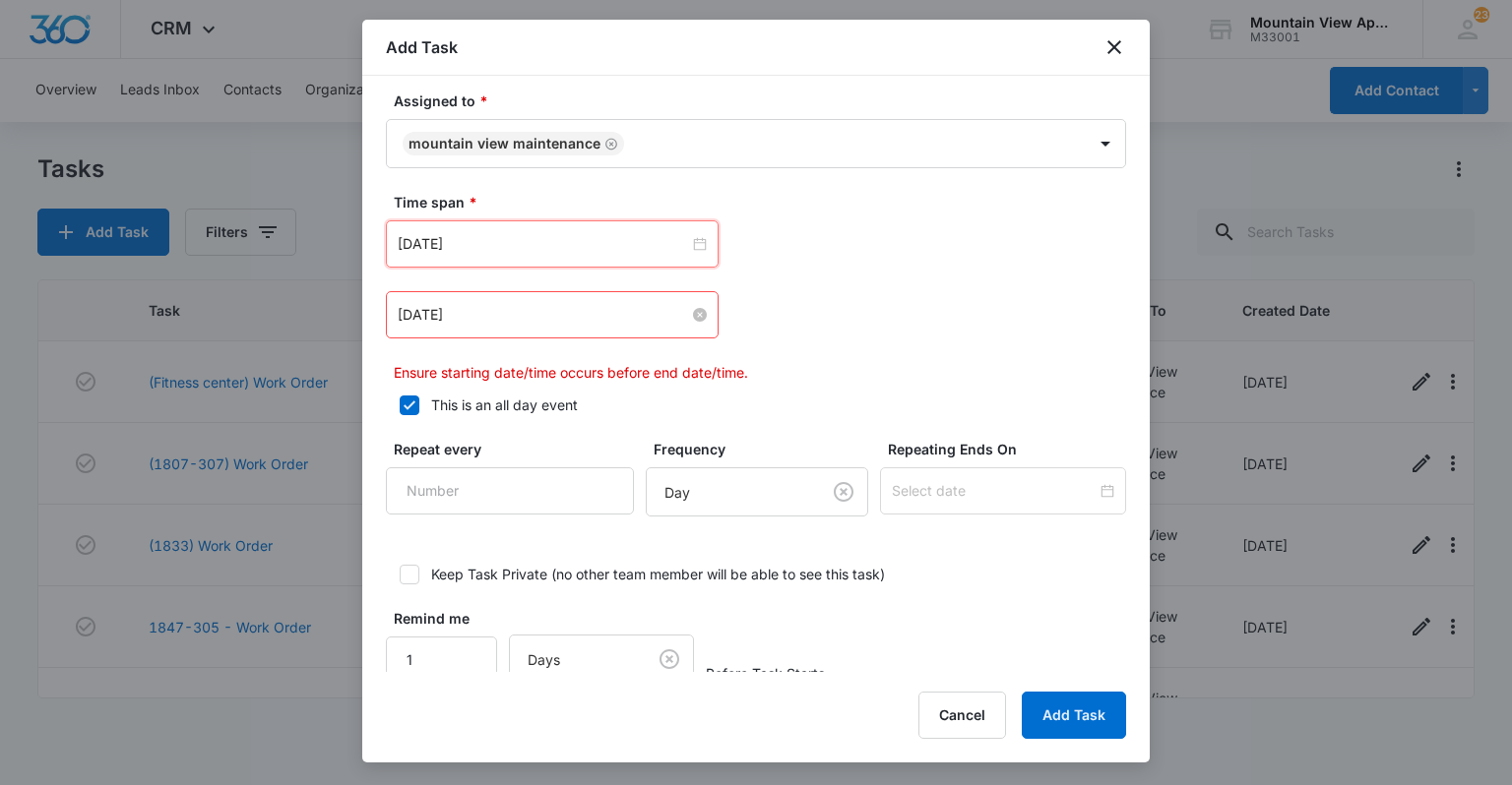
click at [449, 317] on input "[DATE]" at bounding box center [543, 315] width 291 height 22
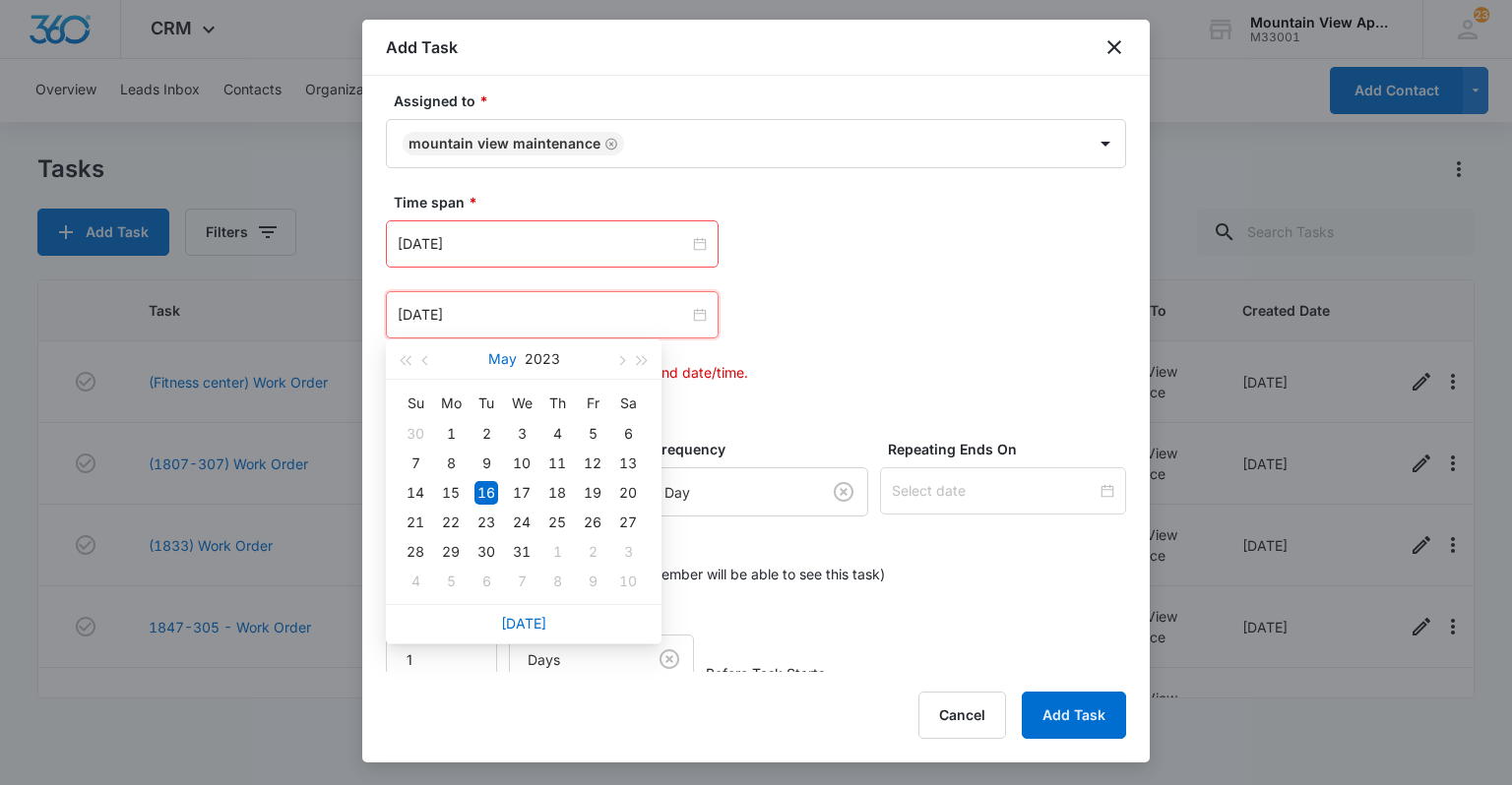
click at [500, 364] on button "May" at bounding box center [502, 360] width 29 height 40
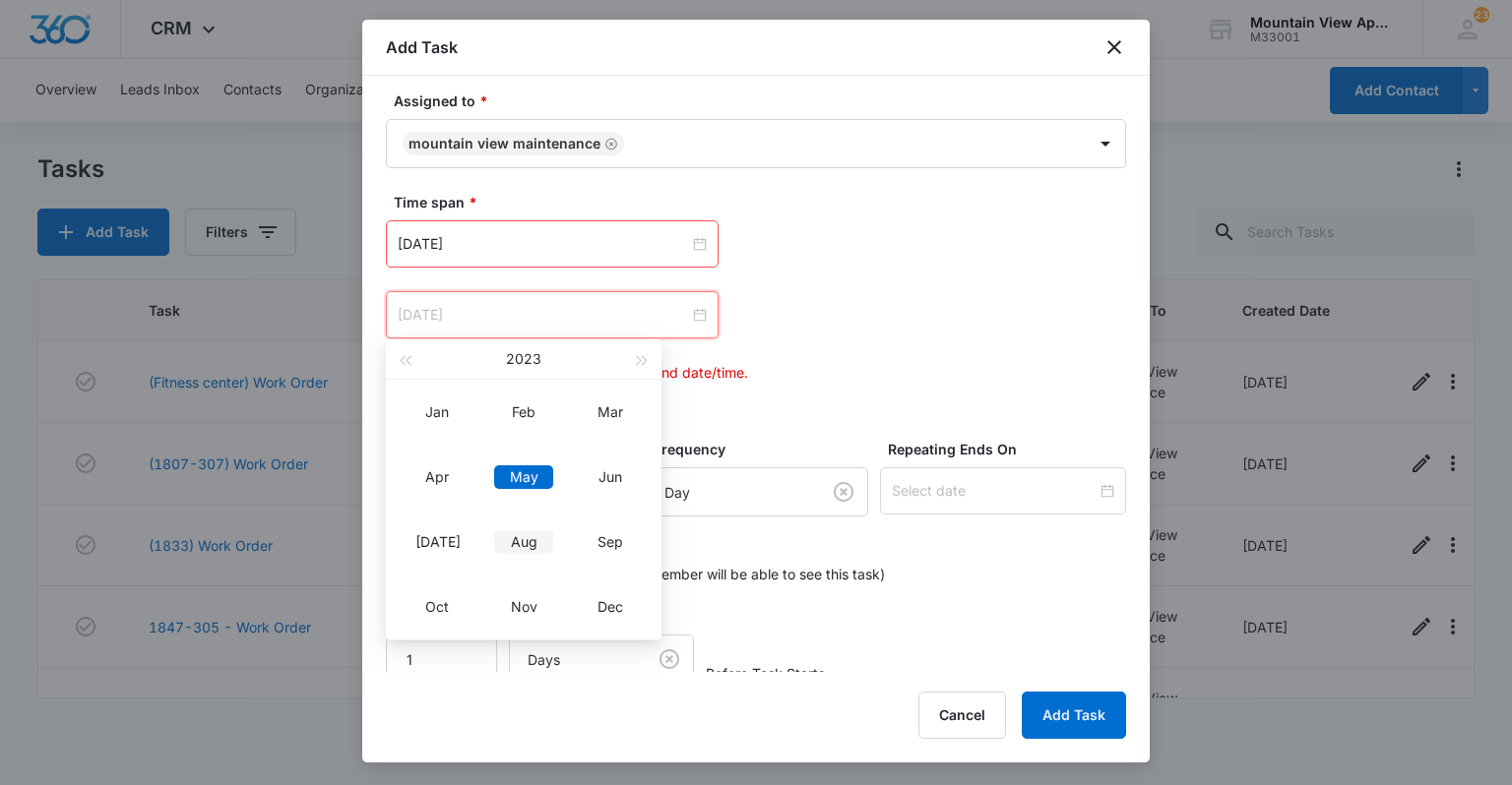
click at [499, 545] on div "Aug" at bounding box center [523, 542] width 59 height 24
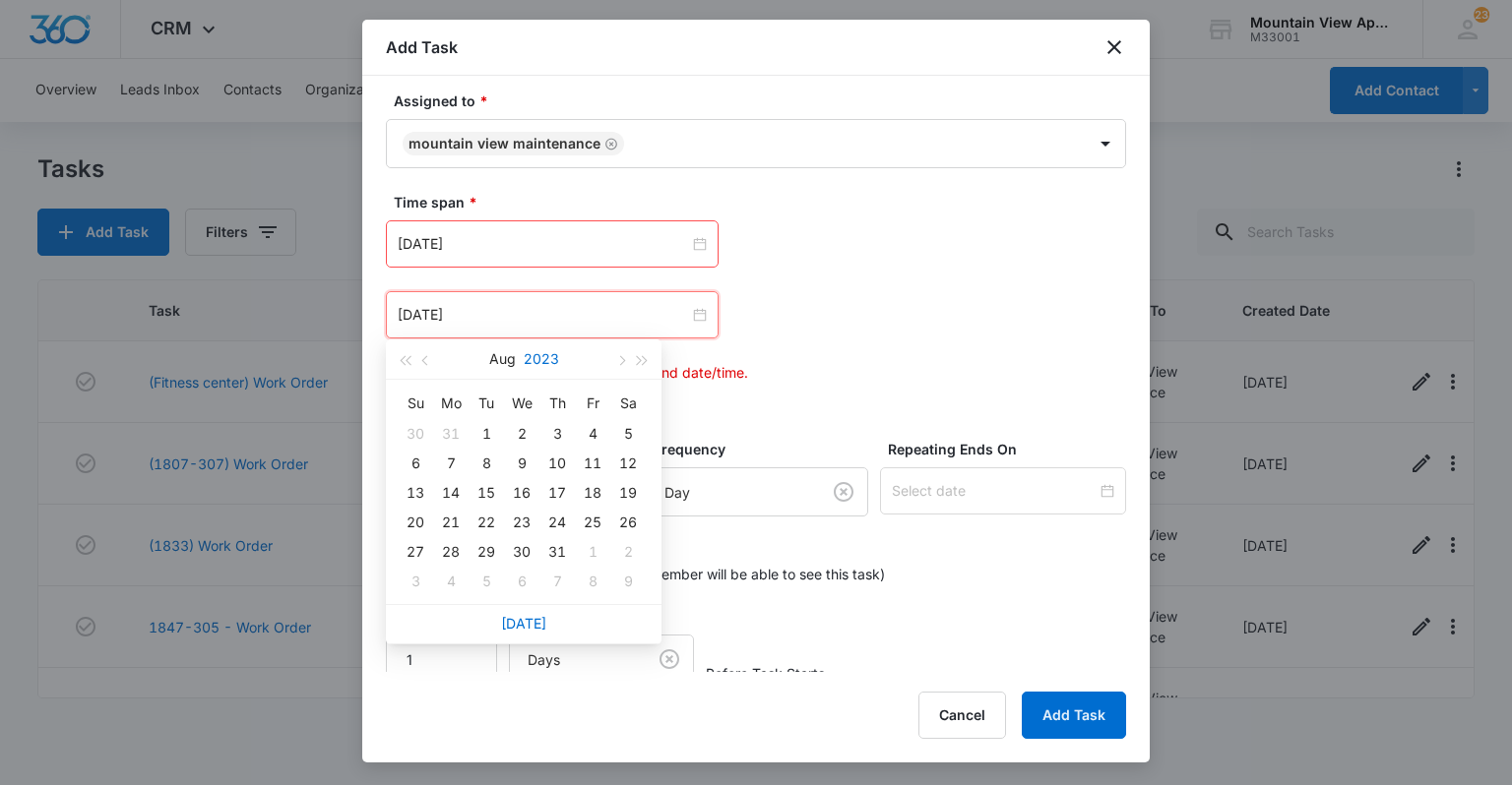
click at [533, 355] on button "2023" at bounding box center [542, 360] width 36 height 40
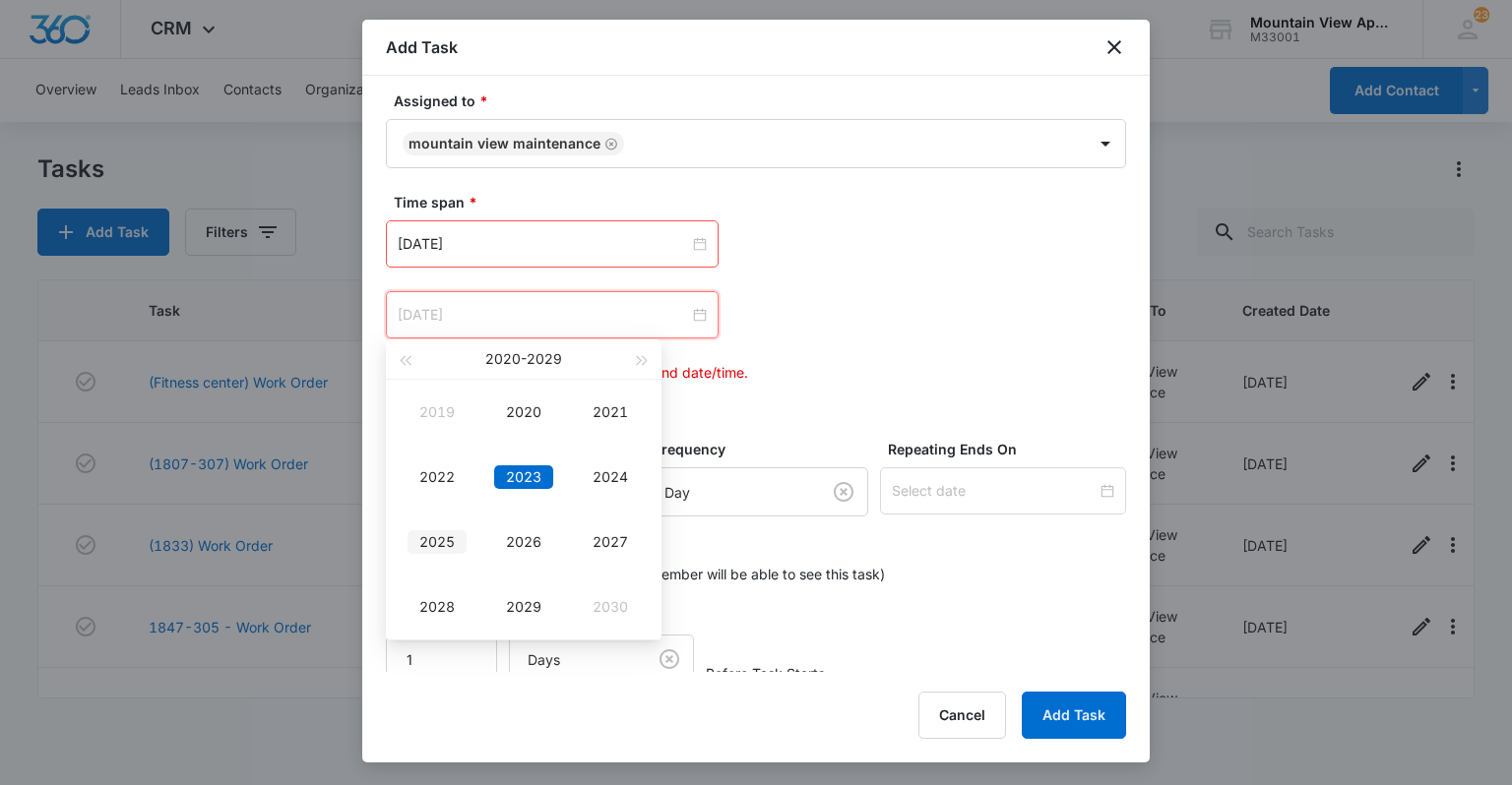
click at [449, 544] on div "2025" at bounding box center [437, 542] width 59 height 24
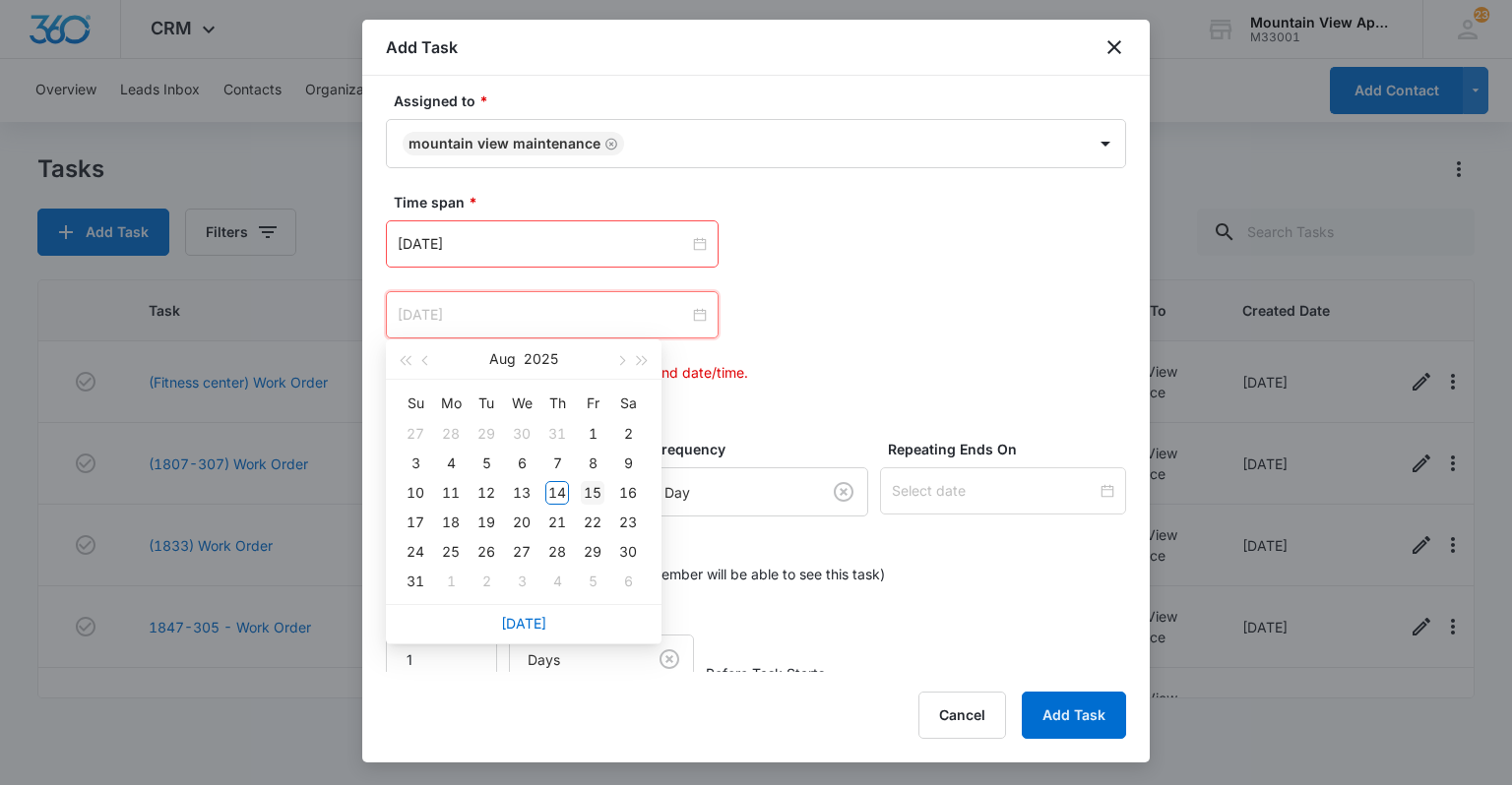
type input "[DATE]"
click at [592, 489] on div "15" at bounding box center [593, 493] width 24 height 24
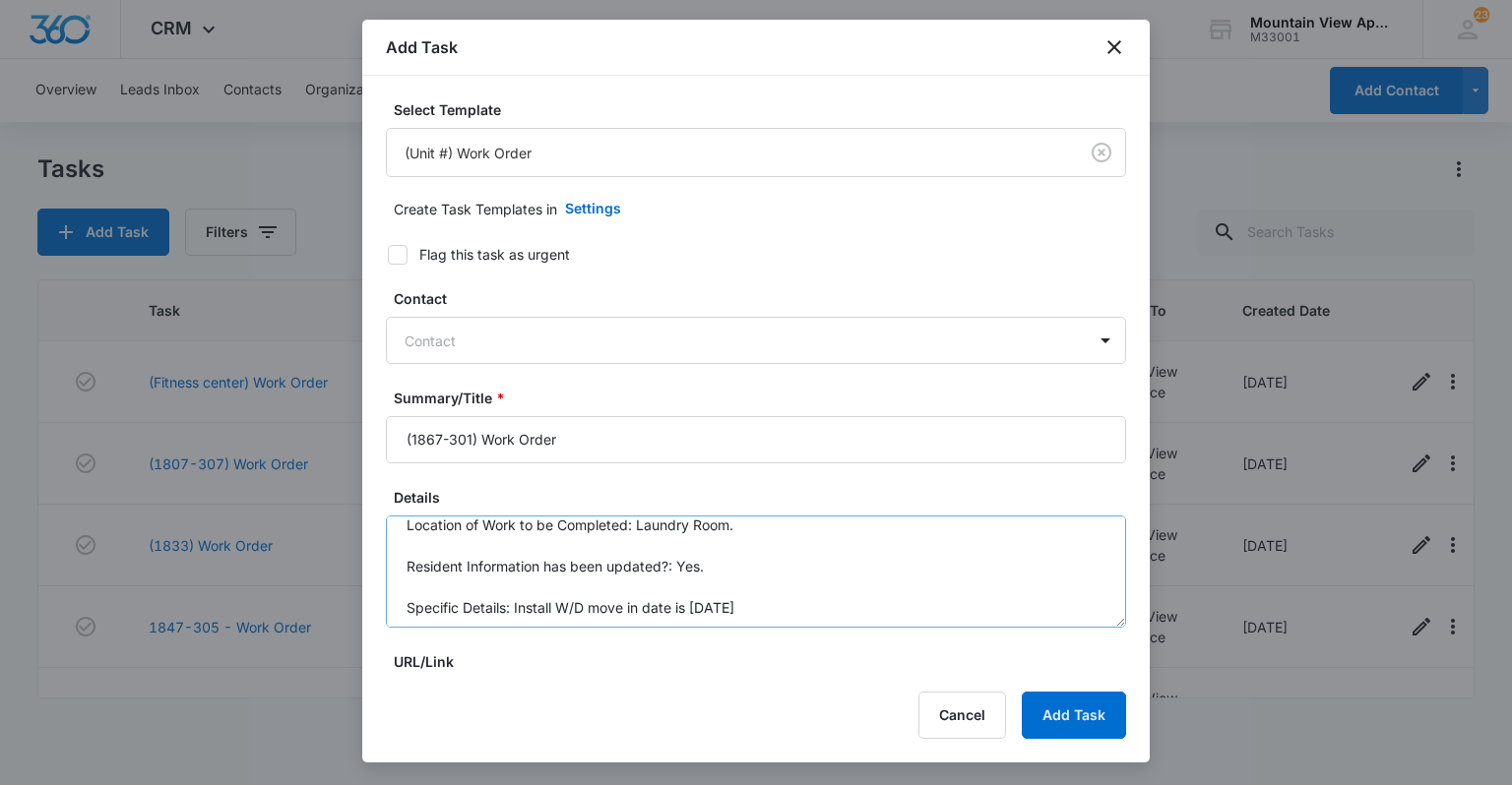
scroll to position [20, 0]
click at [1102, 720] on button "Add Task" at bounding box center [1073, 714] width 105 height 47
